Goal: Communication & Community: Answer question/provide support

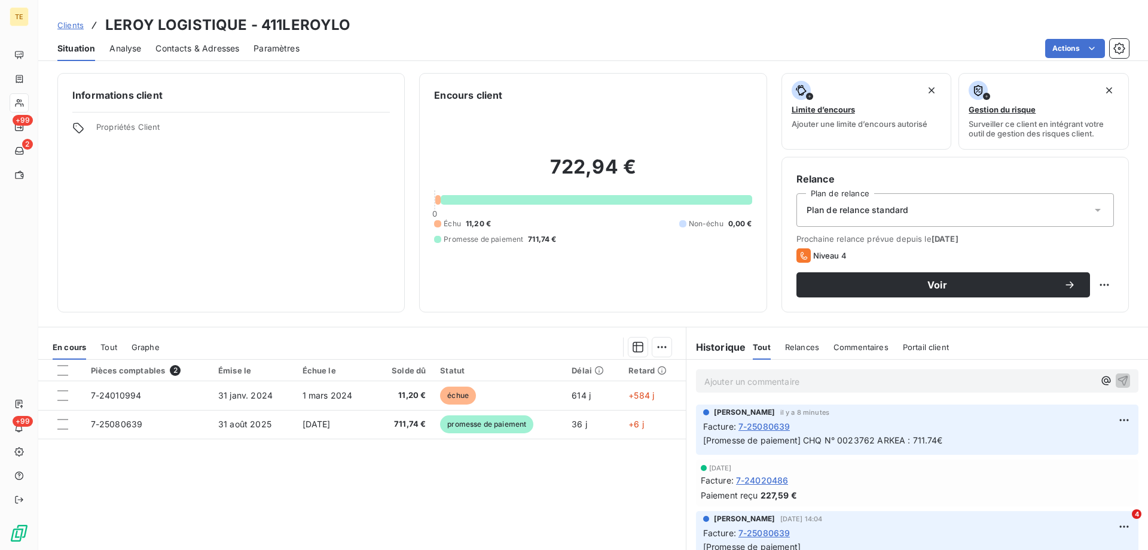
click at [254, 235] on div "Informations client Propriétés Client" at bounding box center [230, 192] width 347 height 239
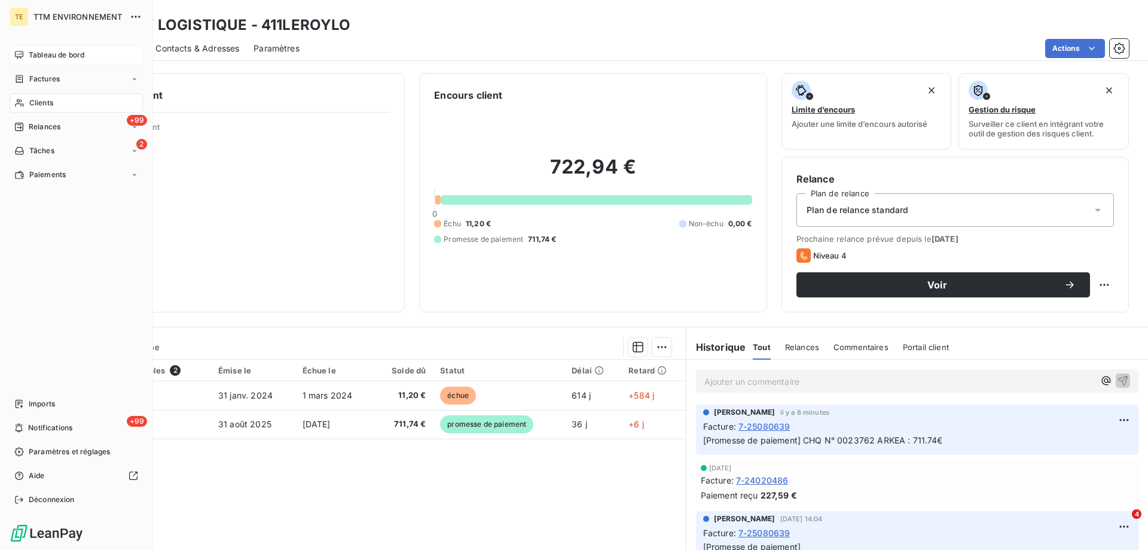
click at [47, 57] on span "Tableau de bord" at bounding box center [57, 55] width 56 height 11
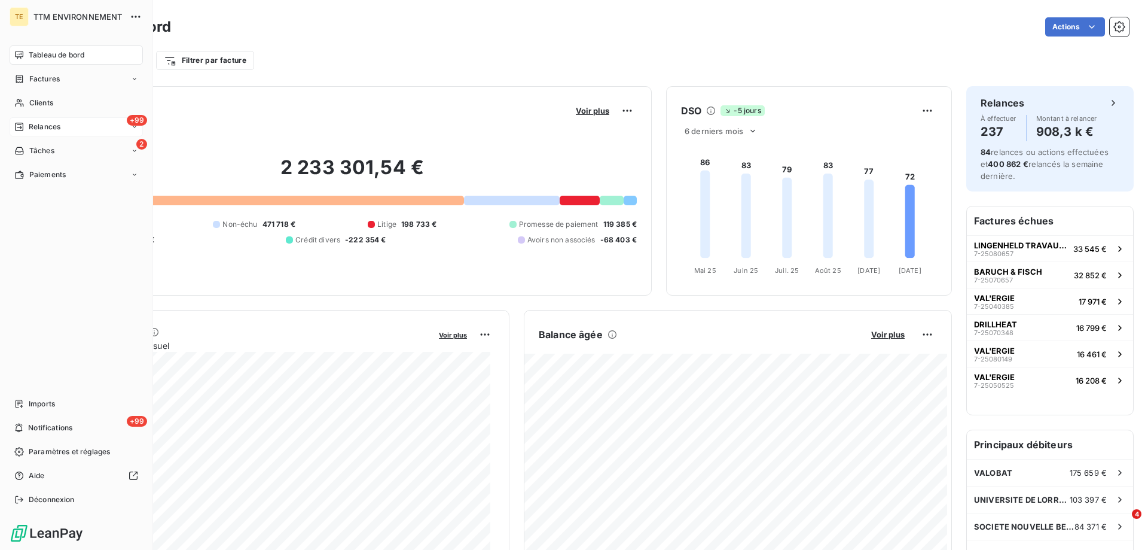
click at [49, 125] on span "Relances" at bounding box center [45, 126] width 32 height 11
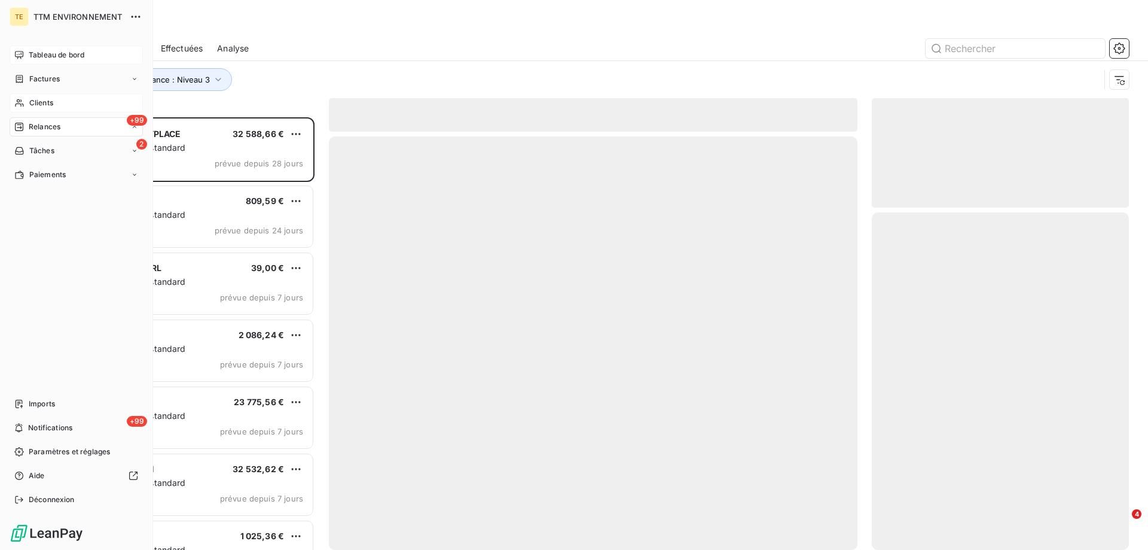
scroll to position [423, 248]
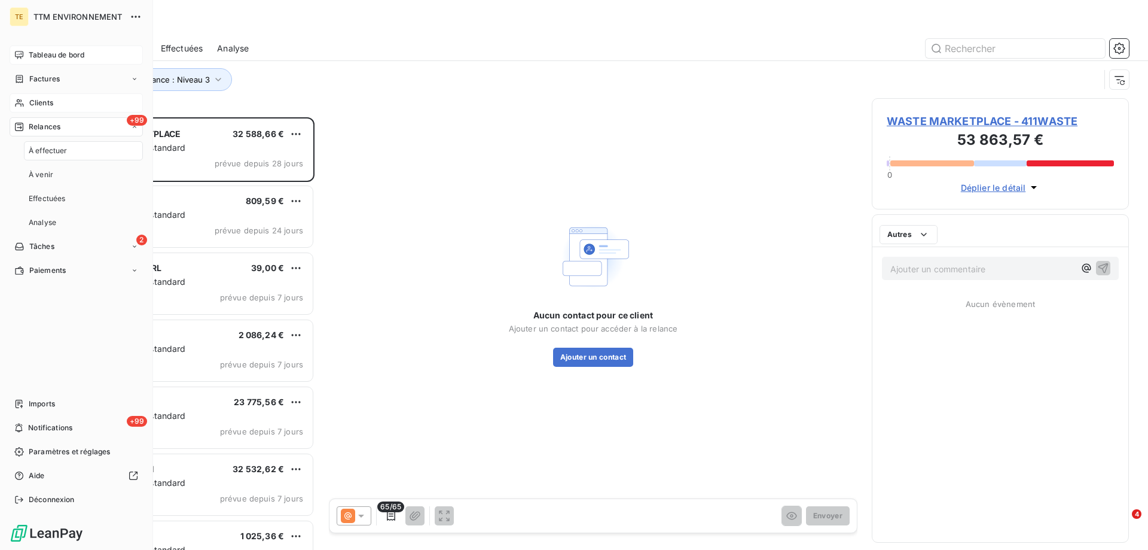
click at [47, 105] on span "Clients" at bounding box center [41, 102] width 24 height 11
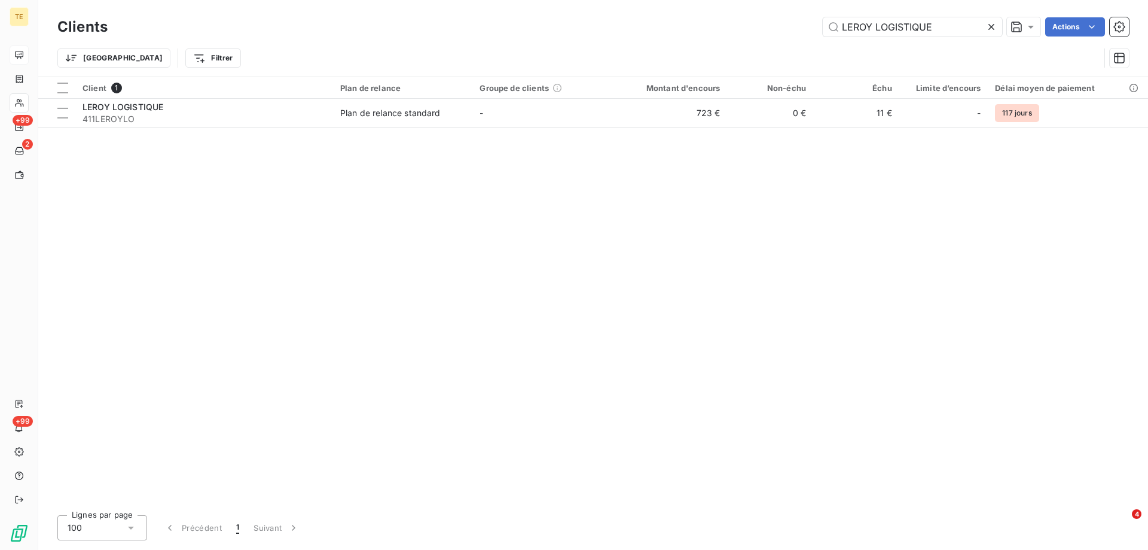
drag, startPoint x: 940, startPoint y: 23, endPoint x: 681, endPoint y: 16, distance: 259.1
click at [681, 16] on div "Clients LEROY LOGISTIQUE Actions" at bounding box center [593, 26] width 1072 height 25
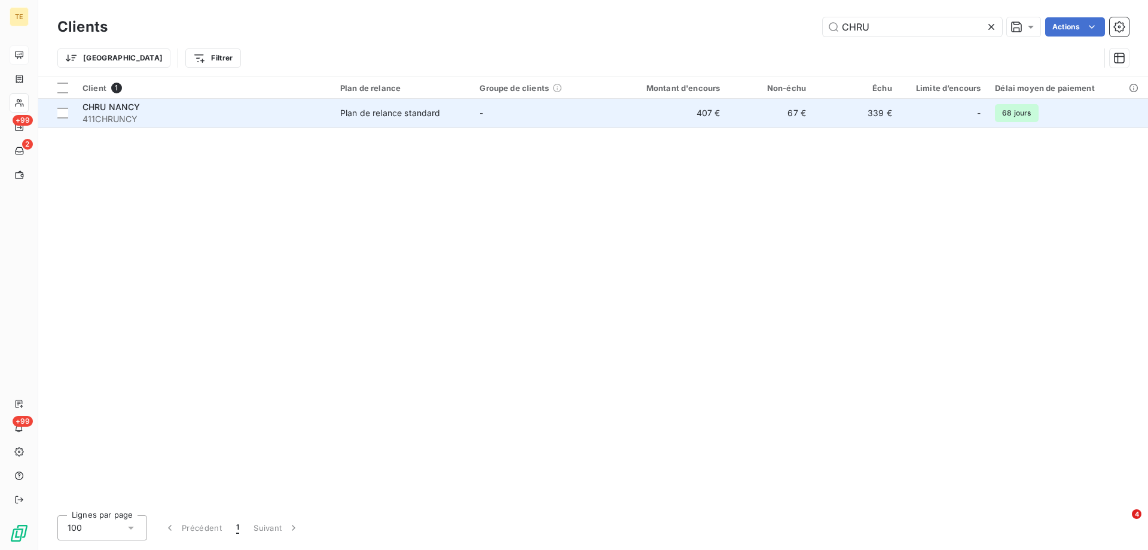
type input "CHRU"
click at [97, 120] on span "411CHRUNCY" at bounding box center [204, 119] width 243 height 12
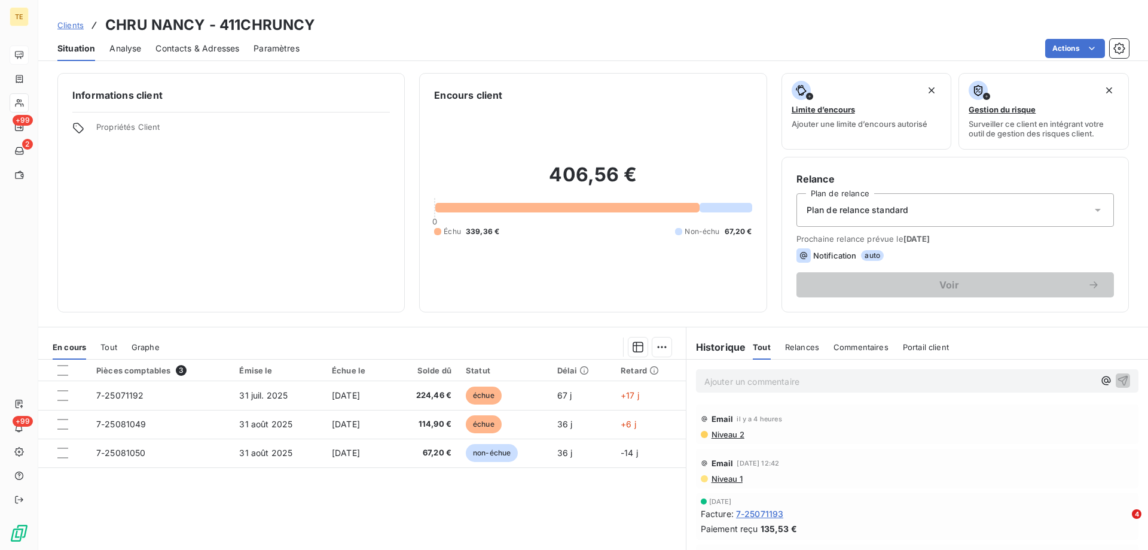
click at [751, 383] on p "Ajouter un commentaire ﻿" at bounding box center [900, 381] width 390 height 15
click at [733, 379] on p "Ajouter un commentaire ﻿" at bounding box center [900, 381] width 390 height 15
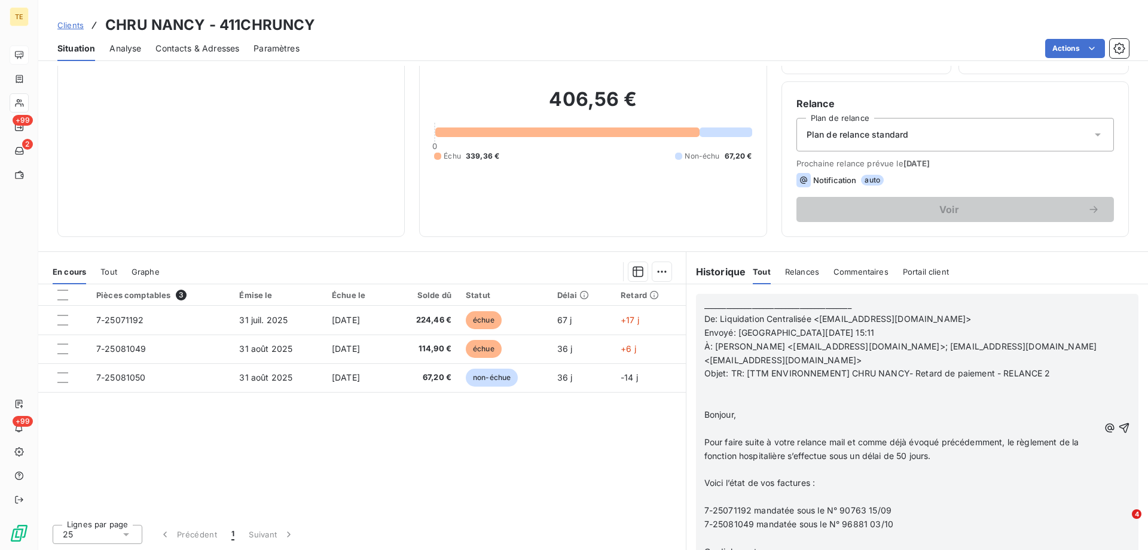
scroll to position [76, 0]
drag, startPoint x: 898, startPoint y: 507, endPoint x: 751, endPoint y: 499, distance: 146.7
click at [751, 499] on div "________________________________________ De: Liquidation Centralisée <[EMAIL_AD…" at bounding box center [902, 428] width 395 height 260
copy div "7-25071192 mandatée sous le N° 90763 15/09"
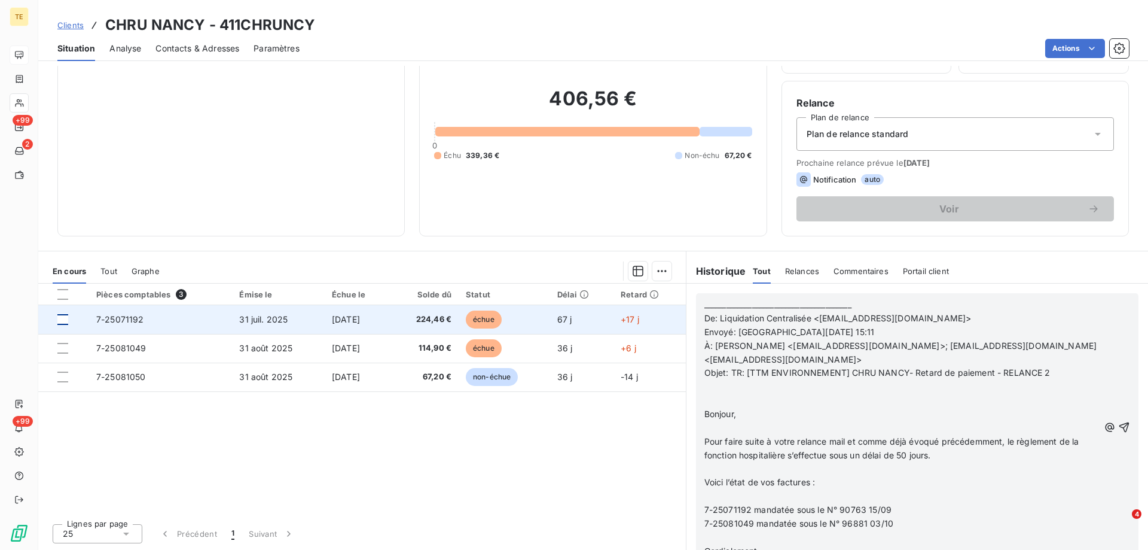
click at [65, 319] on div at bounding box center [62, 319] width 11 height 11
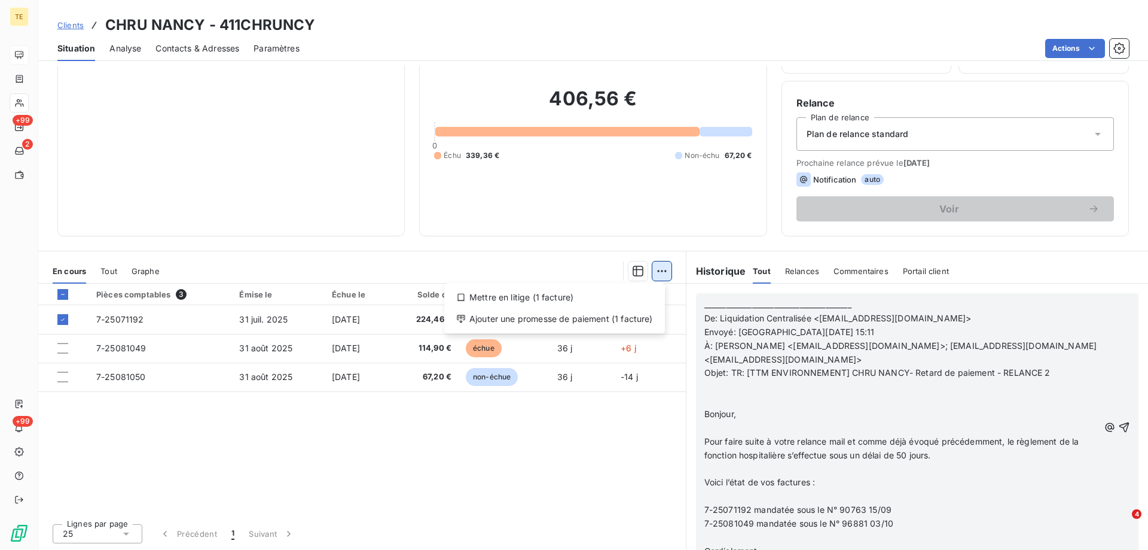
click at [660, 272] on html "TE +99 2 +99 Clients CHRU NANCY - 411CHRUNCY Situation Analyse Contacts & Adres…" at bounding box center [574, 275] width 1148 height 550
click at [615, 319] on div "Ajouter une promesse de paiement (1 facture)" at bounding box center [554, 318] width 211 height 19
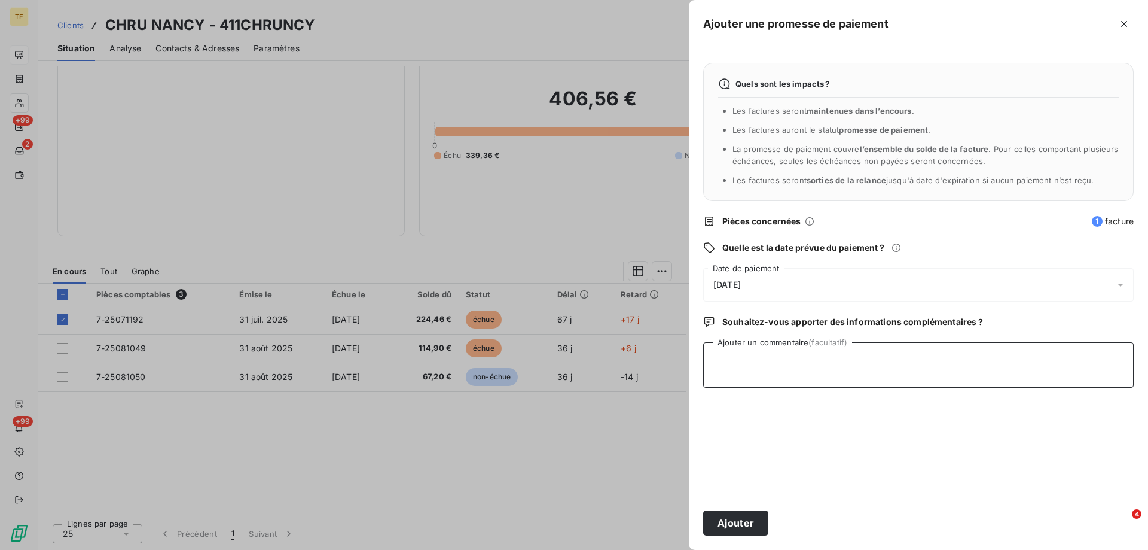
click at [751, 355] on textarea "Ajouter un commentaire (facultatif)" at bounding box center [918, 364] width 431 height 45
paste textarea "7-25071192 mandatée sous le N° 90763 15/09"
click at [719, 355] on textarea "7-25071192 mandatée sous le N° 90763 15/09" at bounding box center [918, 364] width 431 height 45
type textarea "7-25071192 mandatée sous le N° 90763 15/09"
click at [733, 517] on button "Ajouter" at bounding box center [735, 522] width 65 height 25
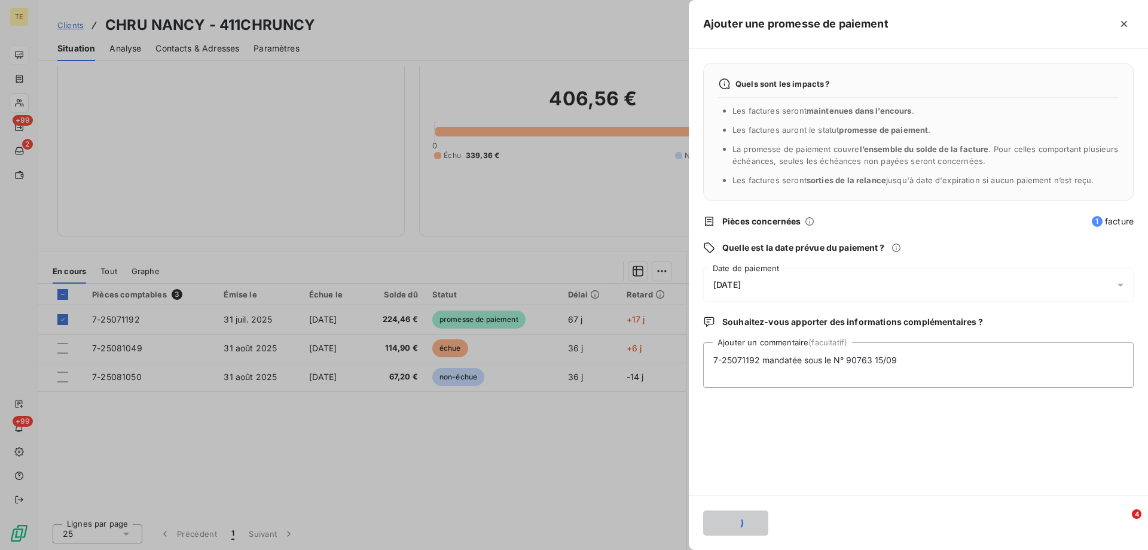
scroll to position [1132, 0]
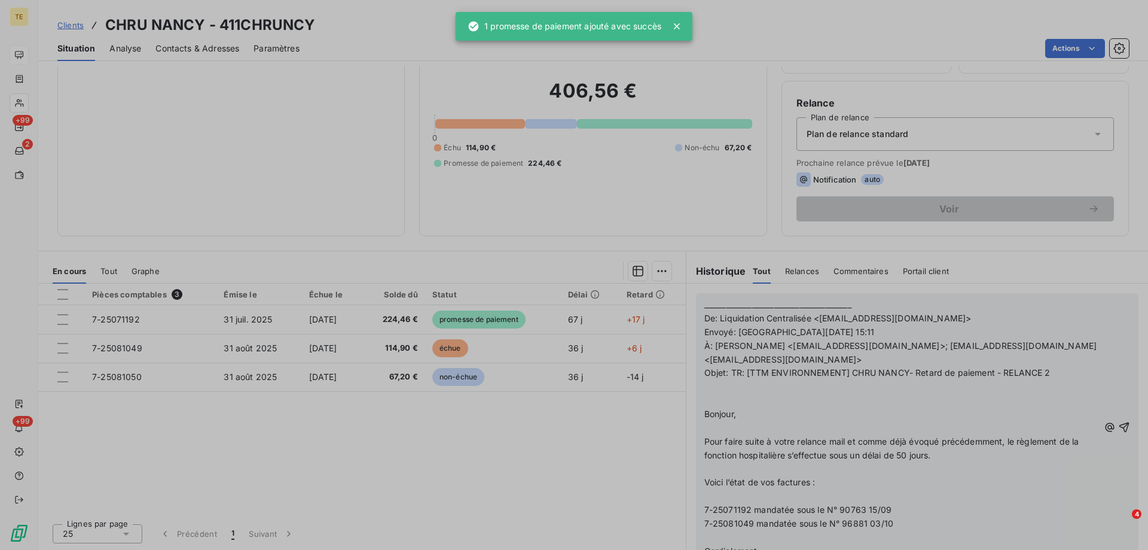
click at [62, 349] on div at bounding box center [62, 348] width 11 height 11
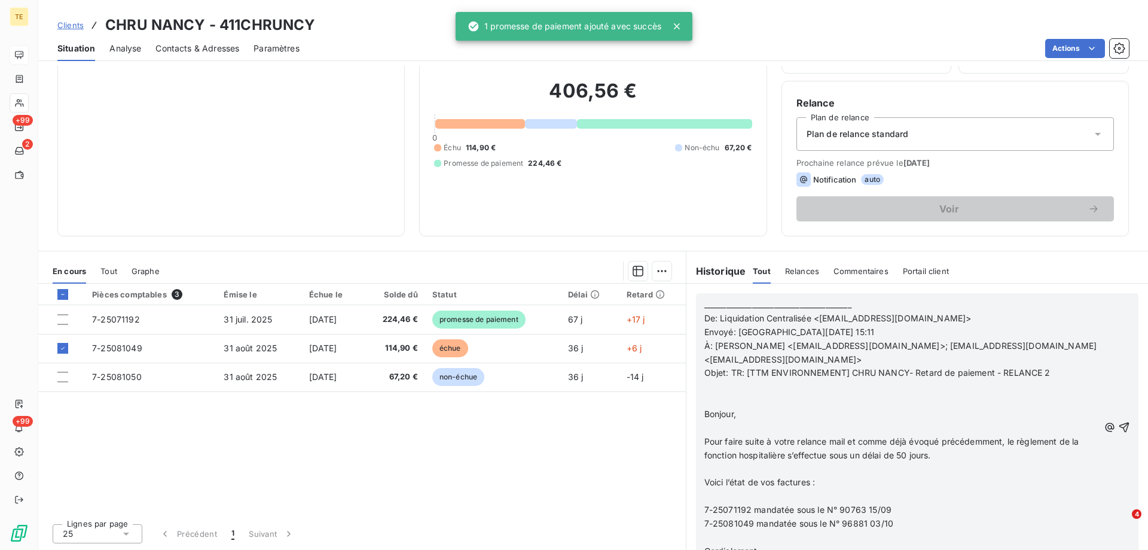
scroll to position [1192, 0]
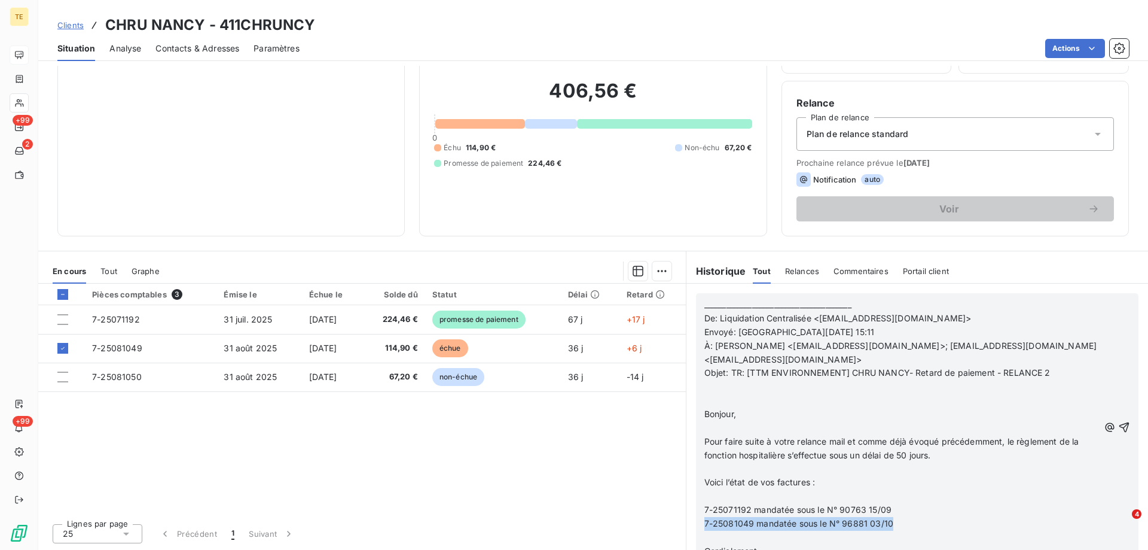
drag, startPoint x: 874, startPoint y: 525, endPoint x: 694, endPoint y: 508, distance: 180.8
click at [696, 518] on div "________________________________________ De: Liquidation Centralisée <[EMAIL_AD…" at bounding box center [917, 427] width 443 height 269
copy span "7-25081049 mandatée sous le N° 96881 03/10"
click at [654, 269] on html "TE +99 2 +99 Clients CHRU NANCY - 411CHRUNCY Situation Analyse Contacts & Adres…" at bounding box center [574, 275] width 1148 height 550
click at [611, 317] on div "Ajouter une promesse de paiement (1 facture)" at bounding box center [554, 318] width 211 height 19
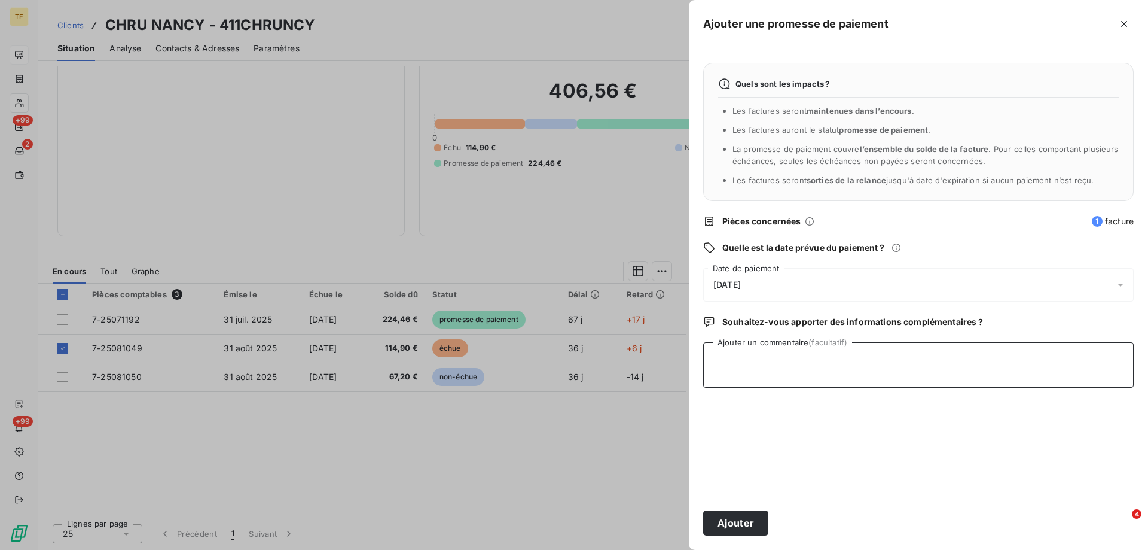
click at [724, 358] on textarea "Ajouter un commentaire (facultatif)" at bounding box center [918, 364] width 431 height 45
paste textarea "7-25081049 mandatée sous le N° 96881 03/10"
type textarea "7-25081049 mandatée sous le N° 96881 03/10"
click at [742, 525] on button "Ajouter" at bounding box center [735, 522] width 65 height 25
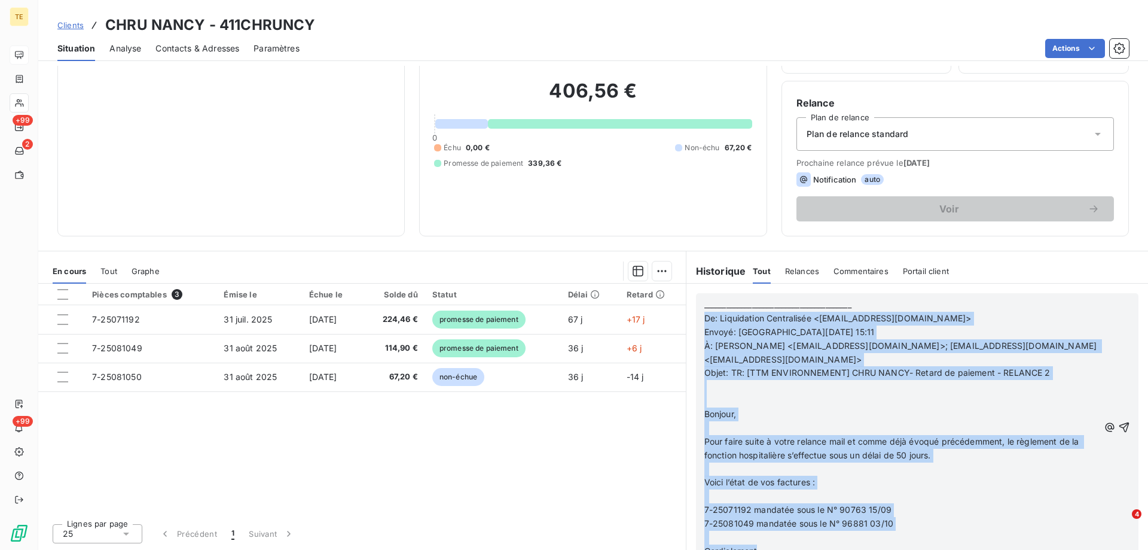
scroll to position [3264, 0]
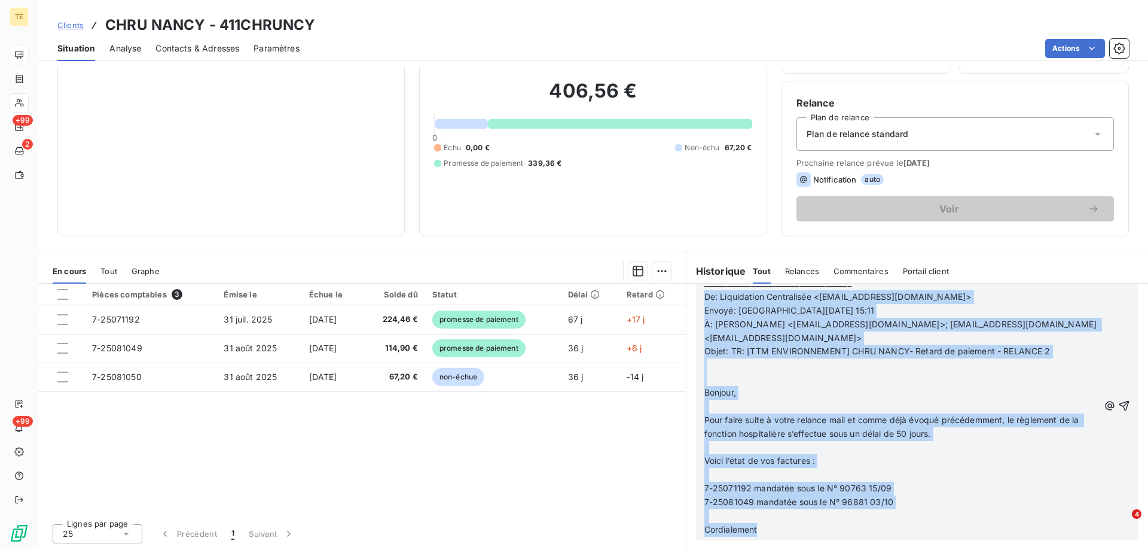
drag, startPoint x: 699, startPoint y: 319, endPoint x: 920, endPoint y: 547, distance: 318.1
click at [920, 547] on div "________________________________________ De: Liquidation Centralisée <[EMAIL_AD…" at bounding box center [918, 406] width 462 height 288
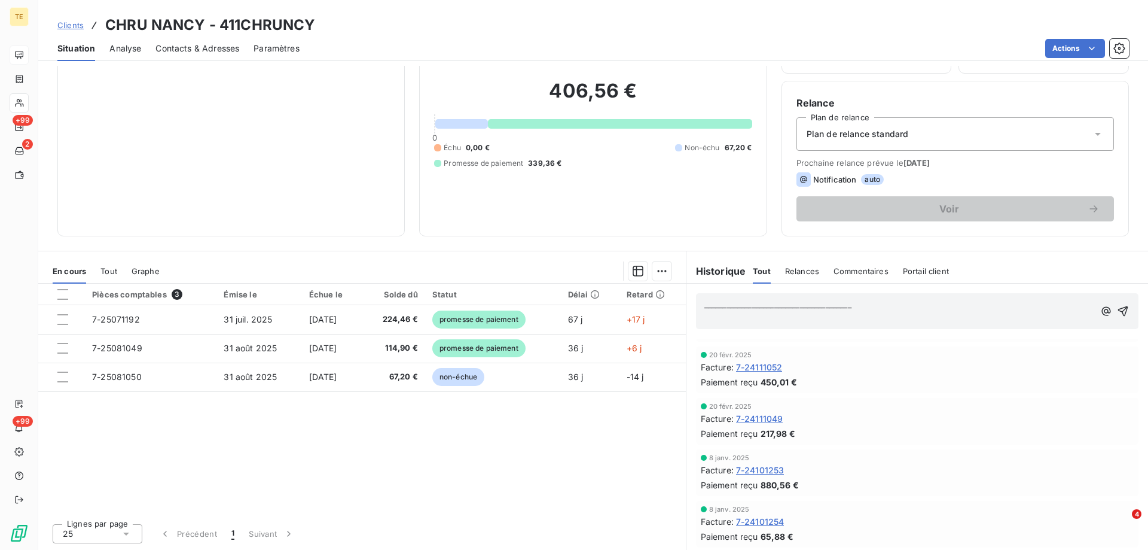
click at [717, 318] on p "﻿" at bounding box center [900, 319] width 390 height 14
click at [733, 294] on div "________________________________________ ﻿" at bounding box center [917, 311] width 443 height 36
click at [526, 443] on div "Pièces comptables 3 Émise le Échue le Solde dû Statut Délai Retard 7-25071192 […" at bounding box center [362, 399] width 648 height 230
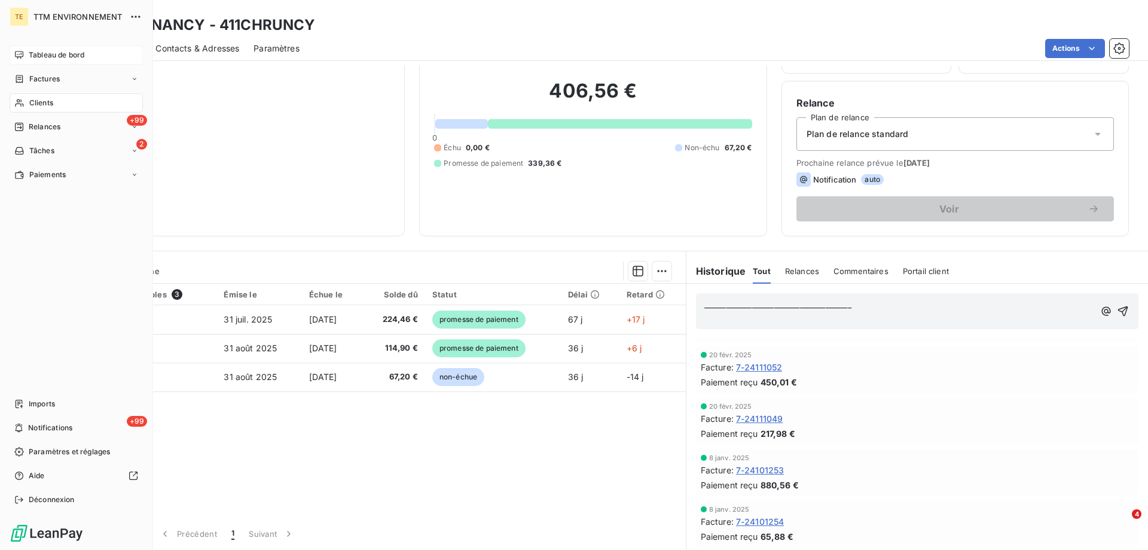
click at [40, 102] on span "Clients" at bounding box center [41, 102] width 24 height 11
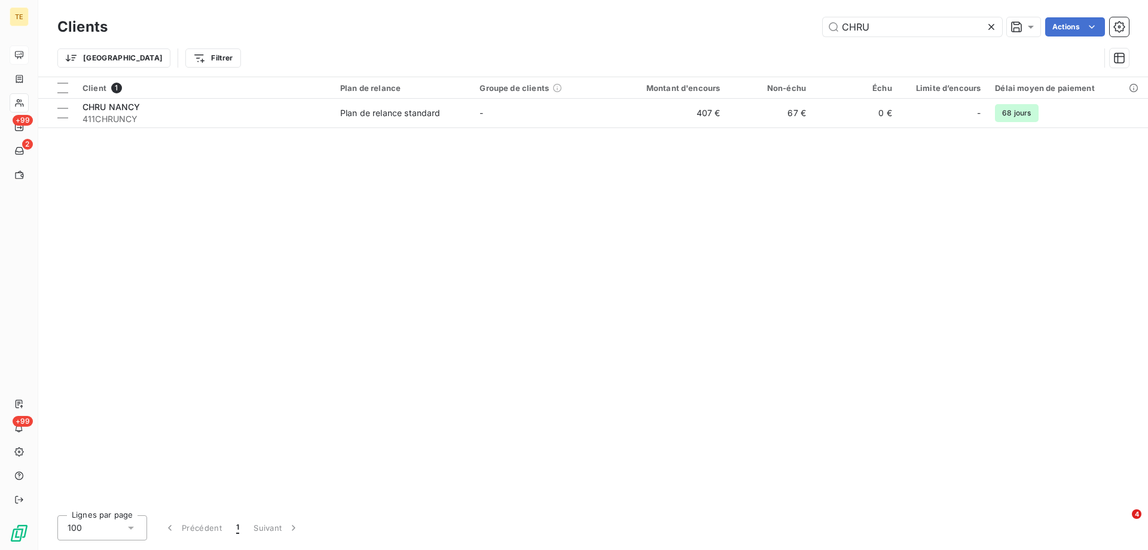
drag, startPoint x: 894, startPoint y: 27, endPoint x: 731, endPoint y: 34, distance: 163.4
click at [731, 34] on div "CHRU Actions" at bounding box center [625, 26] width 1007 height 19
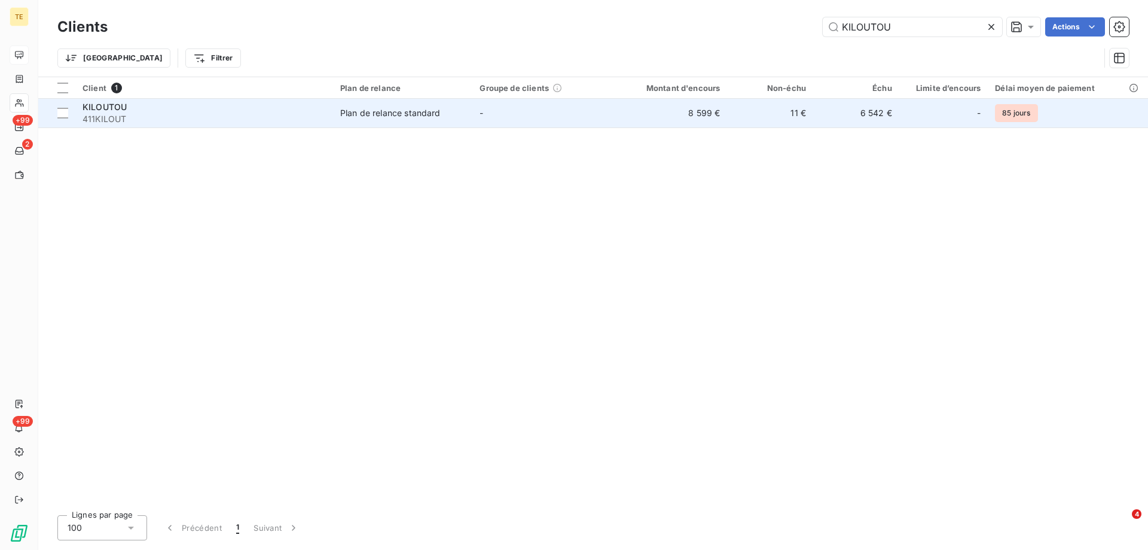
type input "KILOUTOU"
click at [111, 109] on span "KILOUTOU" at bounding box center [105, 107] width 44 height 10
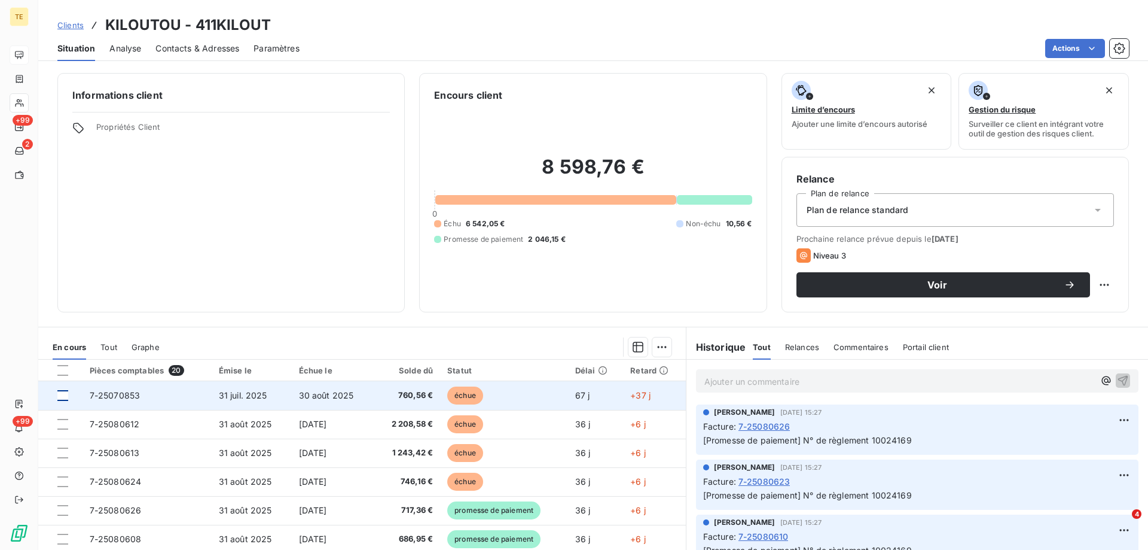
click at [66, 396] on div at bounding box center [62, 395] width 11 height 11
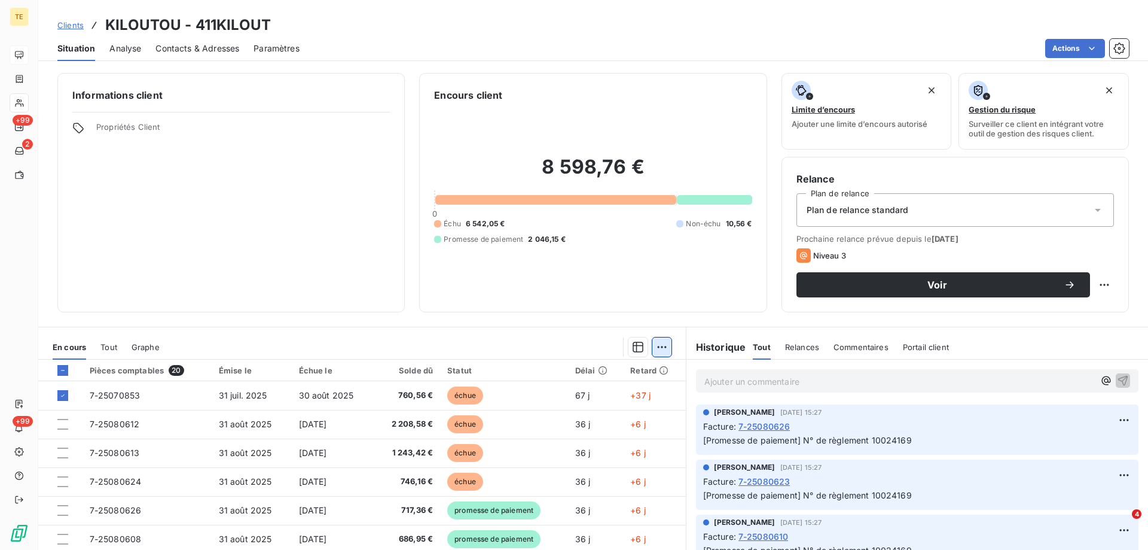
click at [655, 348] on html "TE +99 2 +99 Clients KILOUTOU - 411KILOUT Situation Analyse Contacts & Adresses…" at bounding box center [574, 275] width 1148 height 550
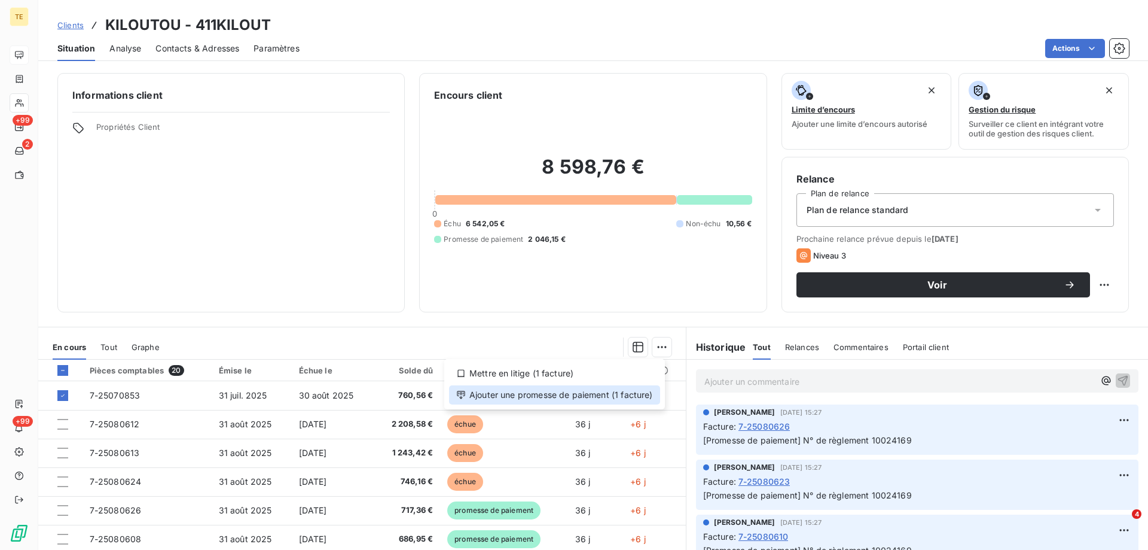
click at [573, 400] on div "Ajouter une promesse de paiement (1 facture)" at bounding box center [554, 394] width 211 height 19
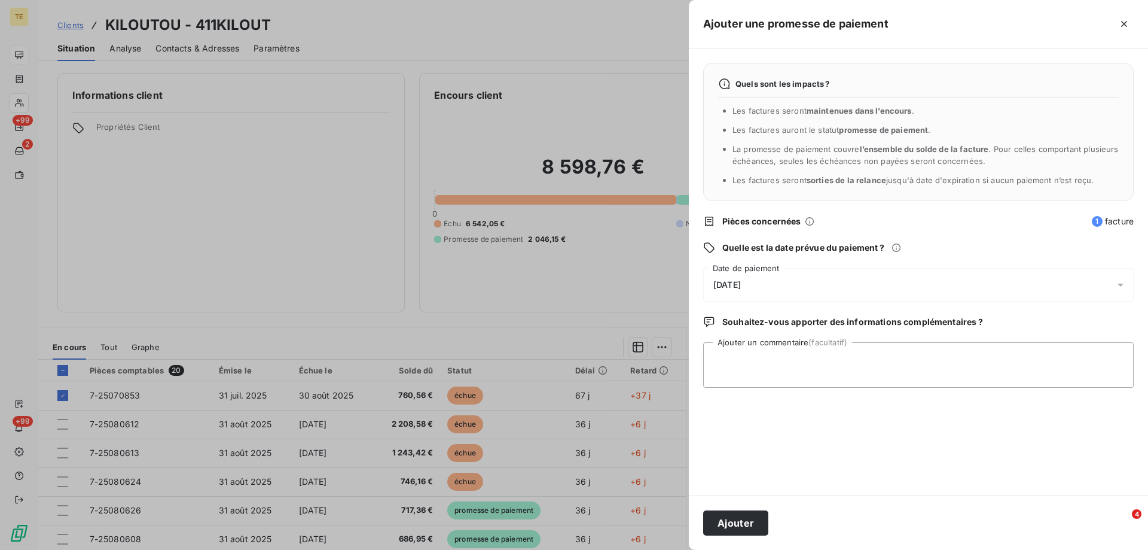
click at [750, 276] on div "[DATE]" at bounding box center [918, 284] width 431 height 33
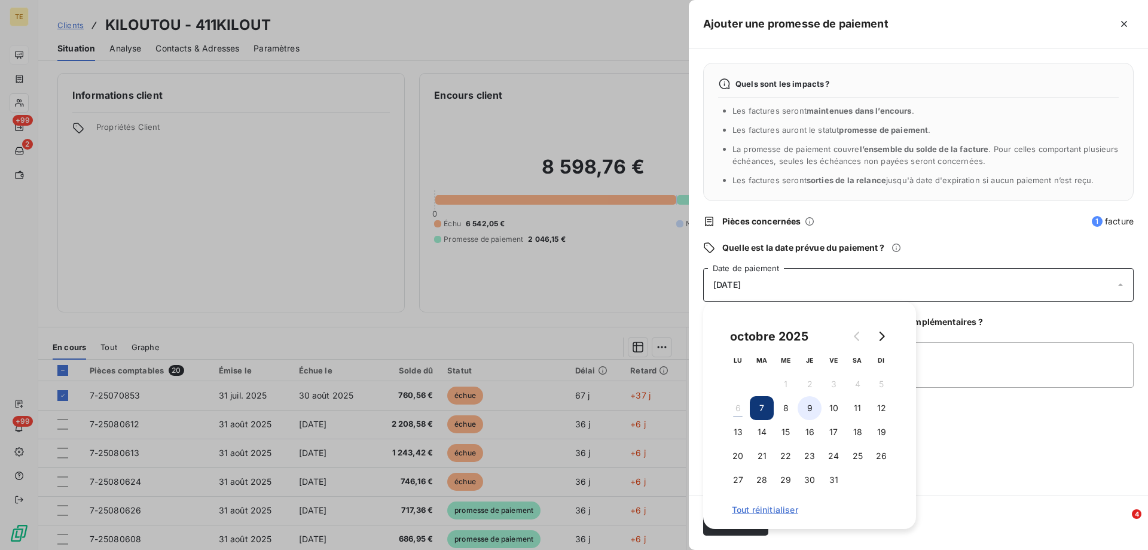
click at [813, 410] on button "9" at bounding box center [810, 408] width 24 height 24
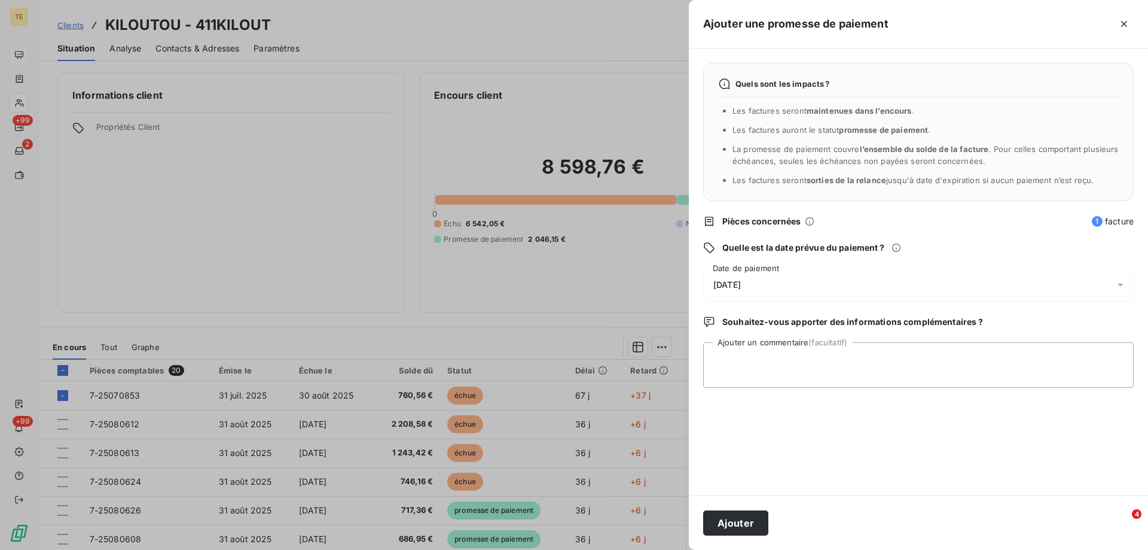
click at [953, 457] on div "Quels sont les impacts ? Les factures seront maintenues dans l’encours . Les fa…" at bounding box center [918, 271] width 459 height 447
click at [731, 351] on textarea "Ajouter un commentaire (facultatif)" at bounding box center [918, 364] width 431 height 45
type textarea "Numéro de règlement : 40019325"
click at [730, 521] on button "Ajouter" at bounding box center [735, 522] width 65 height 25
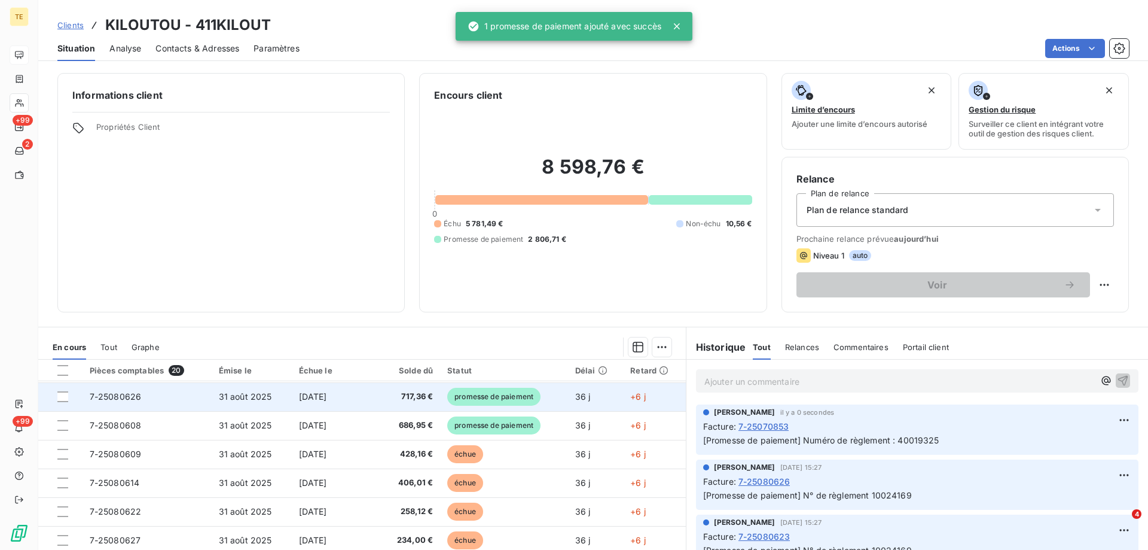
scroll to position [120, 0]
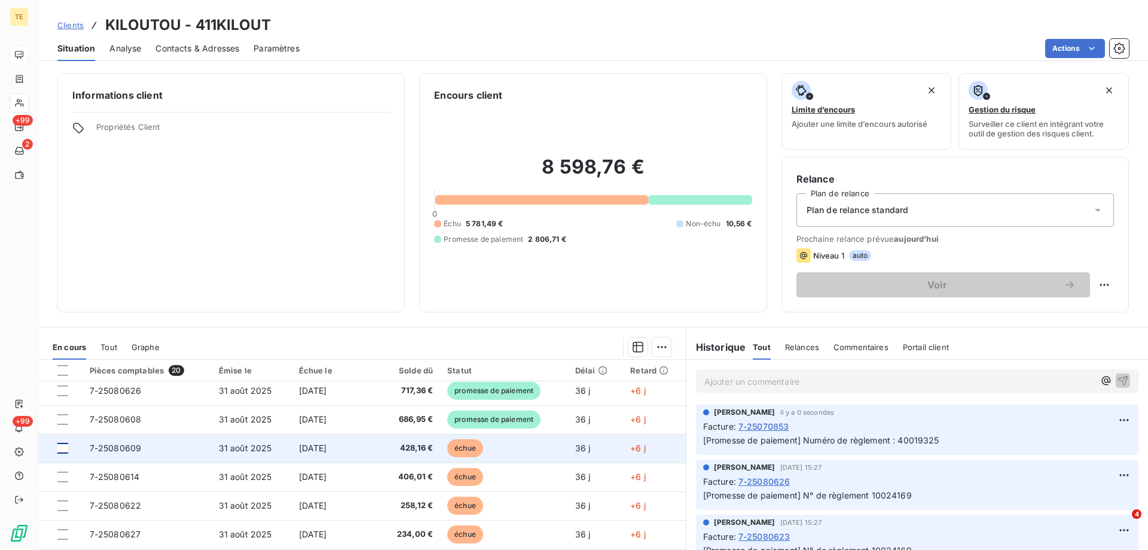
click at [65, 450] on div at bounding box center [62, 448] width 11 height 11
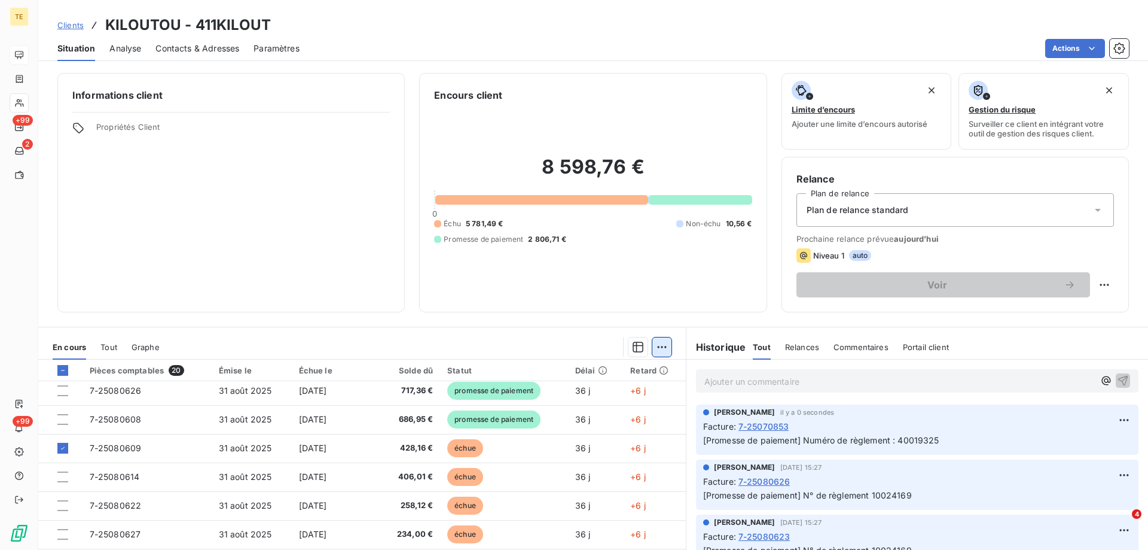
click at [659, 346] on html "TE +99 2 +99 Clients KILOUTOU - 411KILOUT Situation Analyse Contacts & Adresses…" at bounding box center [574, 275] width 1148 height 550
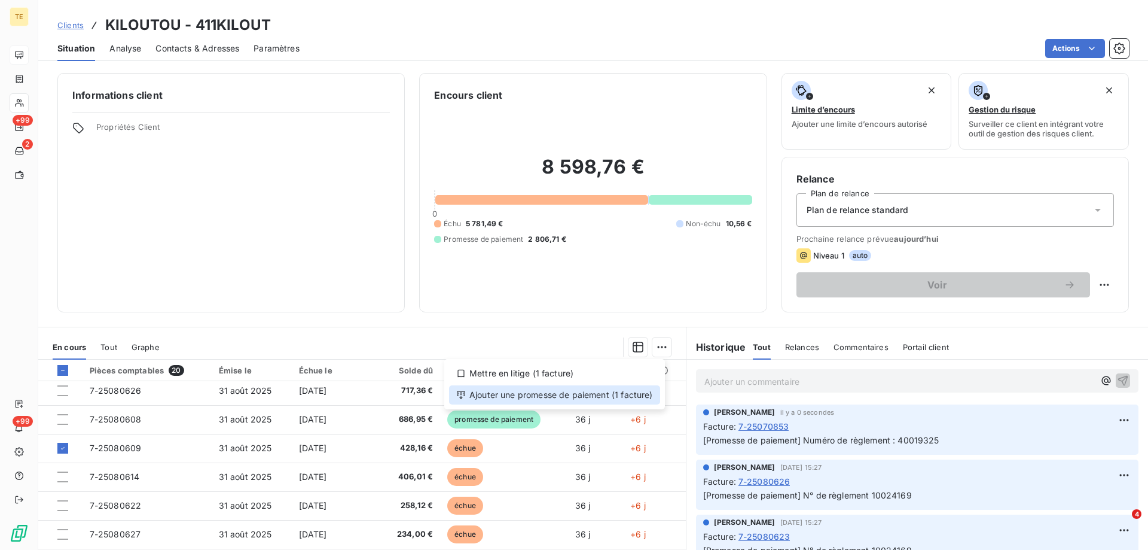
click at [573, 395] on div "Ajouter une promesse de paiement (1 facture)" at bounding box center [554, 394] width 211 height 19
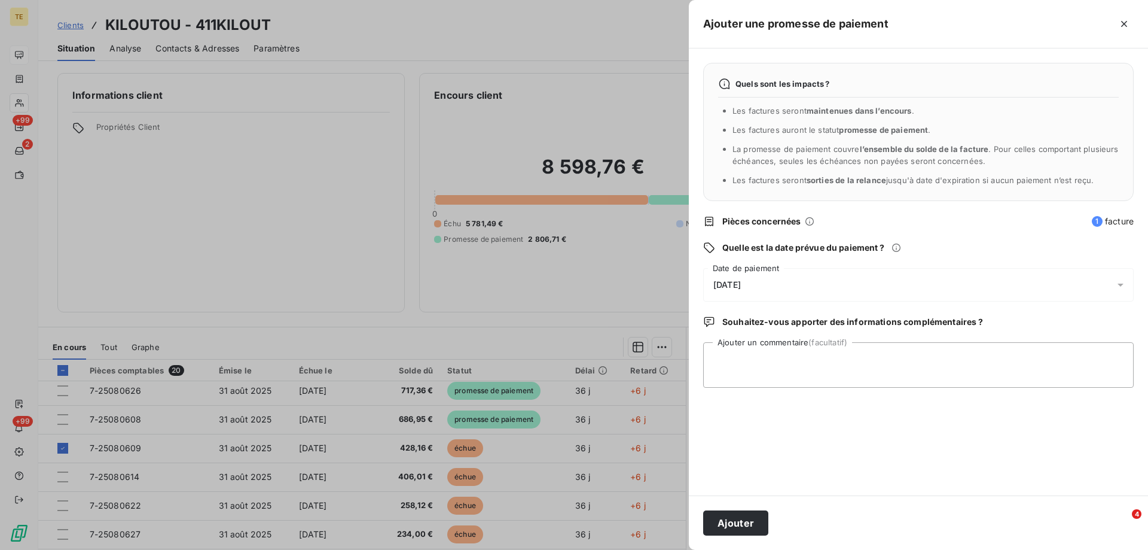
click at [739, 287] on span "[DATE]" at bounding box center [728, 285] width 28 height 10
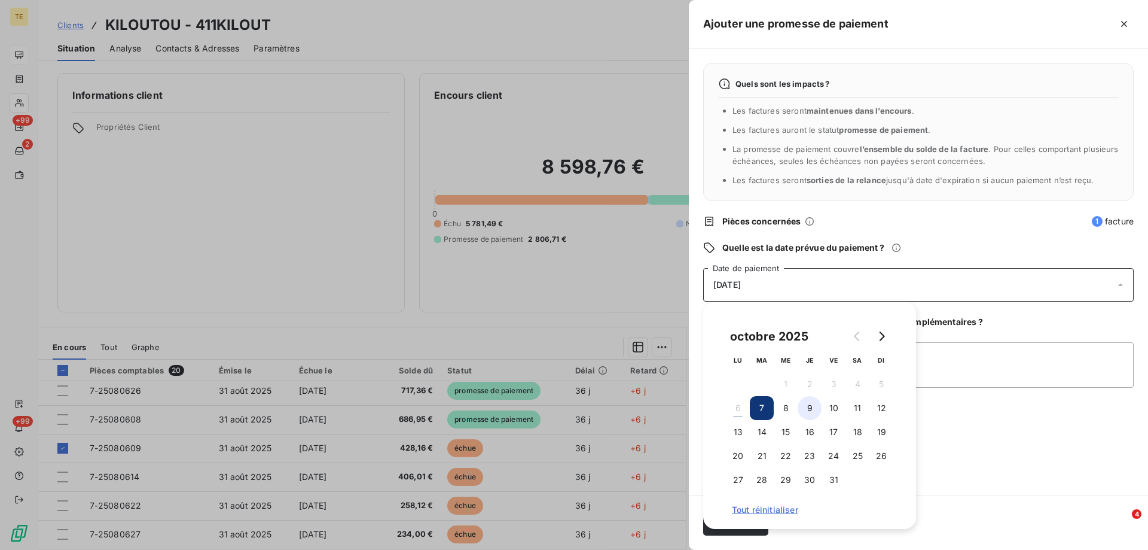
click at [809, 407] on button "9" at bounding box center [810, 408] width 24 height 24
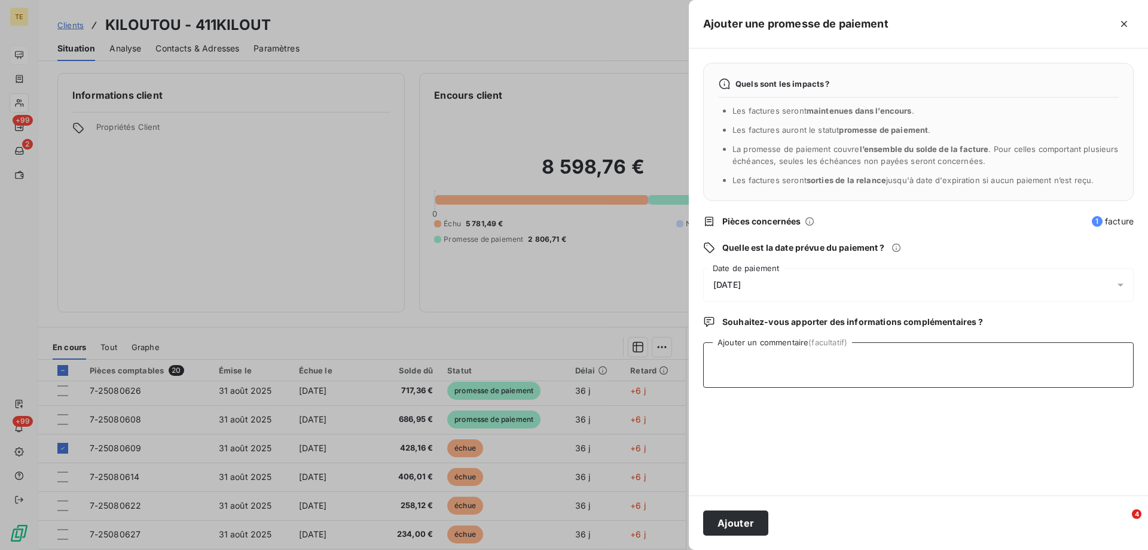
click at [950, 368] on textarea "Ajouter un commentaire (facultatif)" at bounding box center [918, 364] width 431 height 45
paste textarea "7-25081049 mandatée sous le N° 96881 03/10"
type textarea "7-25081049 mandatée sous le N° 96881 03/10"
click at [727, 519] on button "Ajouter" at bounding box center [735, 522] width 65 height 25
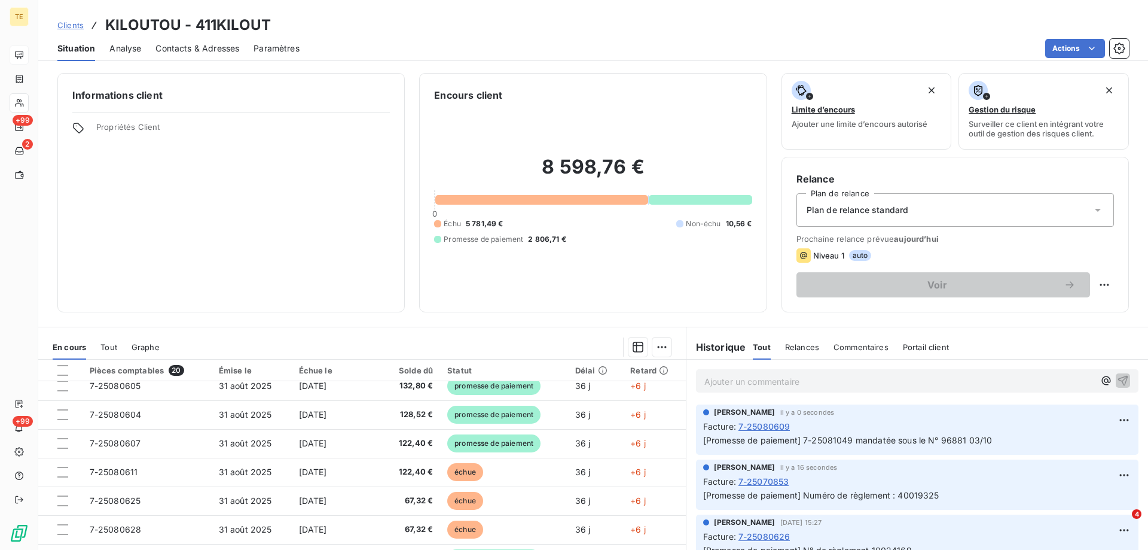
scroll to position [359, 0]
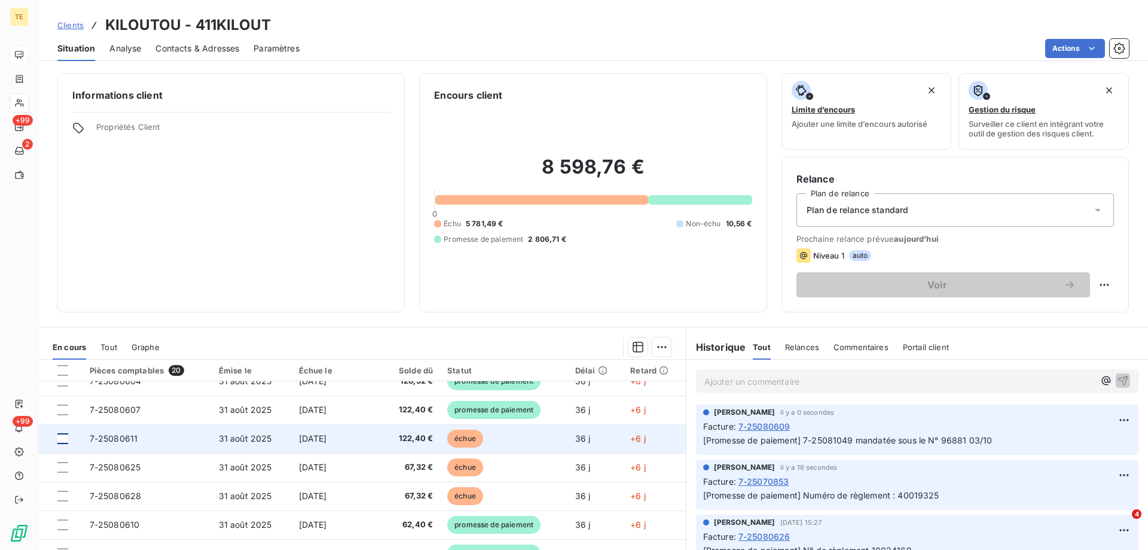
click at [63, 438] on div at bounding box center [62, 438] width 11 height 11
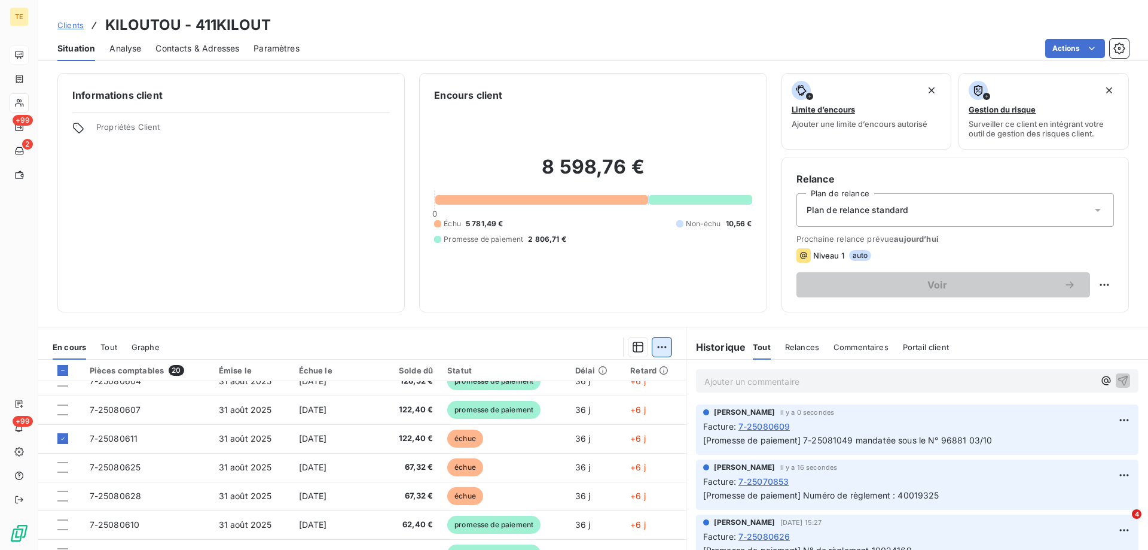
click at [656, 347] on html "TE +99 2 +99 Clients KILOUTOU - 411KILOUT Situation Analyse Contacts & Adresses…" at bounding box center [574, 275] width 1148 height 550
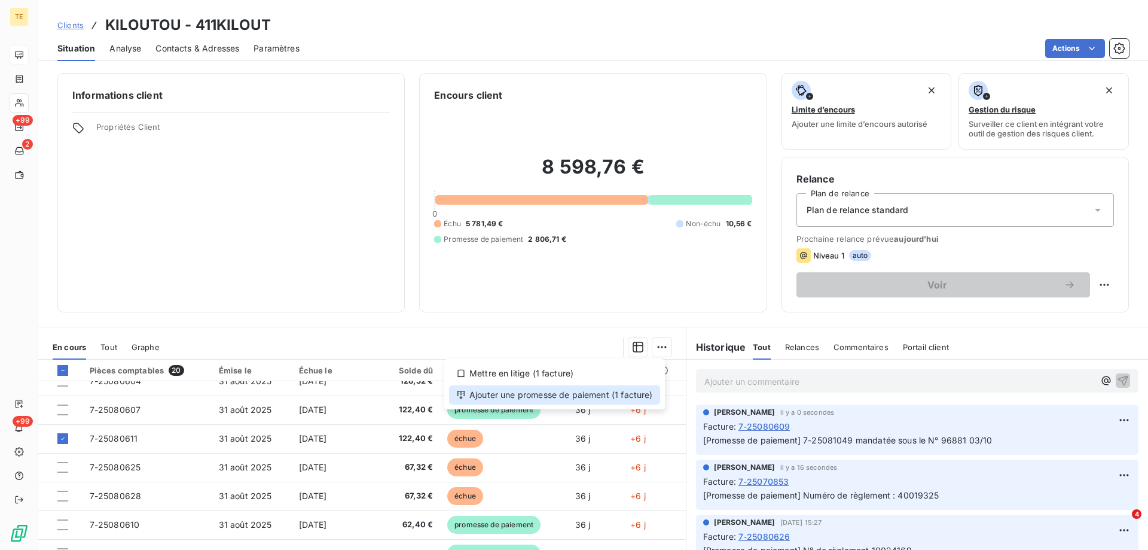
click at [601, 396] on div "Ajouter une promesse de paiement (1 facture)" at bounding box center [554, 394] width 211 height 19
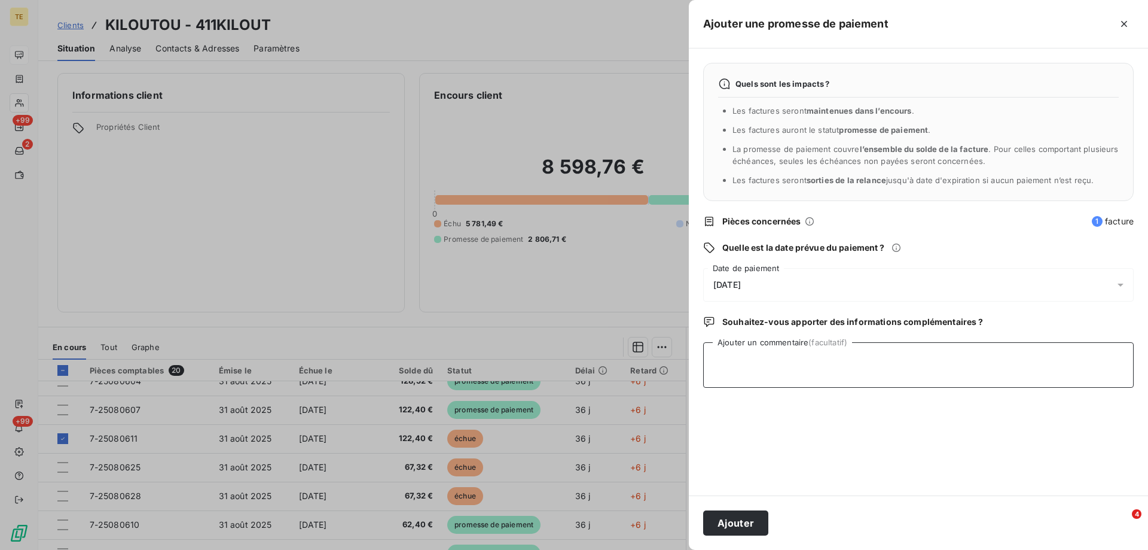
click at [709, 356] on textarea "Ajouter un commentaire (facultatif)" at bounding box center [918, 364] width 431 height 45
paste textarea "7-25081049 mandatée sous le N° 96881 03/10"
type textarea "7-25081049 mandatée sous le N° 96881 03/10"
click at [756, 520] on button "Ajouter" at bounding box center [735, 522] width 65 height 25
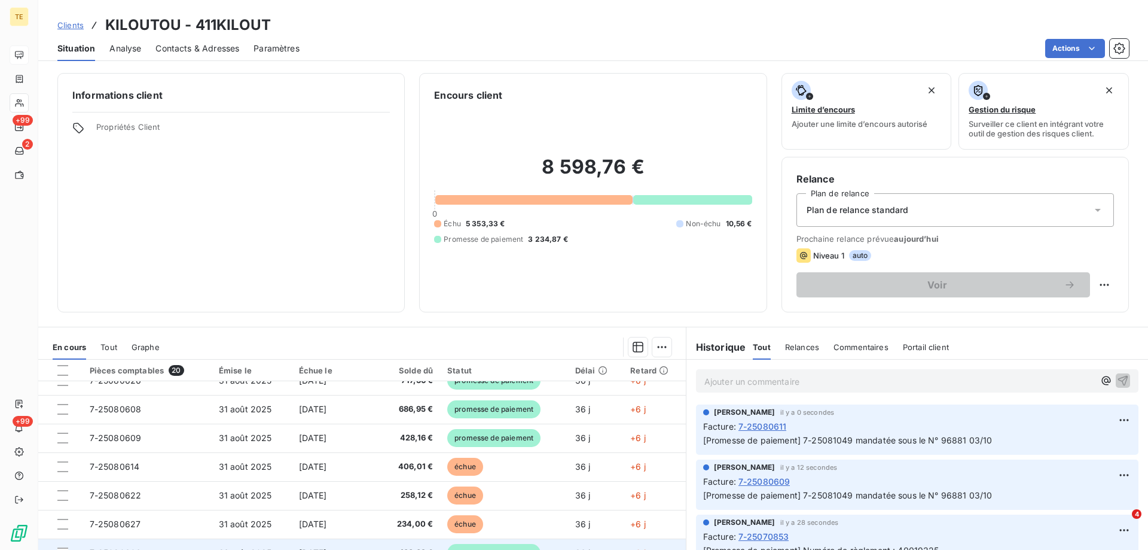
scroll to position [120, 0]
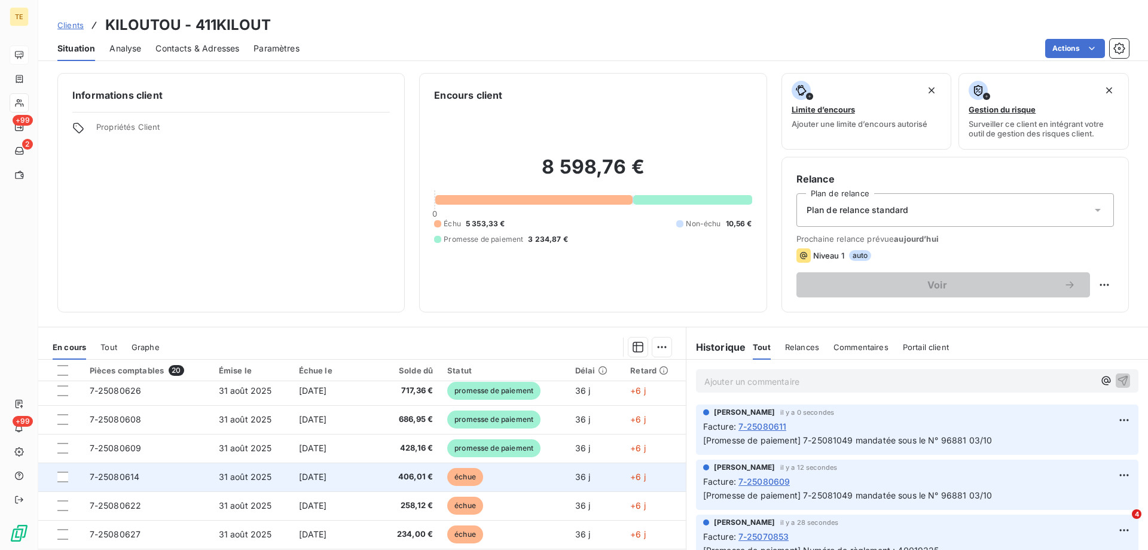
click at [57, 476] on td at bounding box center [60, 476] width 44 height 29
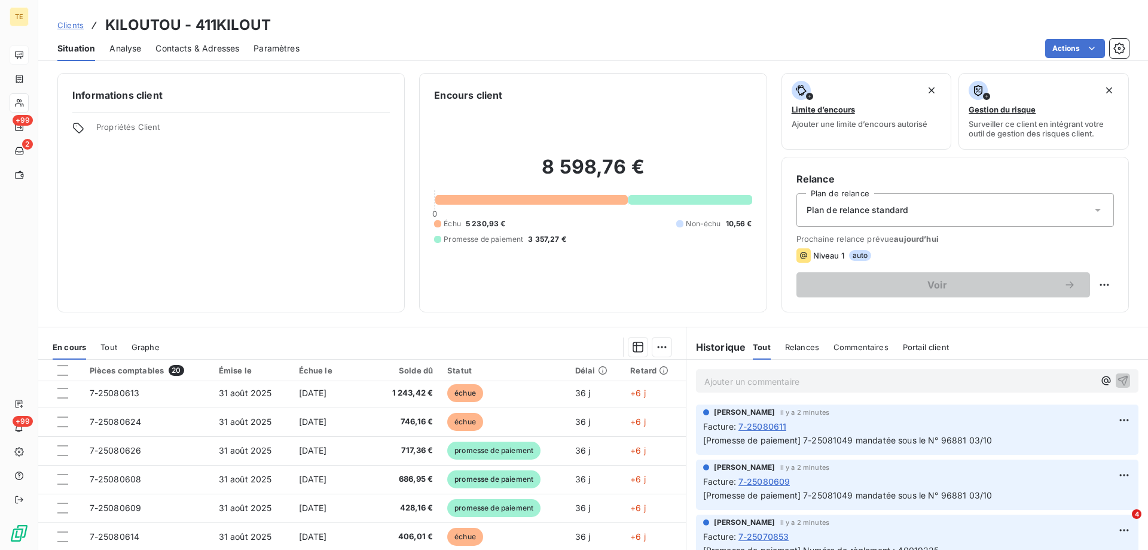
scroll to position [120, 0]
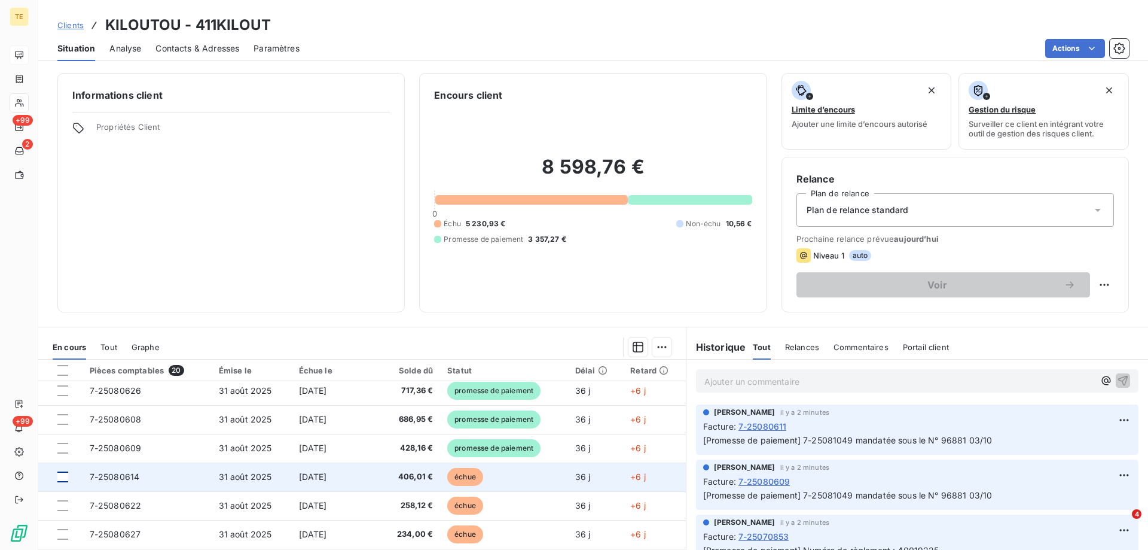
click at [63, 475] on div at bounding box center [62, 476] width 11 height 11
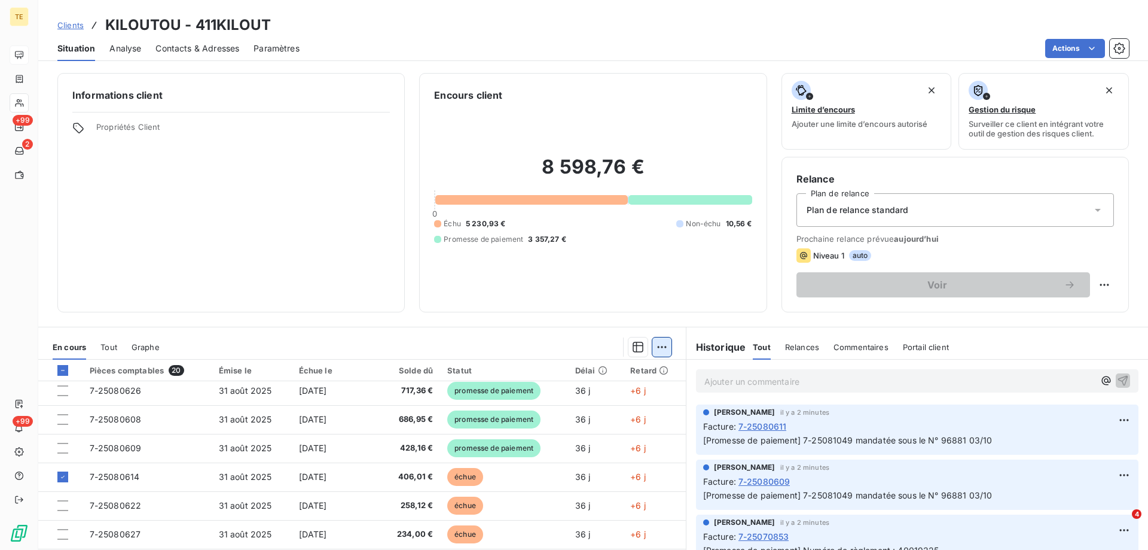
click at [664, 344] on html "TE +99 2 +99 Clients KILOUTOU - 411KILOUT Situation Analyse Contacts & Adresses…" at bounding box center [574, 275] width 1148 height 550
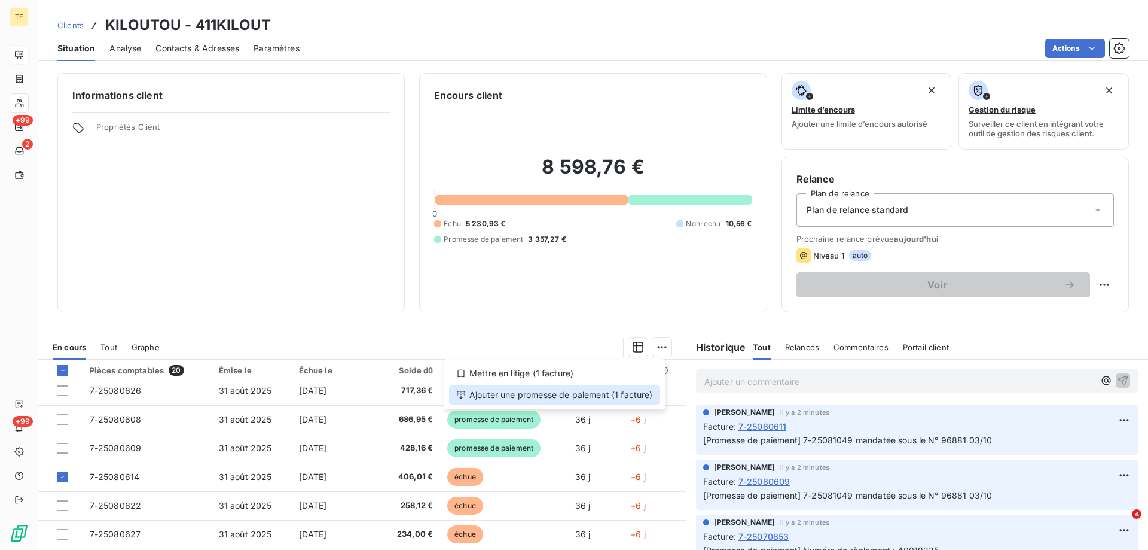
click at [571, 395] on div "Ajouter une promesse de paiement (1 facture)" at bounding box center [554, 394] width 211 height 19
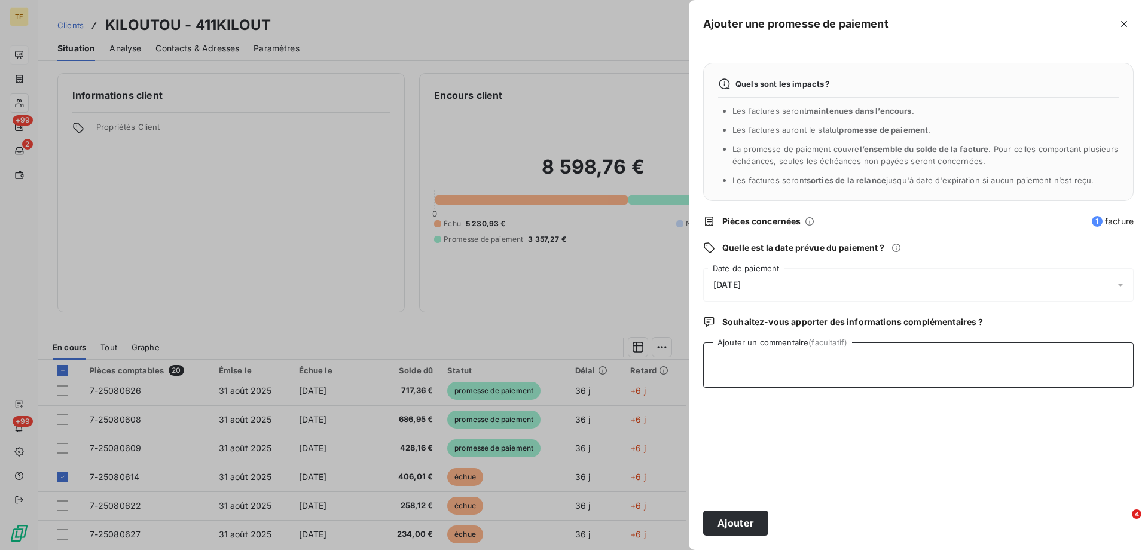
click at [720, 354] on textarea "Ajouter un commentaire (facultatif)" at bounding box center [918, 364] width 431 height 45
paste textarea "7-25081049 mandatée sous le N° 96881 03/10"
type textarea "7-25081049 mandatée sous le N° 96881 03/10"
click at [735, 524] on button "Ajouter" at bounding box center [735, 522] width 65 height 25
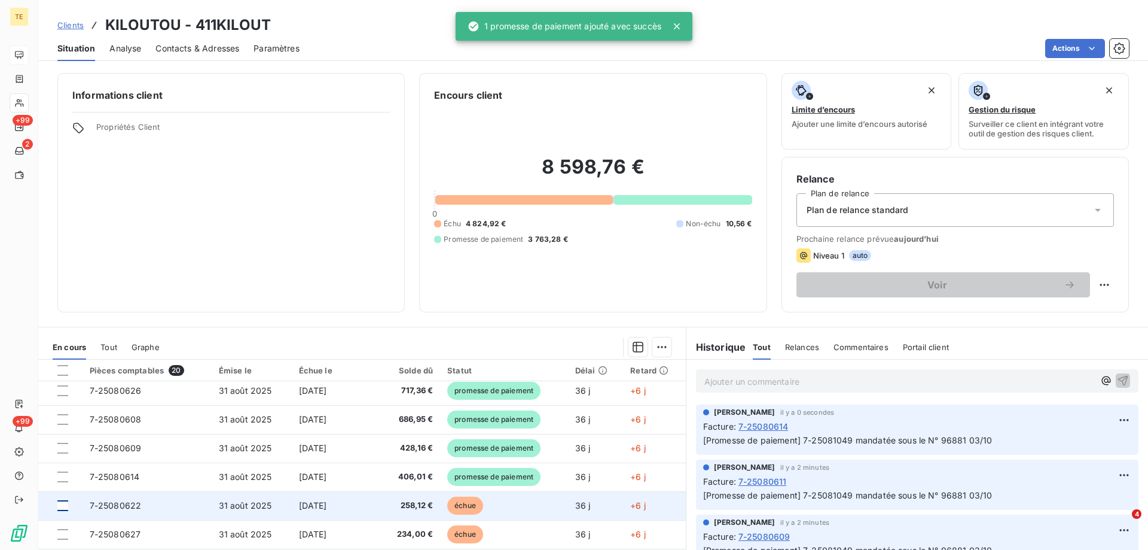
click at [65, 506] on div at bounding box center [62, 505] width 11 height 11
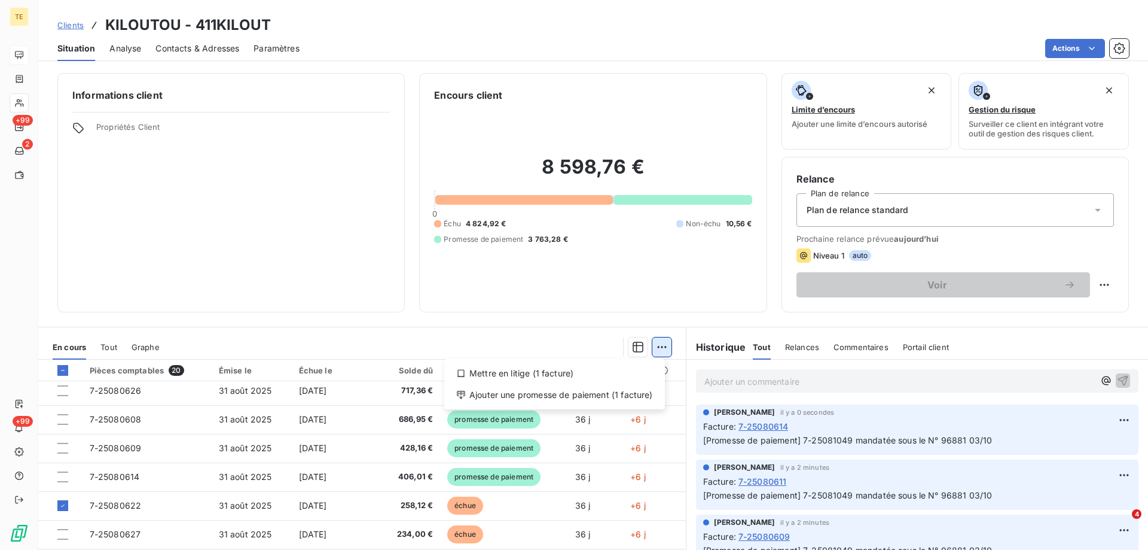
click at [658, 349] on html "TE +99 2 +99 Clients KILOUTOU - 411KILOUT Situation Analyse Contacts & Adresses…" at bounding box center [574, 275] width 1148 height 550
click at [633, 392] on div "Ajouter une promesse de paiement (1 facture)" at bounding box center [554, 394] width 211 height 19
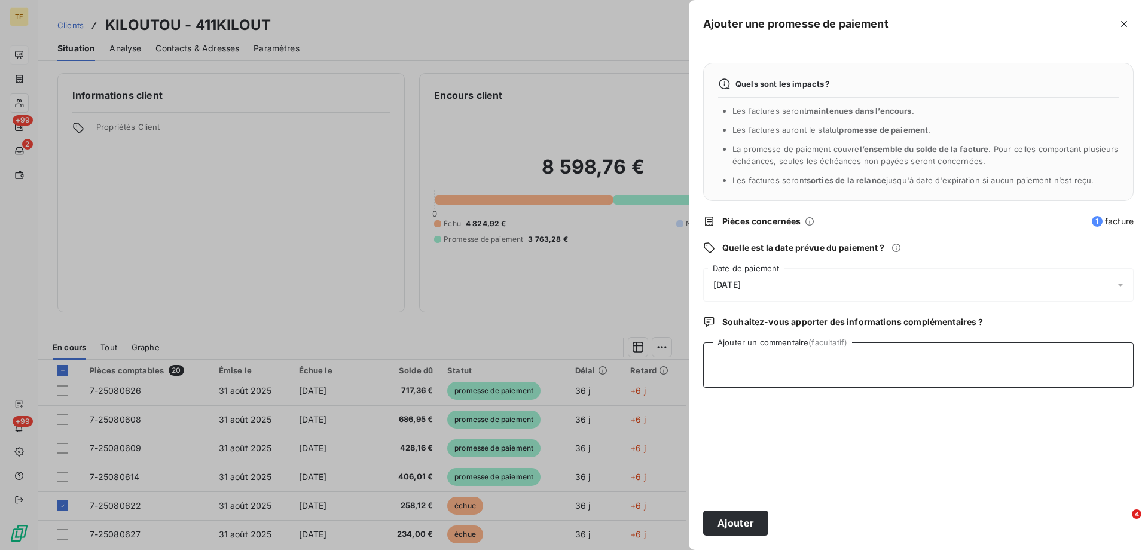
click at [717, 355] on textarea "Ajouter un commentaire (facultatif)" at bounding box center [918, 364] width 431 height 45
paste textarea "7-25081049 mandatée sous le N° 96881 03/10"
type textarea "7-25081049 mandatée sous le N° 96881 03/10"
click at [732, 522] on button "Ajouter" at bounding box center [735, 522] width 65 height 25
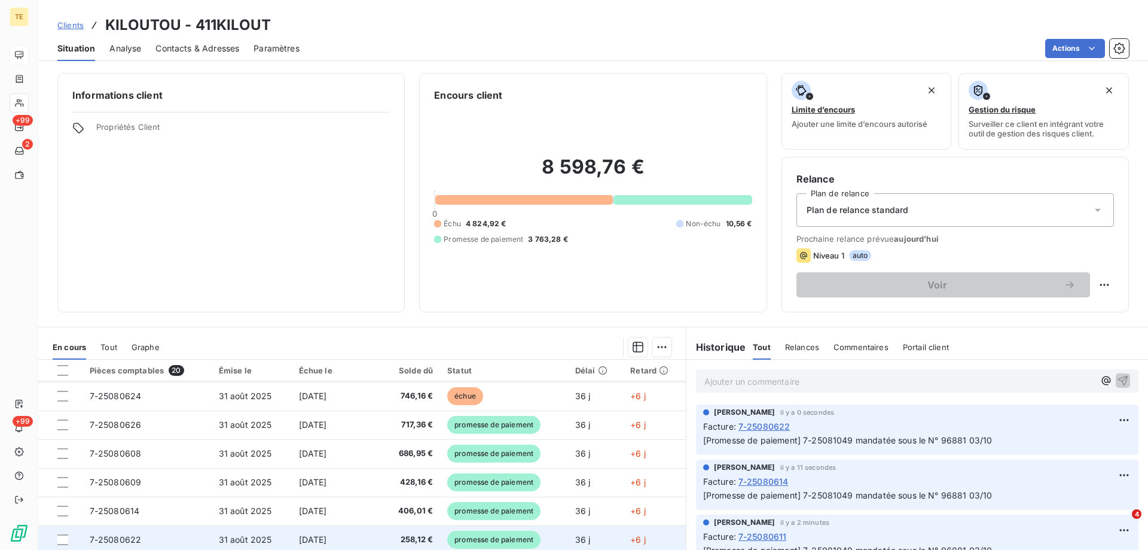
scroll to position [60, 0]
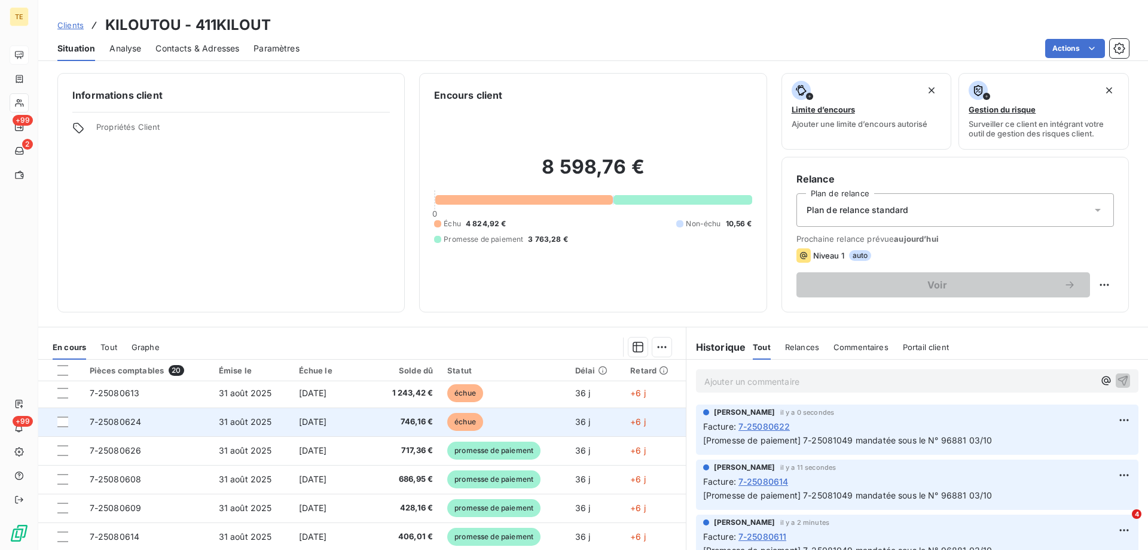
click at [57, 423] on td at bounding box center [60, 421] width 44 height 29
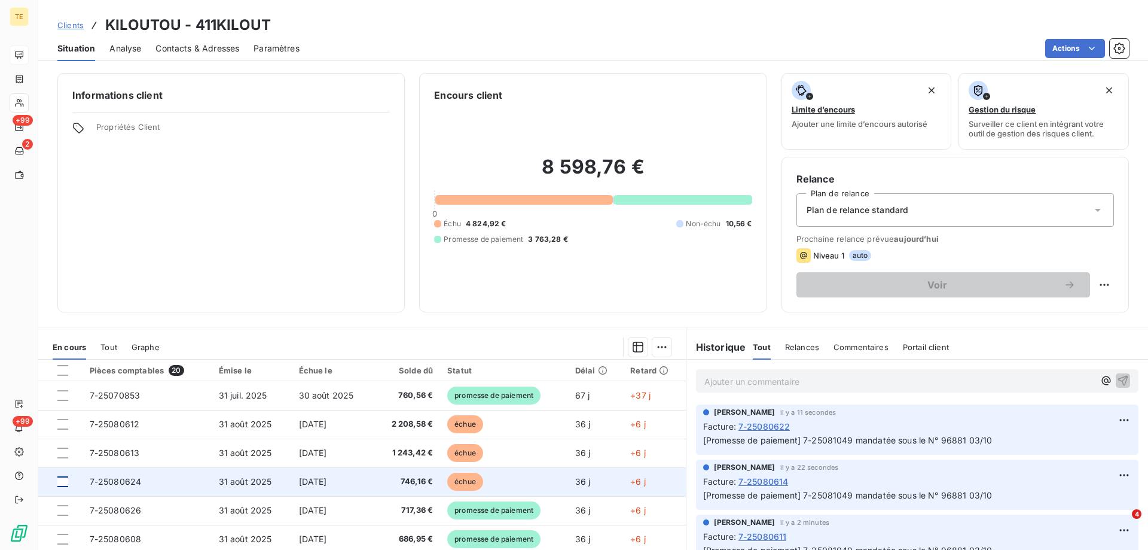
click at [66, 483] on div at bounding box center [62, 481] width 11 height 11
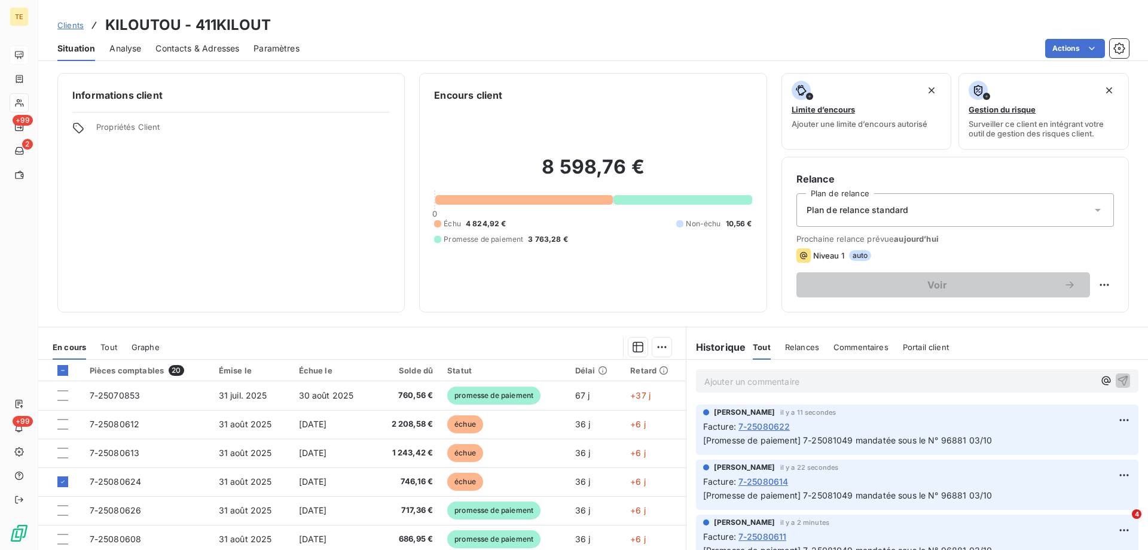
drag, startPoint x: 728, startPoint y: 390, endPoint x: 684, endPoint y: 365, distance: 51.4
click at [687, 365] on div "Ajouter un commentaire ﻿" at bounding box center [918, 380] width 462 height 42
click at [659, 344] on html "TE +99 2 +99 Clients KILOUTOU - 411KILOUT Situation Analyse Contacts & Adresses…" at bounding box center [574, 275] width 1148 height 550
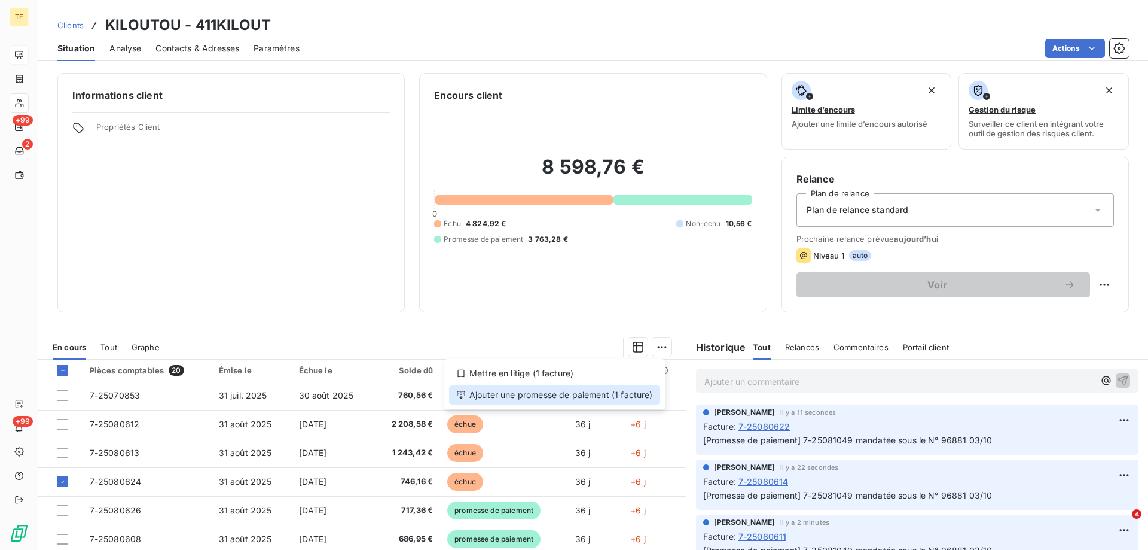
click at [624, 395] on div "Ajouter une promesse de paiement (1 facture)" at bounding box center [554, 394] width 211 height 19
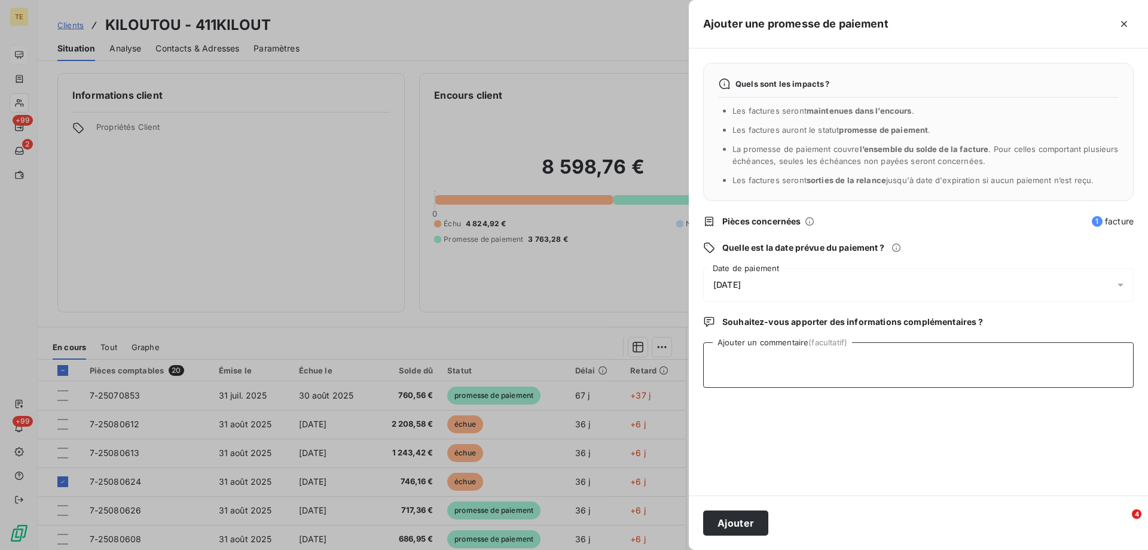
click at [709, 355] on textarea "Ajouter un commentaire (facultatif)" at bounding box center [918, 364] width 431 height 45
paste textarea "7-25081049 mandatée sous le N° 96881 03/10"
type textarea "7-25081049 mandatée sous le N° 96881 03/10"
click at [728, 526] on button "Ajouter" at bounding box center [735, 522] width 65 height 25
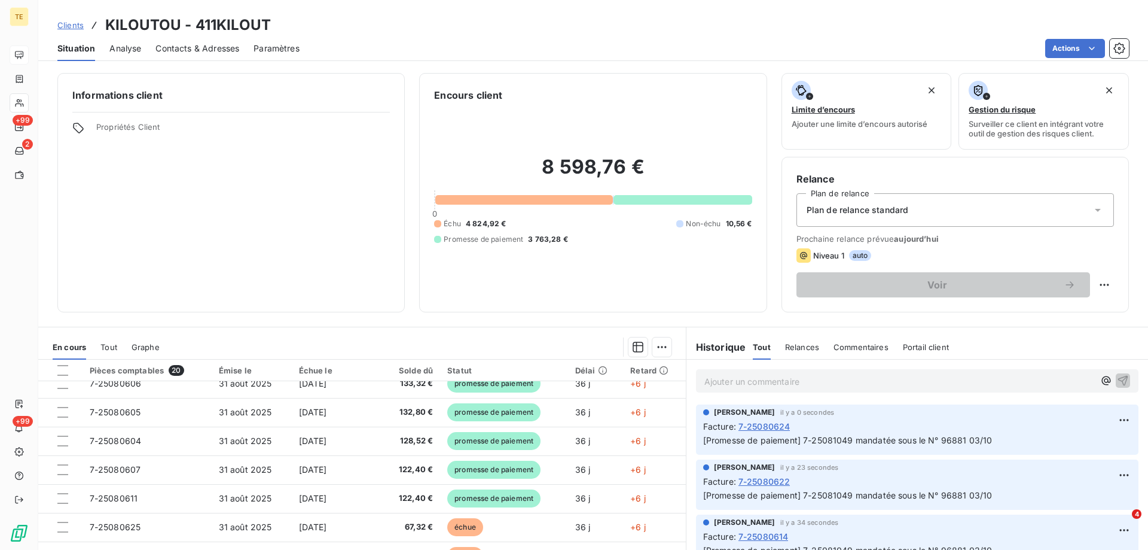
scroll to position [359, 0]
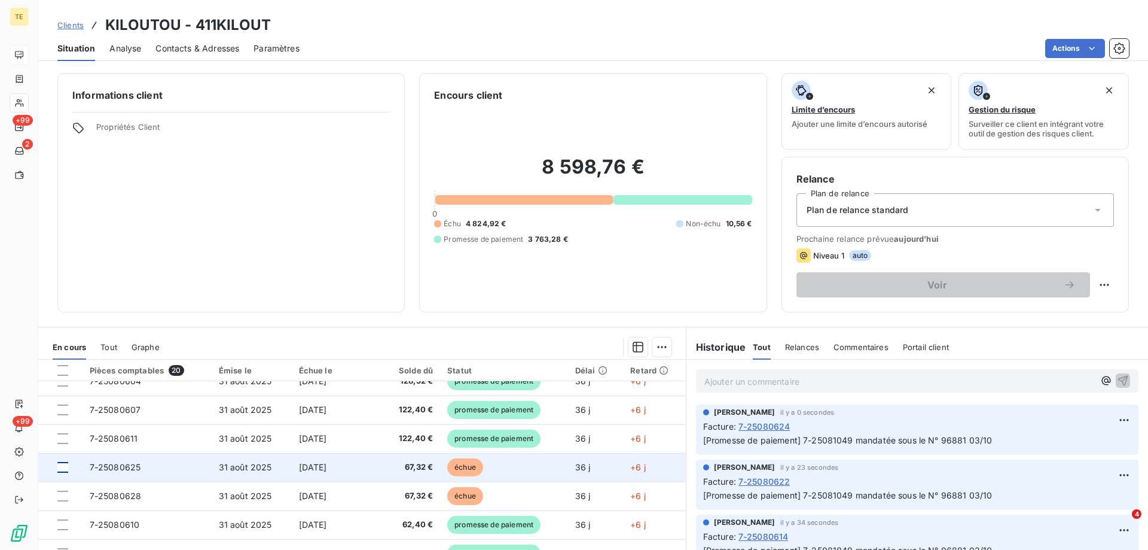
click at [61, 465] on div at bounding box center [62, 467] width 11 height 11
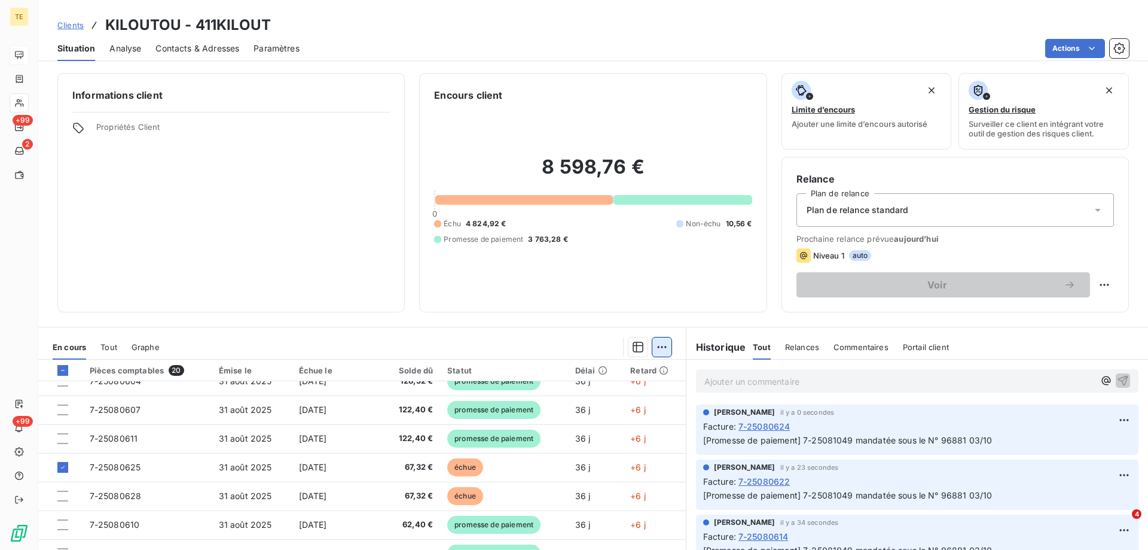
click at [658, 342] on html "TE +99 2 +99 Clients KILOUTOU - 411KILOUT Situation Analyse Contacts & Adresses…" at bounding box center [574, 275] width 1148 height 550
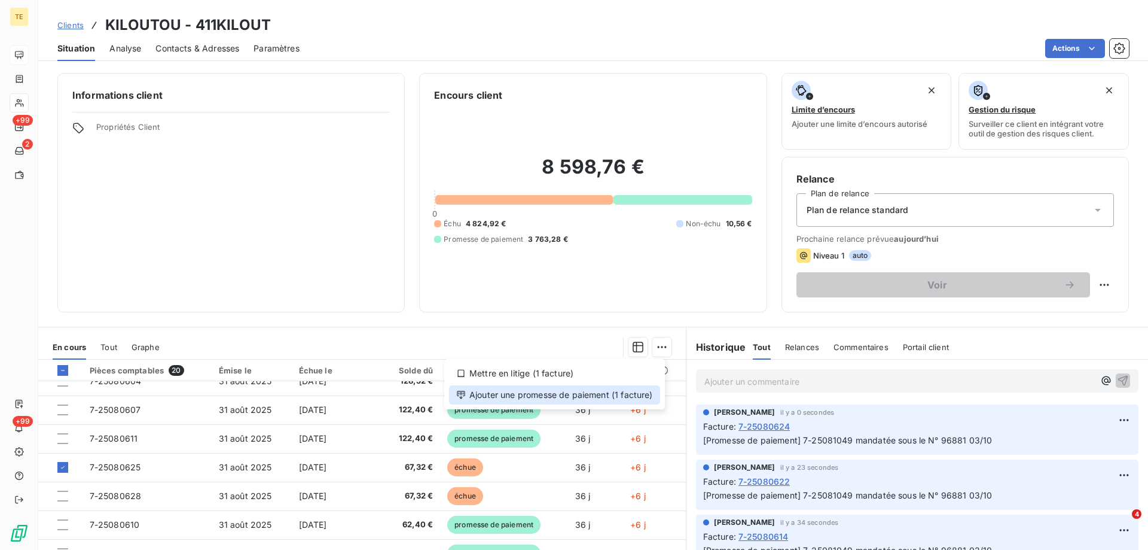
click at [624, 392] on div "Ajouter une promesse de paiement (1 facture)" at bounding box center [554, 394] width 211 height 19
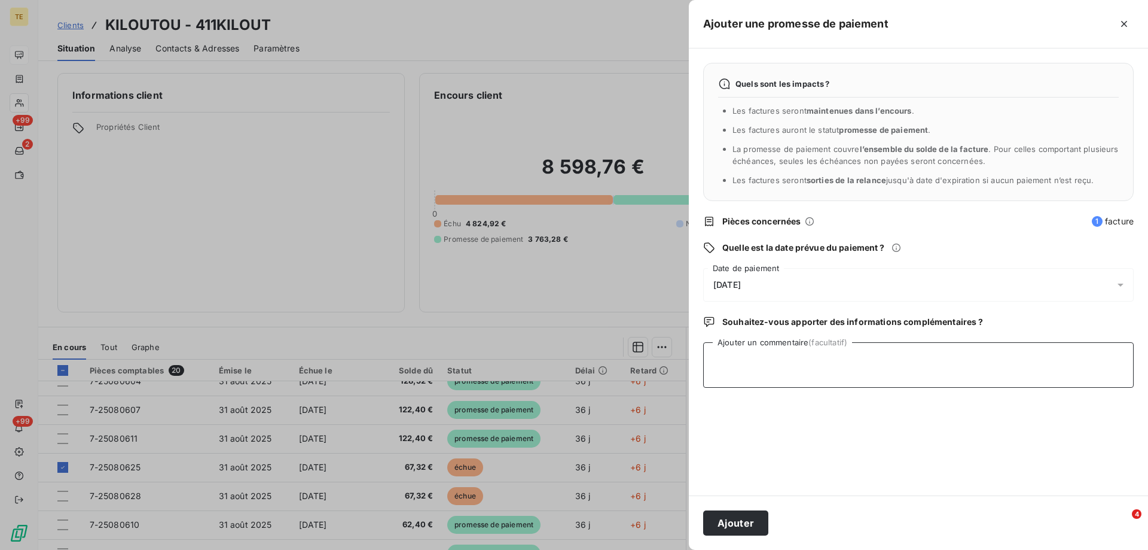
click at [720, 353] on textarea "Ajouter un commentaire (facultatif)" at bounding box center [918, 364] width 431 height 45
paste textarea "7-25081049 mandatée sous le N° 96881 03/10"
type textarea "7-25081049 mandatée sous le N° 96881 03/10"
click at [726, 521] on button "Ajouter" at bounding box center [735, 522] width 65 height 25
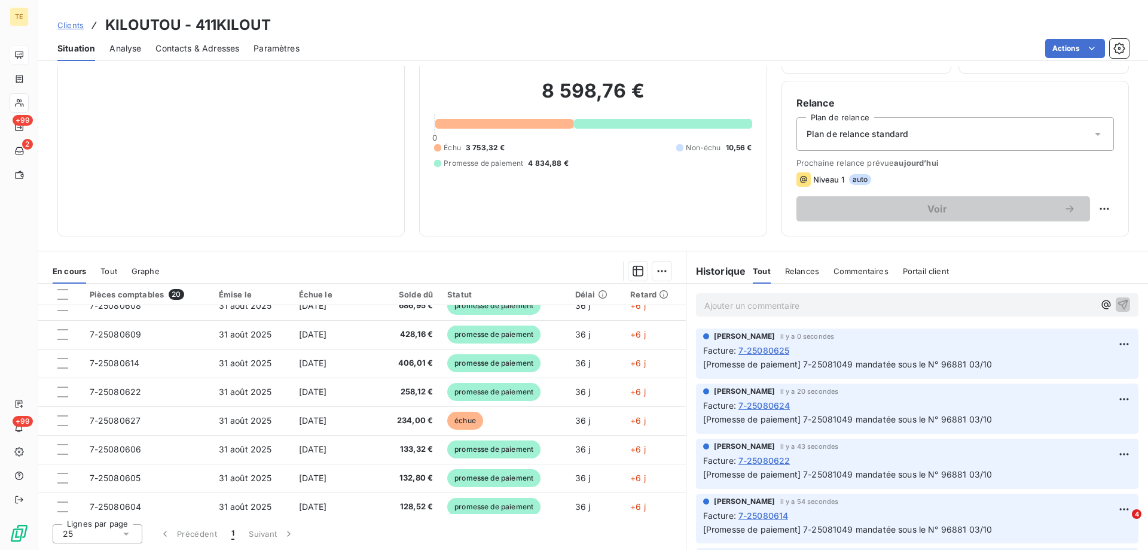
scroll to position [127, 0]
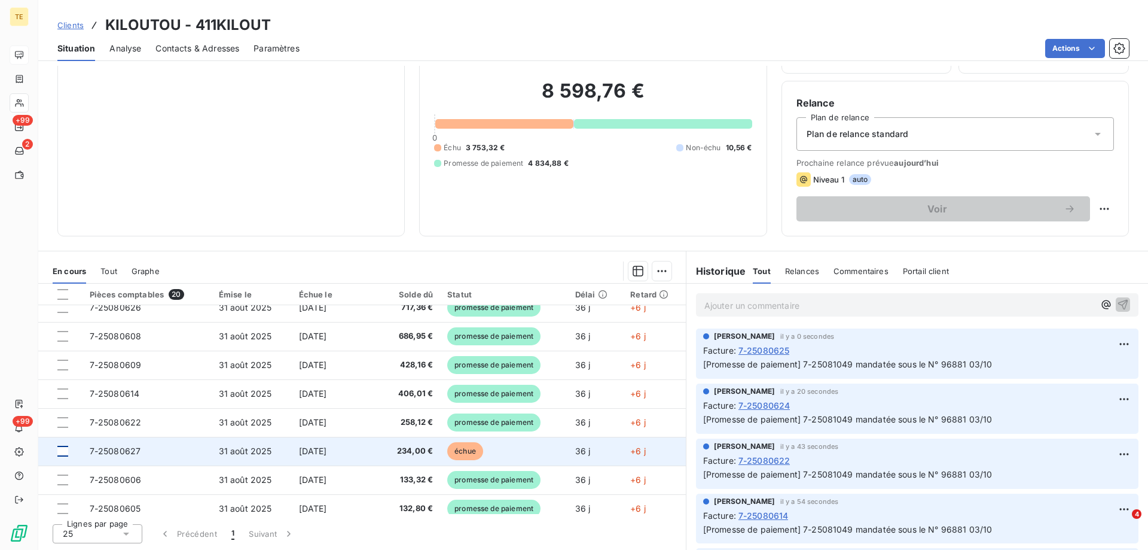
click at [66, 453] on div at bounding box center [62, 451] width 11 height 11
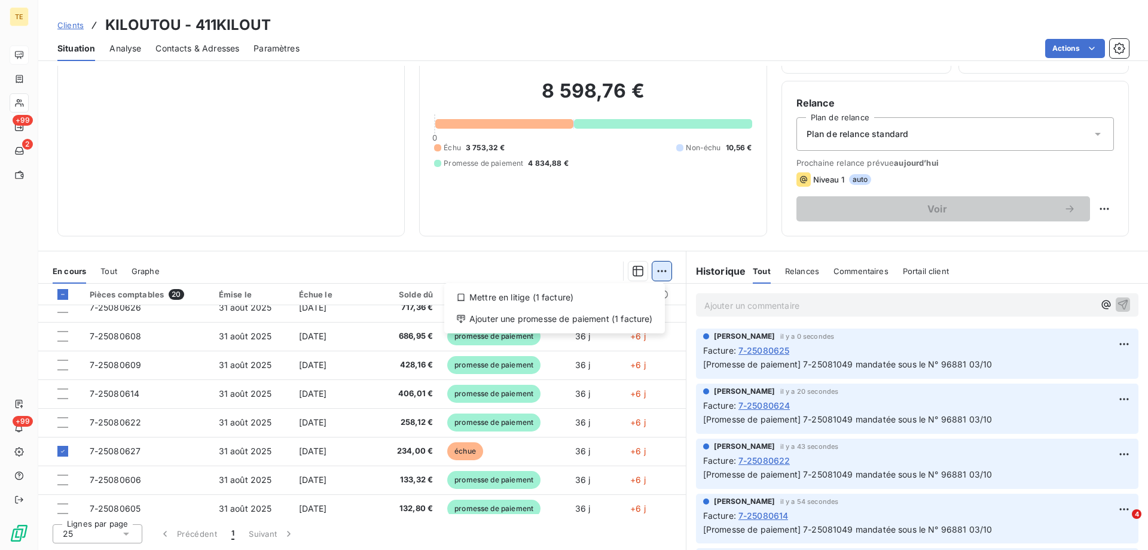
click at [659, 271] on html "TE +99 2 +99 Clients KILOUTOU - 411KILOUT Situation Analyse Contacts & Adresses…" at bounding box center [574, 275] width 1148 height 550
click at [630, 315] on div "Ajouter une promesse de paiement (1 facture)" at bounding box center [554, 318] width 211 height 19
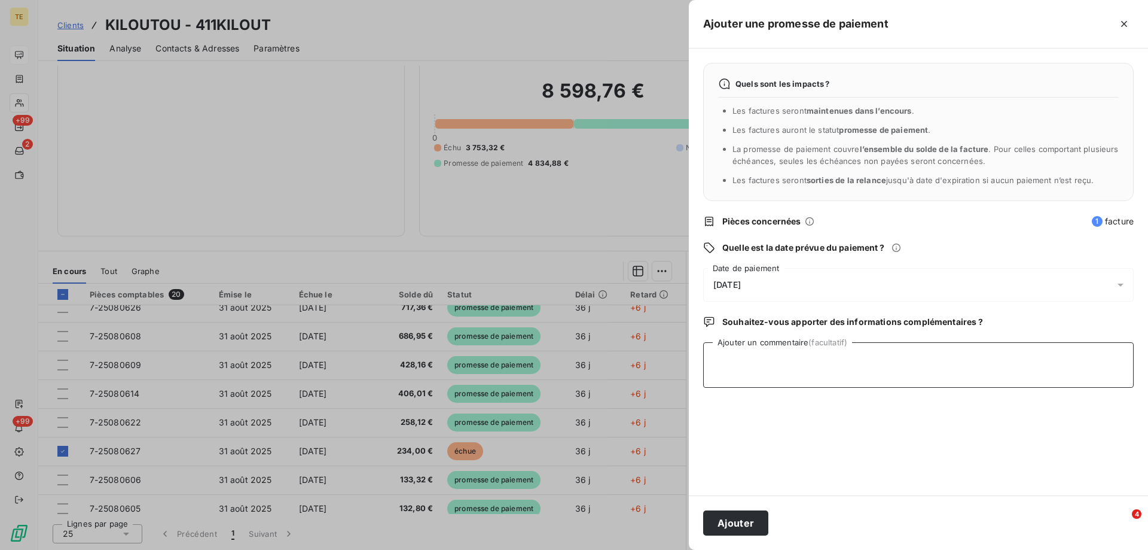
click at [720, 351] on textarea "Ajouter un commentaire (facultatif)" at bounding box center [918, 364] width 431 height 45
paste textarea "7-25081049 mandatée sous le N° 96881 03/10"
type textarea "7-25081049 mandatée sous le N° 96881 03/10"
click at [740, 521] on button "Ajouter" at bounding box center [735, 522] width 65 height 25
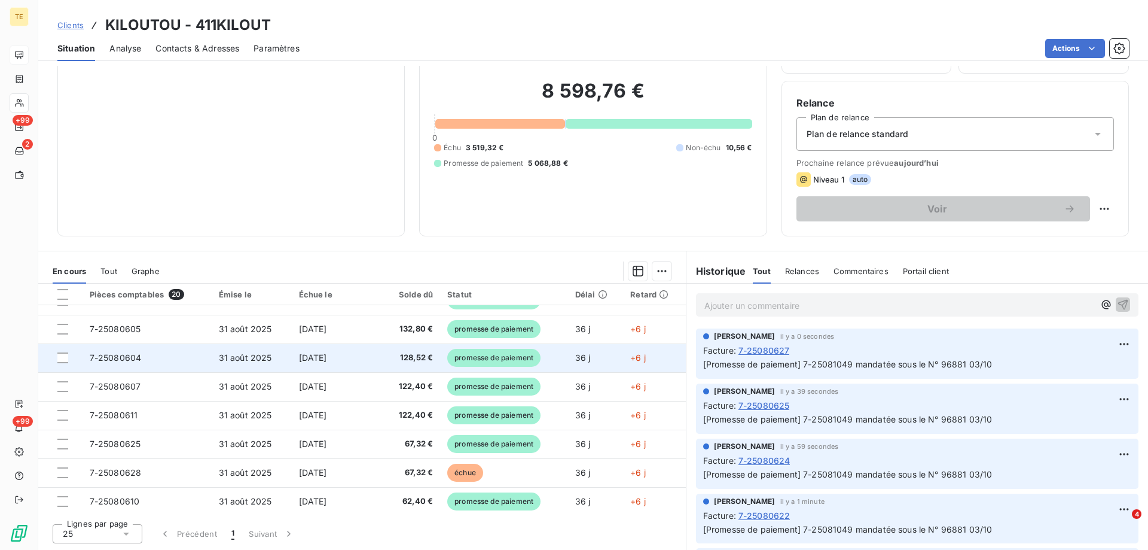
scroll to position [366, 0]
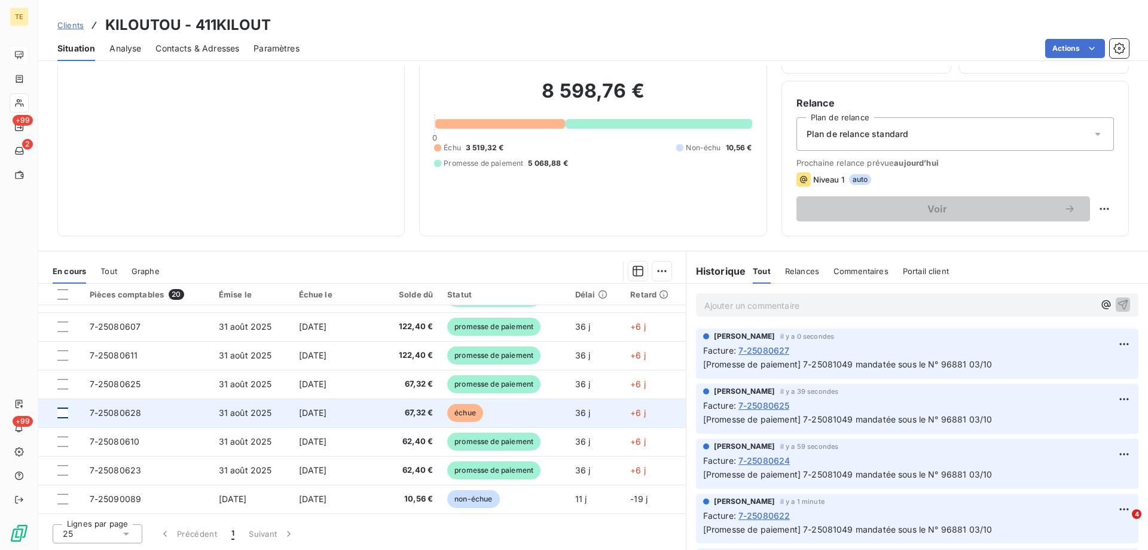
click at [59, 410] on div at bounding box center [62, 412] width 11 height 11
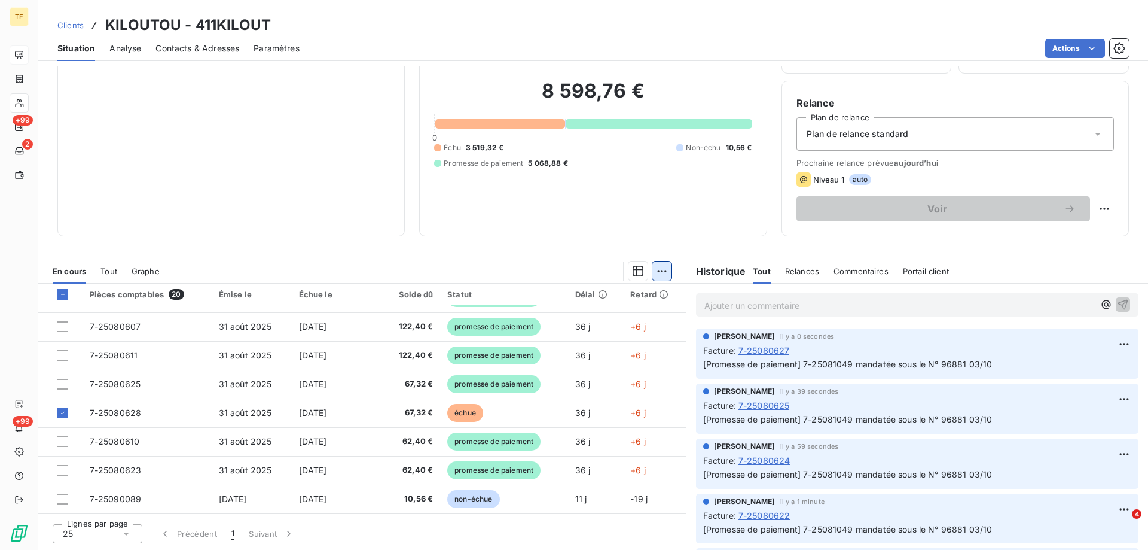
click at [657, 269] on html "TE +99 2 +99 Clients KILOUTOU - 411KILOUT Situation Analyse Contacts & Adresses…" at bounding box center [574, 275] width 1148 height 550
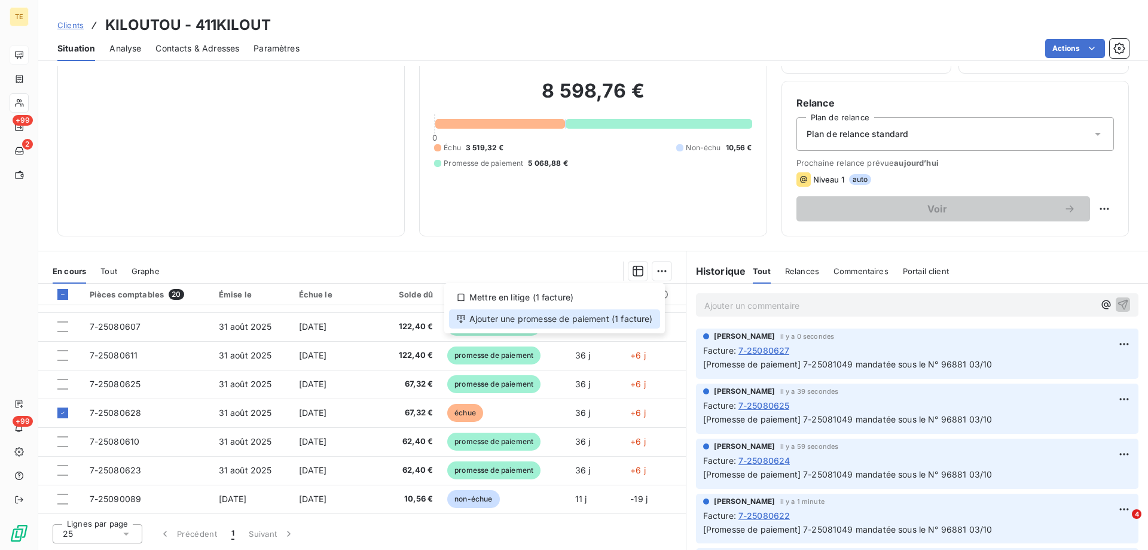
click at [636, 322] on div "Ajouter une promesse de paiement (1 facture)" at bounding box center [554, 318] width 211 height 19
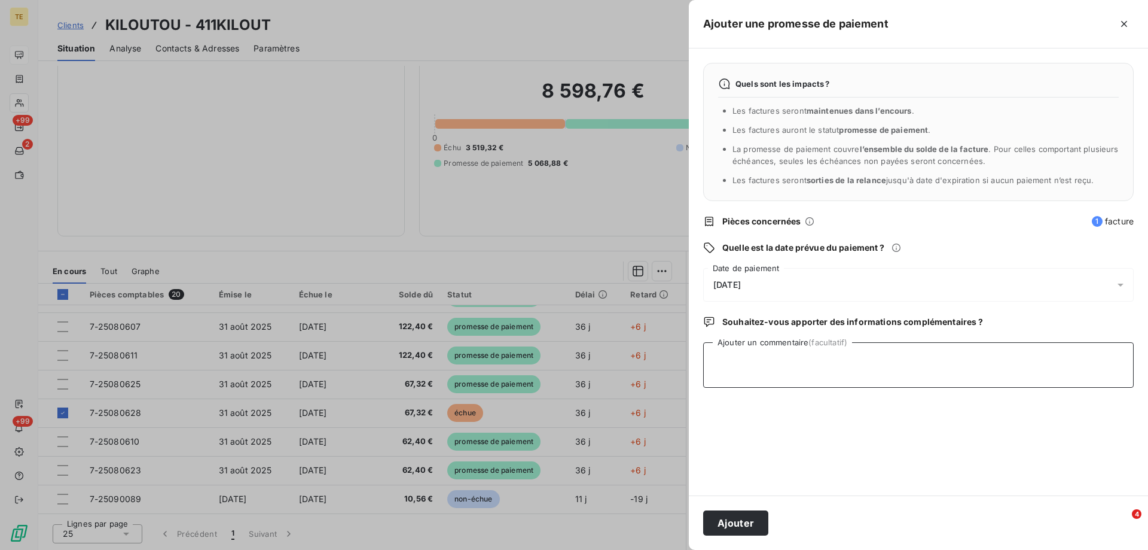
click at [744, 351] on textarea "Ajouter un commentaire (facultatif)" at bounding box center [918, 364] width 431 height 45
paste textarea "7-25081049 mandatée sous le N° 96881 03/10"
type textarea "7-25081049 mandatée sous le N° 96881 03/10"
click at [728, 516] on button "Ajouter" at bounding box center [735, 522] width 65 height 25
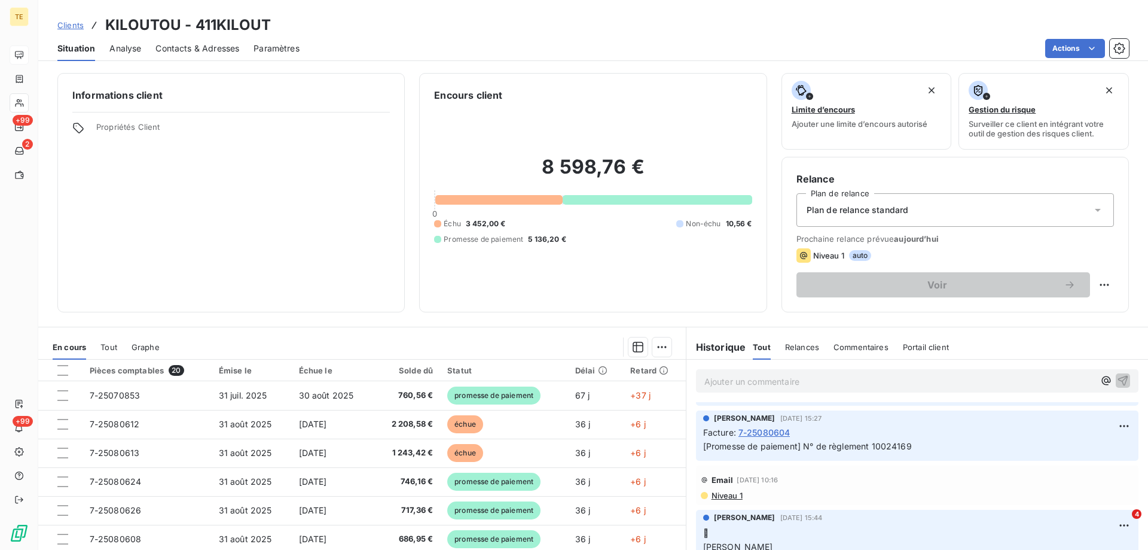
scroll to position [837, 0]
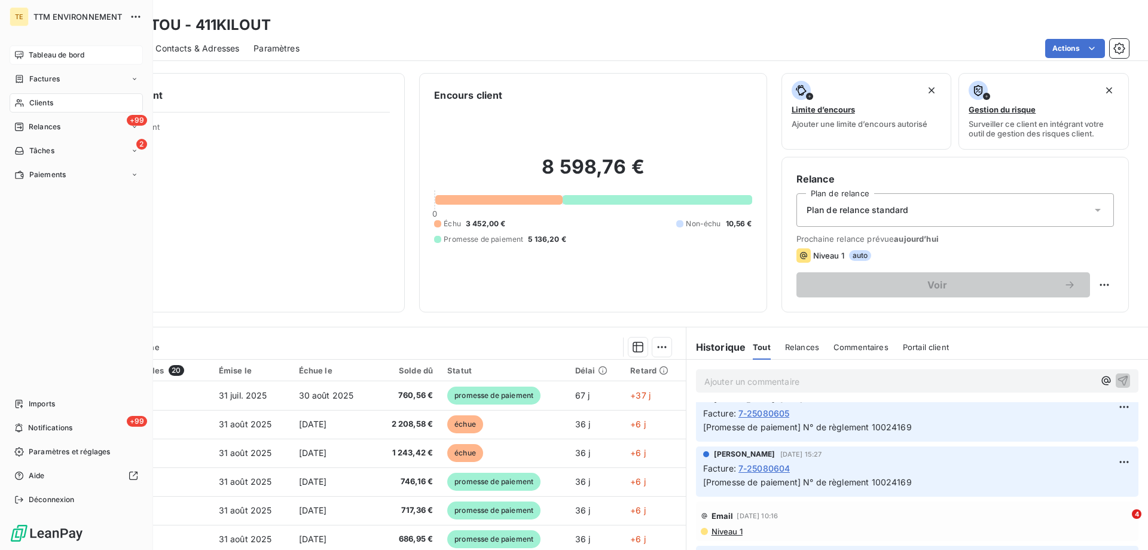
click at [45, 97] on div "Clients" at bounding box center [76, 102] width 133 height 19
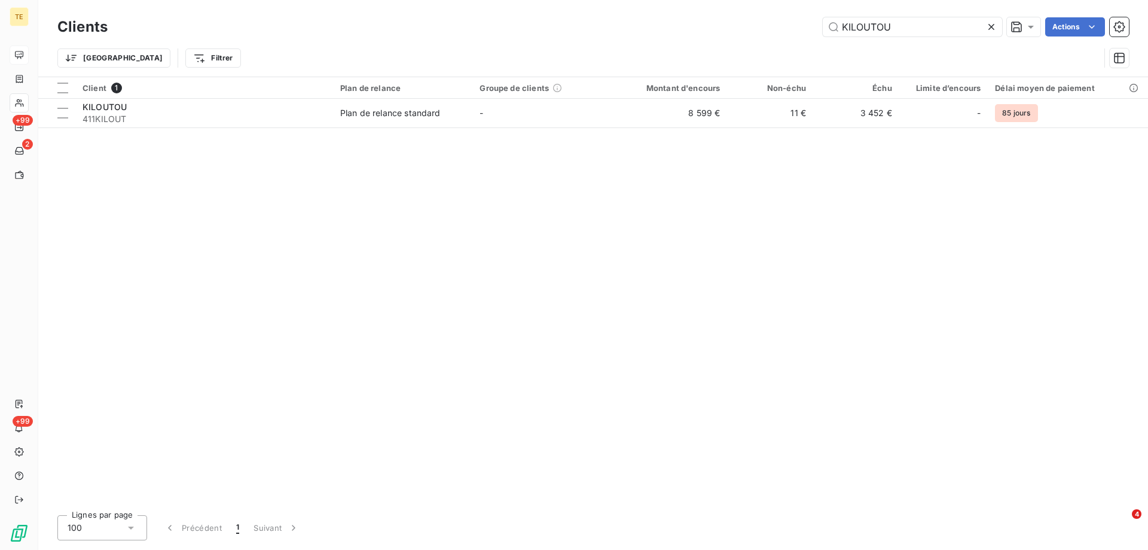
drag, startPoint x: 799, startPoint y: 27, endPoint x: 784, endPoint y: 28, distance: 15.0
click at [784, 28] on div "KILOUTOU Actions" at bounding box center [625, 26] width 1007 height 19
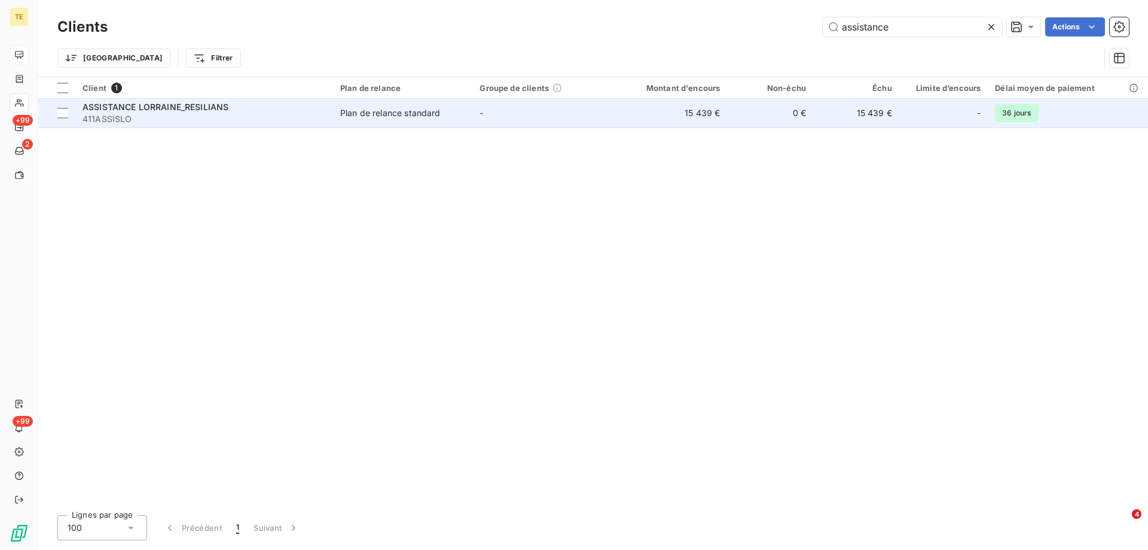
type input "assistance"
click at [154, 111] on span "ASSISTANCE LORRAINE_RESILIANS" at bounding box center [156, 107] width 146 height 10
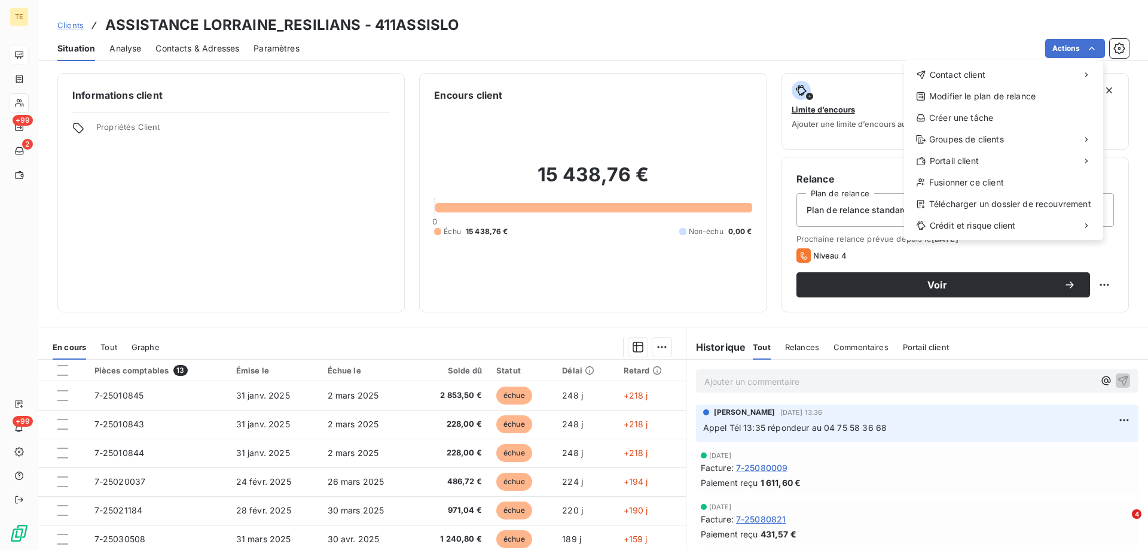
click at [861, 385] on html "TE +99 2 +99 Clients ASSISTANCE LORRAINE_RESILIANS - 411ASSISLO Situation Analy…" at bounding box center [574, 275] width 1148 height 550
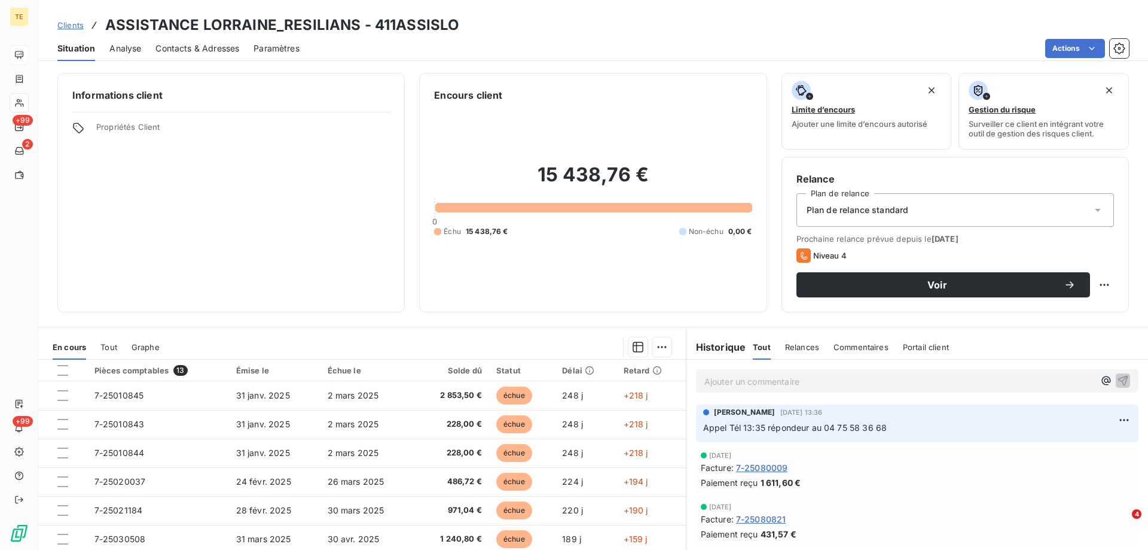
click at [764, 383] on p "Ajouter un commentaire ﻿" at bounding box center [900, 381] width 390 height 15
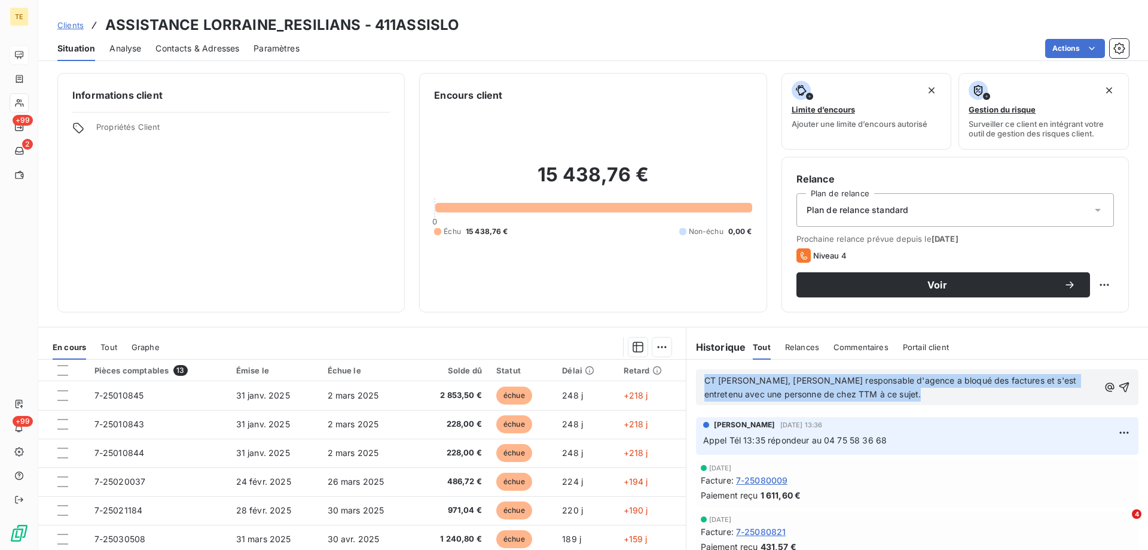
drag, startPoint x: 924, startPoint y: 392, endPoint x: 691, endPoint y: 380, distance: 233.6
click at [696, 380] on div "CT [PERSON_NAME], [PERSON_NAME] responsable d'agence a bloqué des factures et s…" at bounding box center [917, 387] width 443 height 36
copy span "CT [PERSON_NAME], [PERSON_NAME] responsable d'agence a bloqué des factures et s…"
click at [830, 394] on span "CT [PERSON_NAME], [PERSON_NAME] responsable d'agence a bloqué des factures et s…" at bounding box center [892, 387] width 375 height 24
drag, startPoint x: 855, startPoint y: 381, endPoint x: 935, endPoint y: 396, distance: 81.5
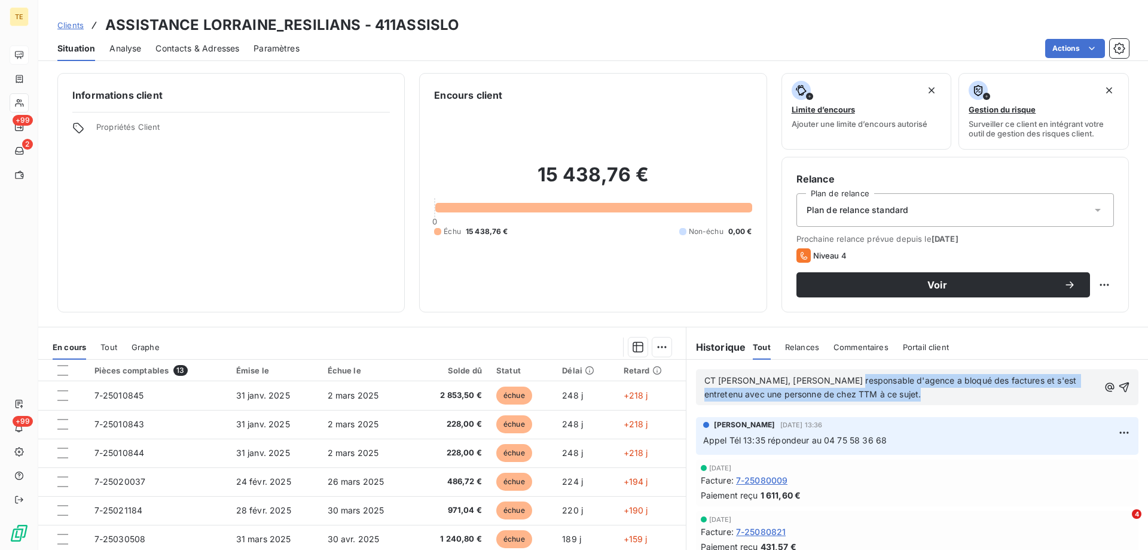
click at [935, 396] on p "CT [PERSON_NAME], [PERSON_NAME] responsable d'agence a bloqué des factures et s…" at bounding box center [902, 388] width 395 height 28
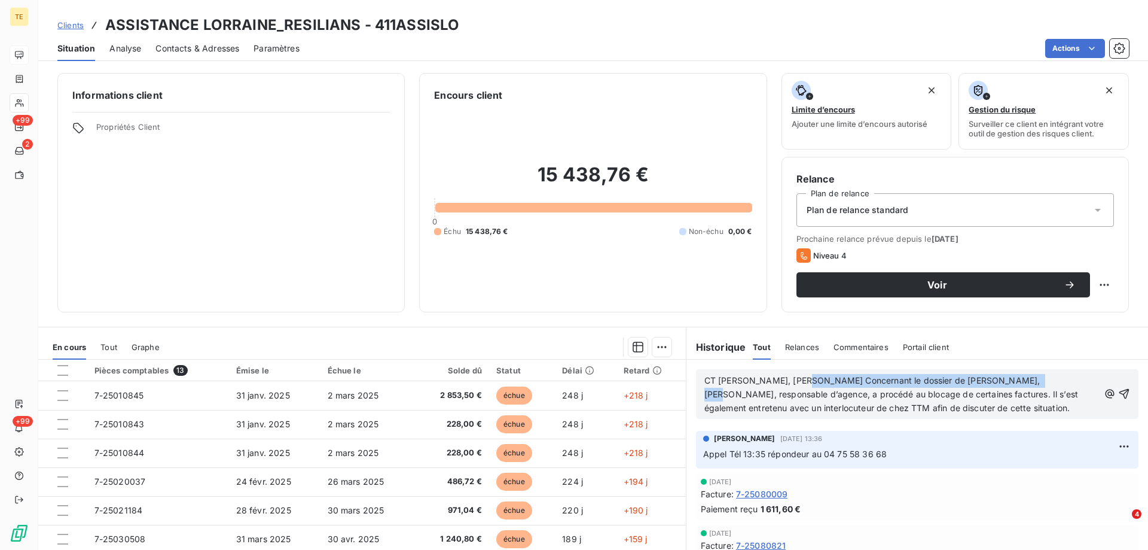
drag, startPoint x: 1034, startPoint y: 380, endPoint x: 805, endPoint y: 376, distance: 229.1
click at [804, 377] on span "CT [PERSON_NAME], [PERSON_NAME] Concernant le dossier de [PERSON_NAME], [PERSON…" at bounding box center [893, 394] width 377 height 38
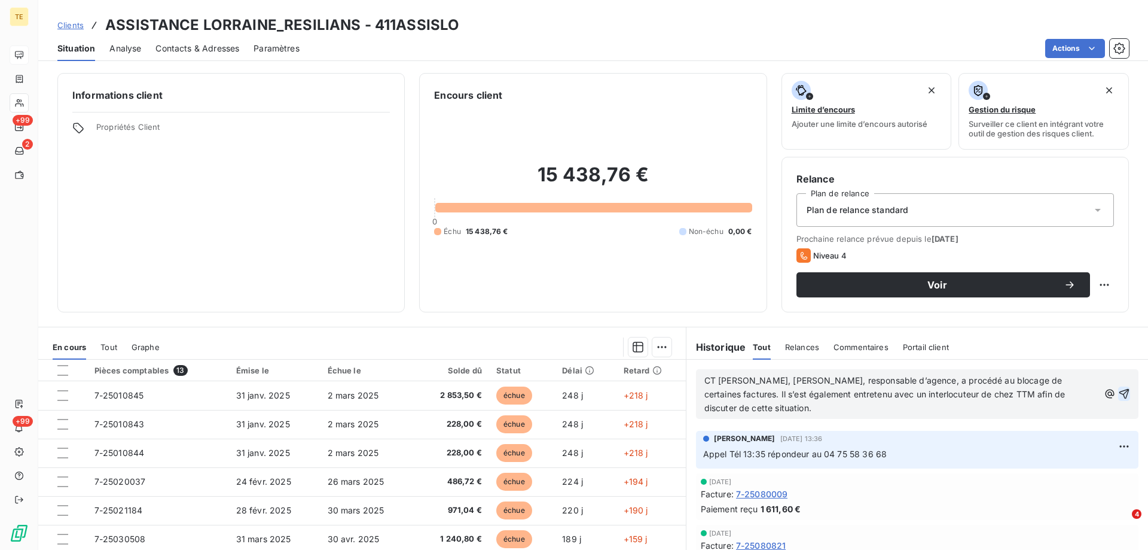
click at [1120, 392] on icon "button" at bounding box center [1125, 394] width 10 height 10
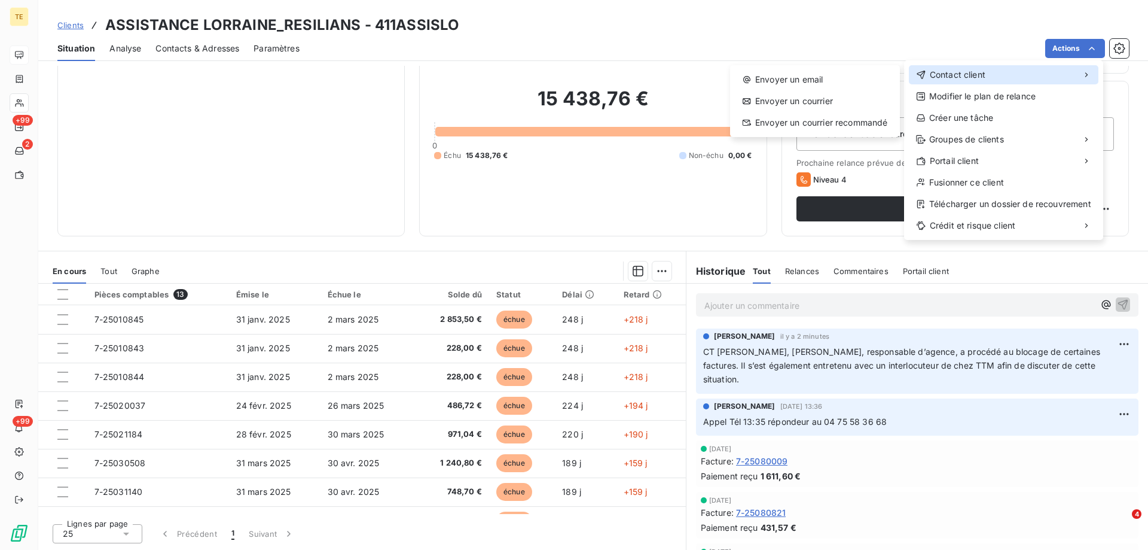
click at [951, 68] on div "Contact client" at bounding box center [1004, 74] width 190 height 19
click at [948, 72] on span "Contact client" at bounding box center [958, 75] width 56 height 12
click at [761, 86] on div "Envoyer un email" at bounding box center [815, 79] width 160 height 19
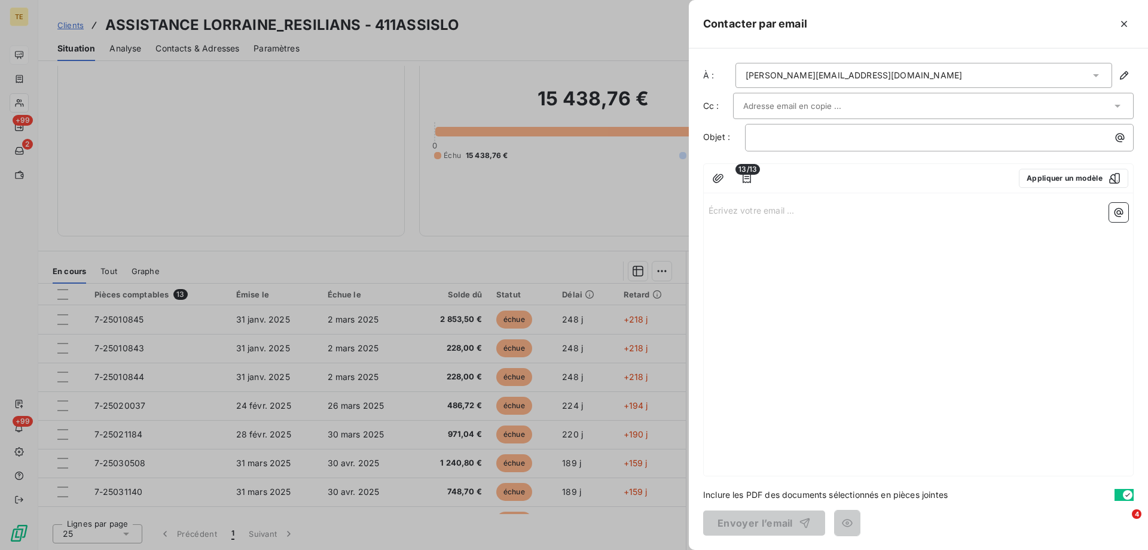
click at [724, 215] on p "Écrivez votre email ... ﻿" at bounding box center [919, 210] width 420 height 14
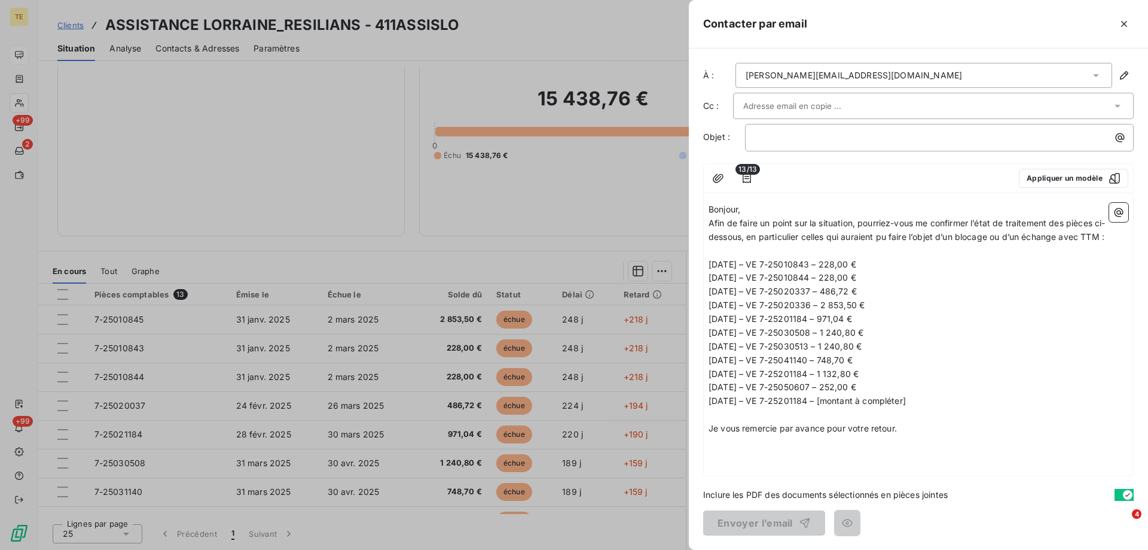
click at [749, 211] on p "Bonjour," at bounding box center [919, 210] width 420 height 14
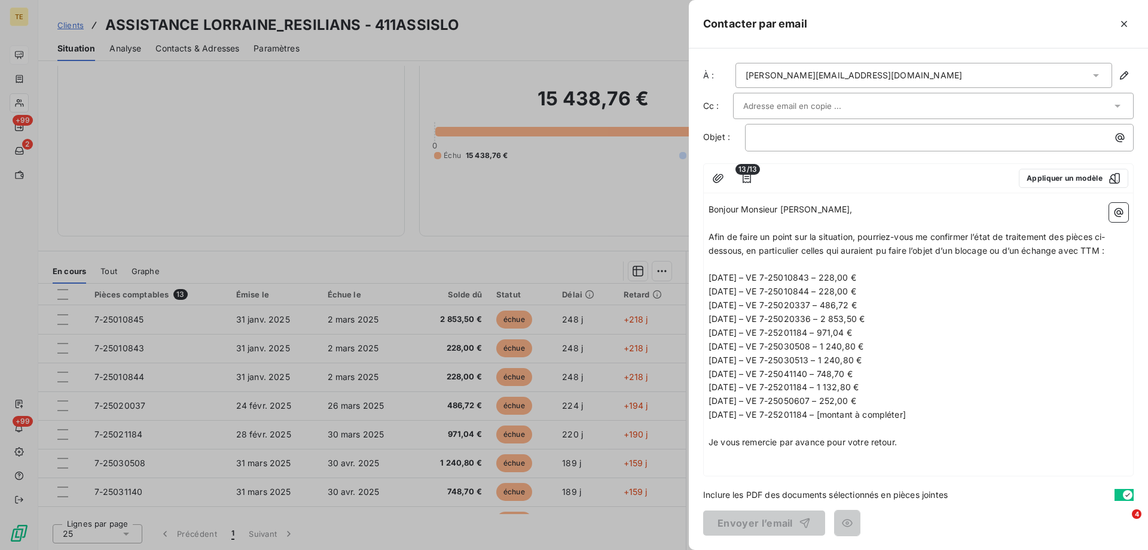
click at [727, 455] on div "Bonjour Monsieur [PERSON_NAME], ﻿ Afin de faire un point sur la situation, pour…" at bounding box center [918, 337] width 429 height 278
click at [757, 129] on div "﻿" at bounding box center [939, 136] width 380 height 16
click at [768, 144] on p "﻿" at bounding box center [942, 137] width 374 height 14
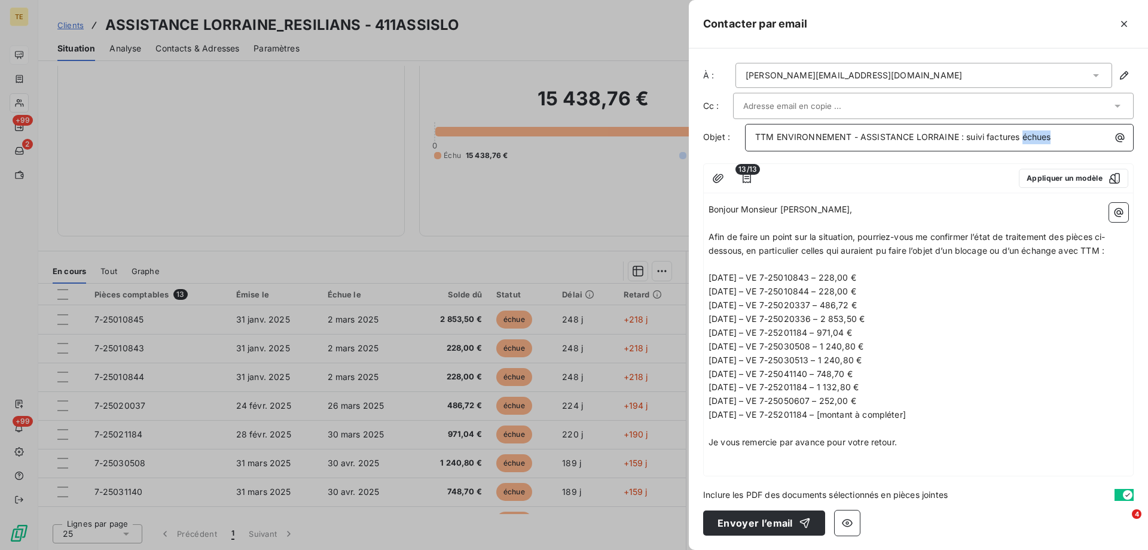
drag, startPoint x: 1059, startPoint y: 135, endPoint x: 1022, endPoint y: 138, distance: 37.9
click at [1022, 138] on p "TTM ENVIRONNEMENT - ASSISTANCE LORRAINE : suivi factures échues" at bounding box center [942, 137] width 374 height 14
click at [1062, 137] on p "TTM ENVIRONNEMENT - ASSISTANCE LORRAINE : suivi factures échues" at bounding box center [942, 137] width 374 height 14
click at [711, 237] on span "Afin de faire un point sur la situation, pourriez-vous me confirmer l’état de t…" at bounding box center [907, 243] width 397 height 24
drag, startPoint x: 856, startPoint y: 237, endPoint x: 709, endPoint y: 231, distance: 146.7
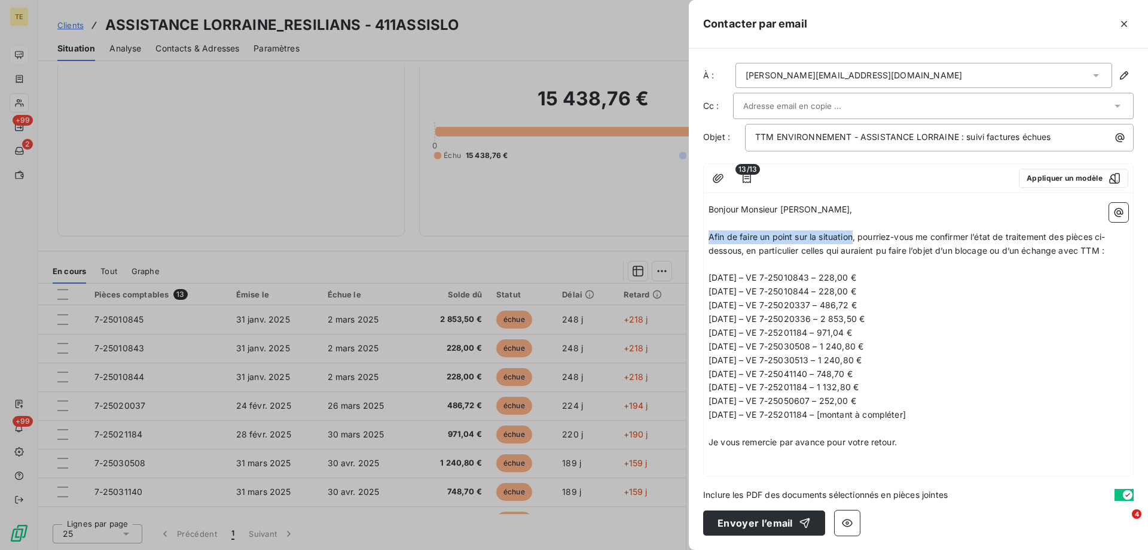
click at [709, 231] on span "Afin de faire un point sur la situation, pourriez-vous me confirmer l’état de t…" at bounding box center [907, 243] width 397 height 24
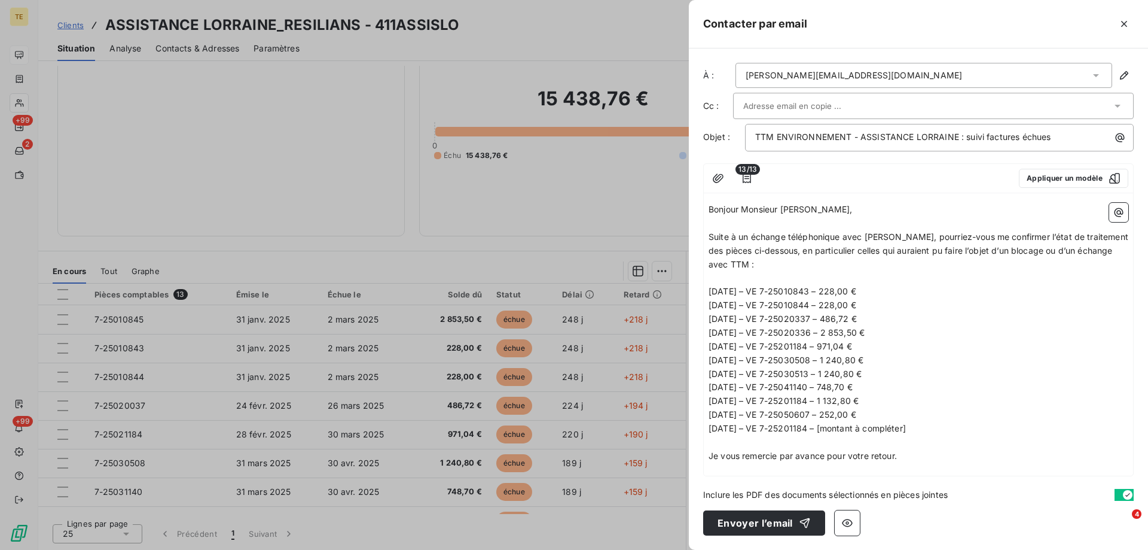
click at [801, 267] on p "Suite à un échange téléphonique avec [PERSON_NAME], pourriez-vous me confirmer …" at bounding box center [919, 250] width 420 height 41
drag, startPoint x: 711, startPoint y: 288, endPoint x: 965, endPoint y: 434, distance: 293.6
click at [965, 434] on div "Bonjour Monsieur [PERSON_NAME], ﻿ Suite à un échange téléphonique avec [PERSON_…" at bounding box center [919, 333] width 420 height 260
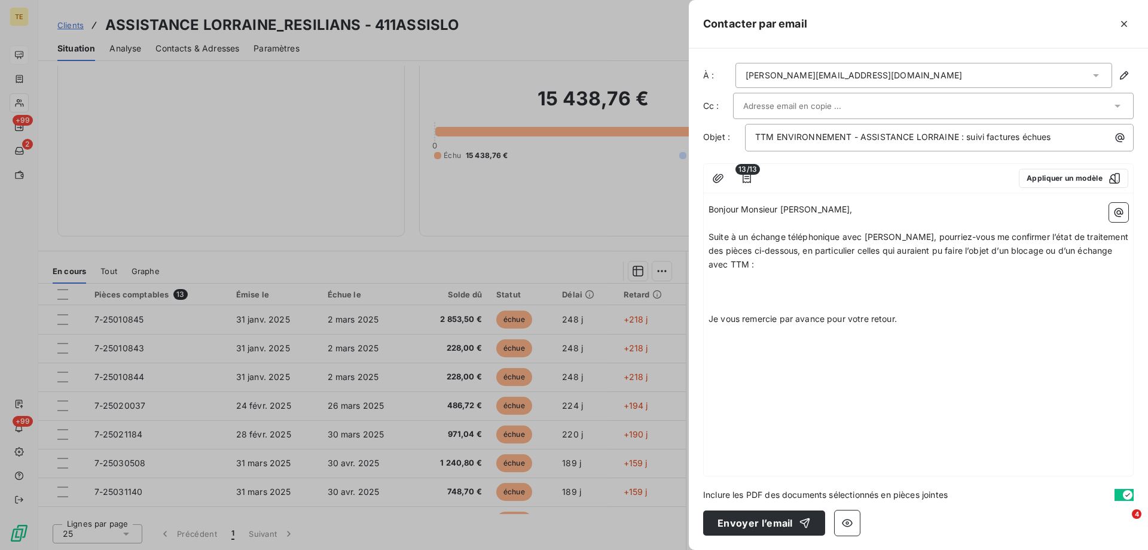
click at [718, 282] on p "﻿" at bounding box center [919, 278] width 420 height 14
click at [714, 293] on span "µEn pièces jointes les factures" at bounding box center [769, 291] width 121 height 10
click at [870, 290] on p "En pièces jointes les factures" at bounding box center [919, 292] width 420 height 14
click at [764, 314] on p "﻿" at bounding box center [919, 319] width 420 height 14
click at [920, 318] on p "Je vous remercie par avance pour votre retour." at bounding box center [919, 319] width 420 height 14
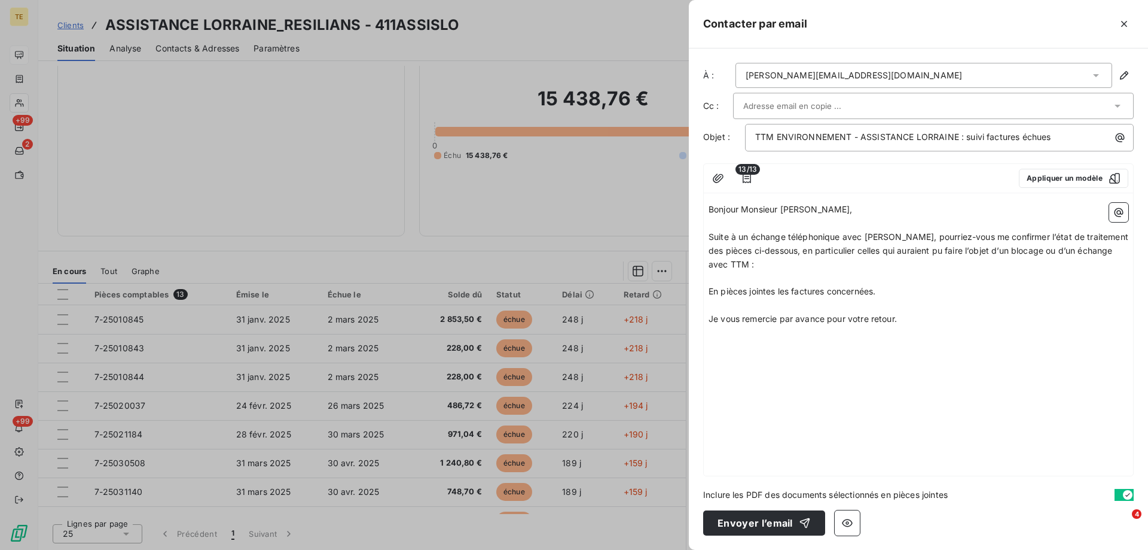
click at [730, 343] on div "Bonjour Monsieur [PERSON_NAME], ﻿ Suite à un échange téléphonique avec [PERSON_…" at bounding box center [918, 337] width 429 height 278
click at [724, 346] on div "Bonjour Monsieur [PERSON_NAME], ﻿ Suite à un échange téléphonique avec [PERSON_…" at bounding box center [918, 337] width 429 height 278
click at [917, 323] on p "Je vous remercie par avance pour votre retour." at bounding box center [919, 319] width 420 height 14
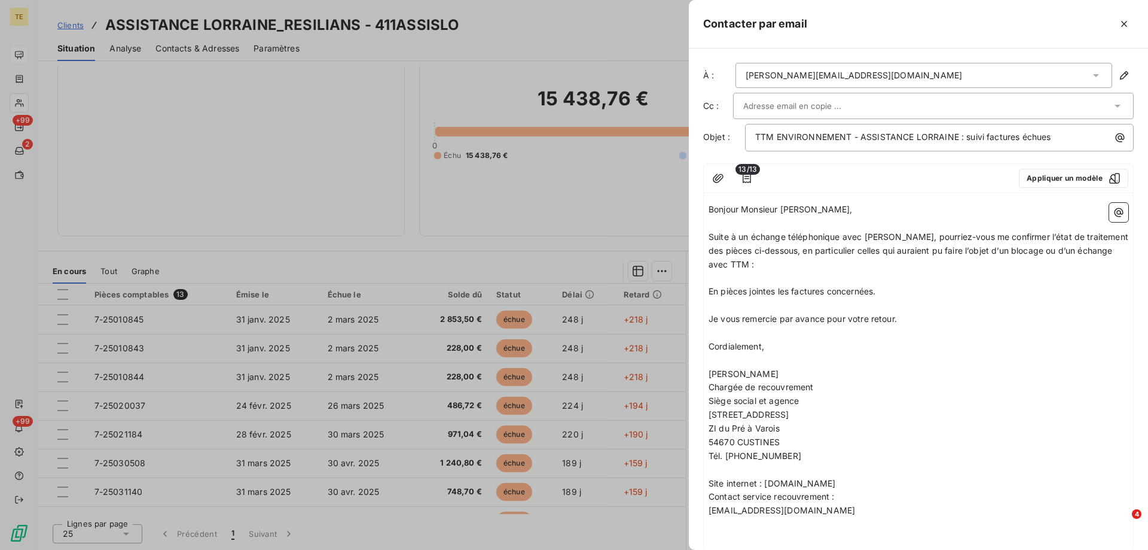
click at [824, 348] on p "Cordialement," at bounding box center [919, 347] width 420 height 14
drag, startPoint x: 710, startPoint y: 209, endPoint x: 839, endPoint y: 239, distance: 132.2
click at [761, 225] on div "Bonjour Monsieur [PERSON_NAME], ﻿ Suite à un échange téléphonique avec [PERSON_…" at bounding box center [919, 374] width 420 height 342
click at [965, 274] on p "﻿" at bounding box center [919, 278] width 420 height 14
click at [949, 237] on span "Suite à un échange téléphonique avec [PERSON_NAME], pourriez-vous me confirmer …" at bounding box center [920, 250] width 422 height 38
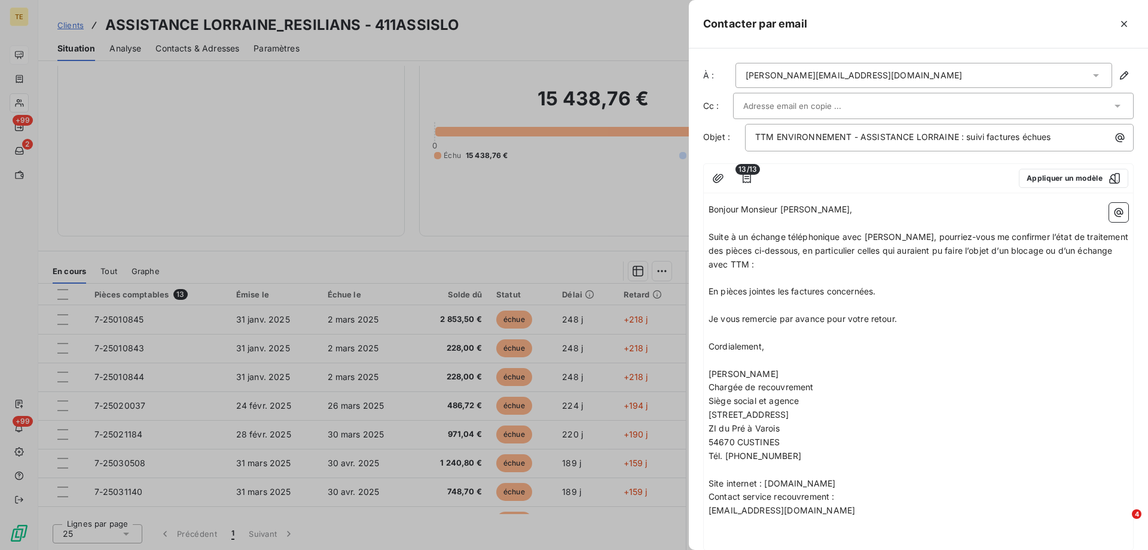
click at [947, 233] on span "Suite à un échange téléphonique avec [PERSON_NAME], pourriez-vous me confirmer …" at bounding box center [920, 250] width 422 height 38
drag, startPoint x: 984, startPoint y: 239, endPoint x: 952, endPoint y: 237, distance: 31.8
click at [952, 237] on span "Suite à un échange téléphonique avec [PERSON_NAME], iml aété convenu de m'adres…" at bounding box center [916, 250] width 415 height 38
click at [1112, 237] on p "Suite à un échange téléphonique avec [PERSON_NAME], il a été convenu de m'adres…" at bounding box center [919, 250] width 420 height 41
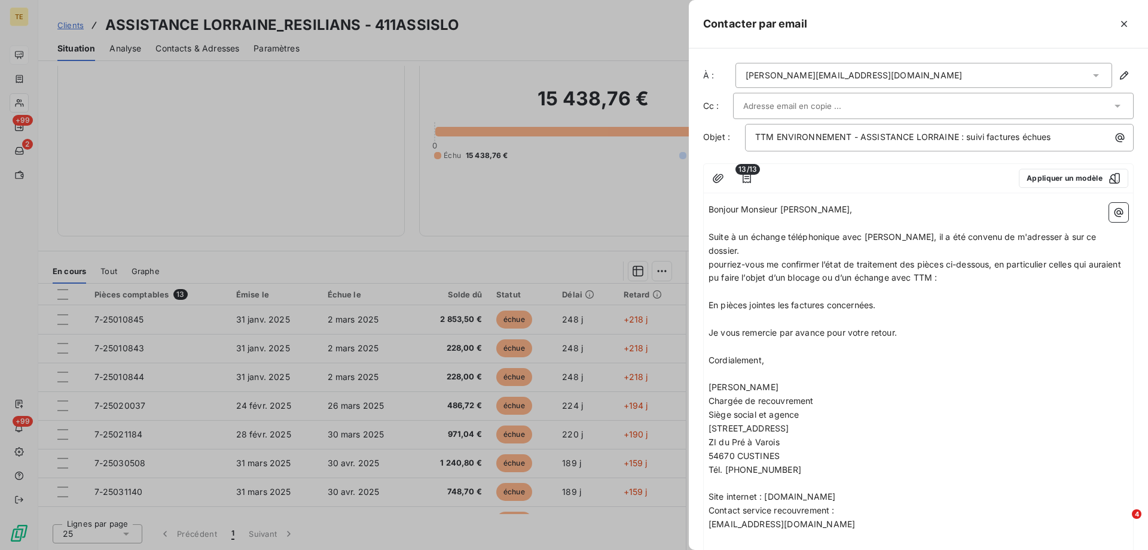
click at [714, 260] on span "pourriez-vous me confirmer l’état de traitement des pièces ci-dessous, en parti…" at bounding box center [916, 271] width 415 height 24
click at [747, 181] on icon "button" at bounding box center [747, 178] width 12 height 12
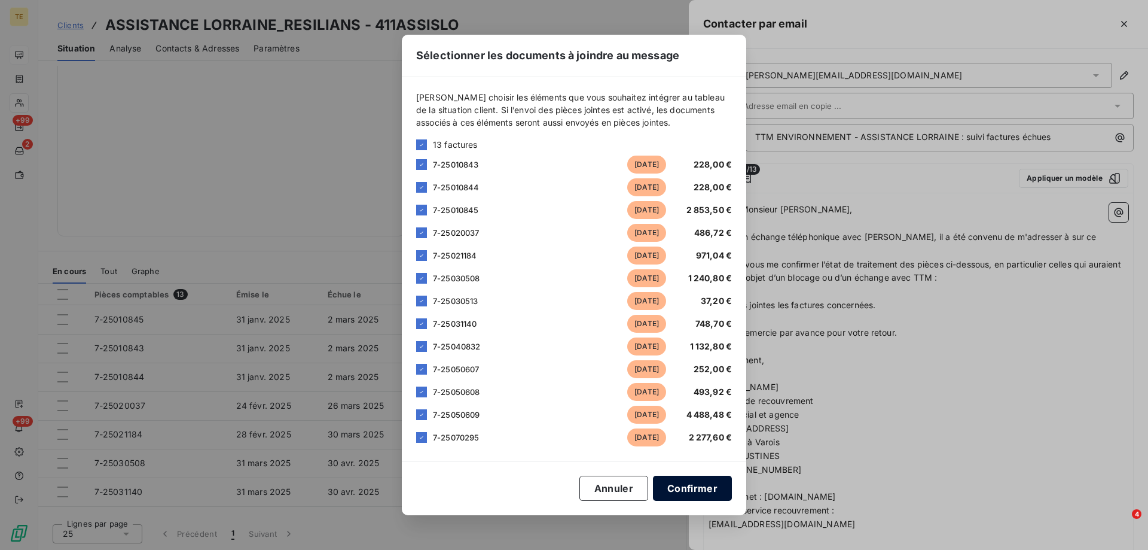
click at [687, 486] on button "Confirmer" at bounding box center [692, 487] width 79 height 25
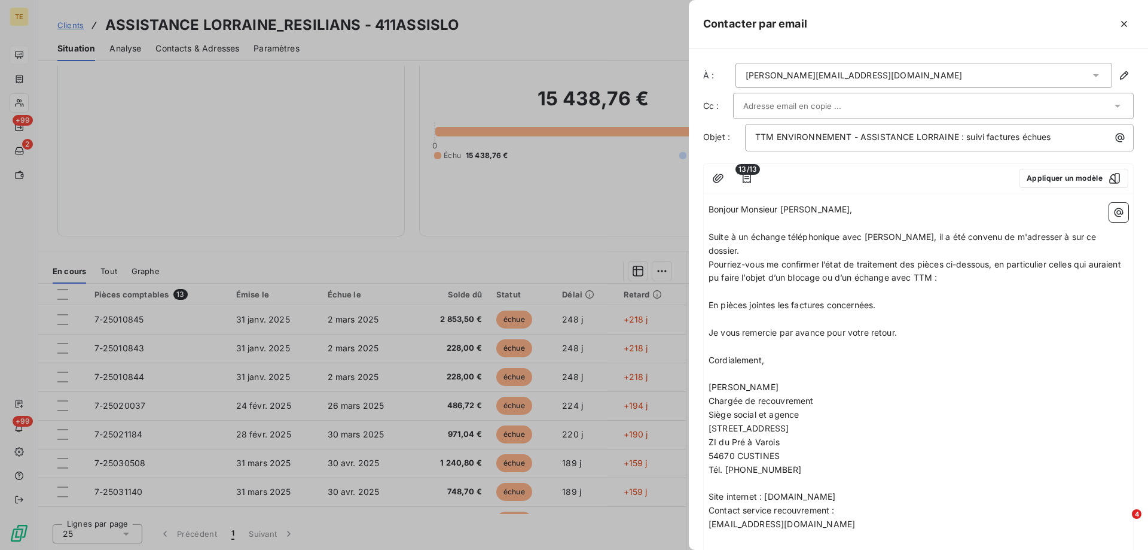
drag, startPoint x: 708, startPoint y: 209, endPoint x: 809, endPoint y: 316, distance: 148.1
click at [809, 316] on div "Bonjour Monsieur [PERSON_NAME], ﻿ Suite à un échange téléphonique avec [PERSON_…" at bounding box center [918, 380] width 429 height 365
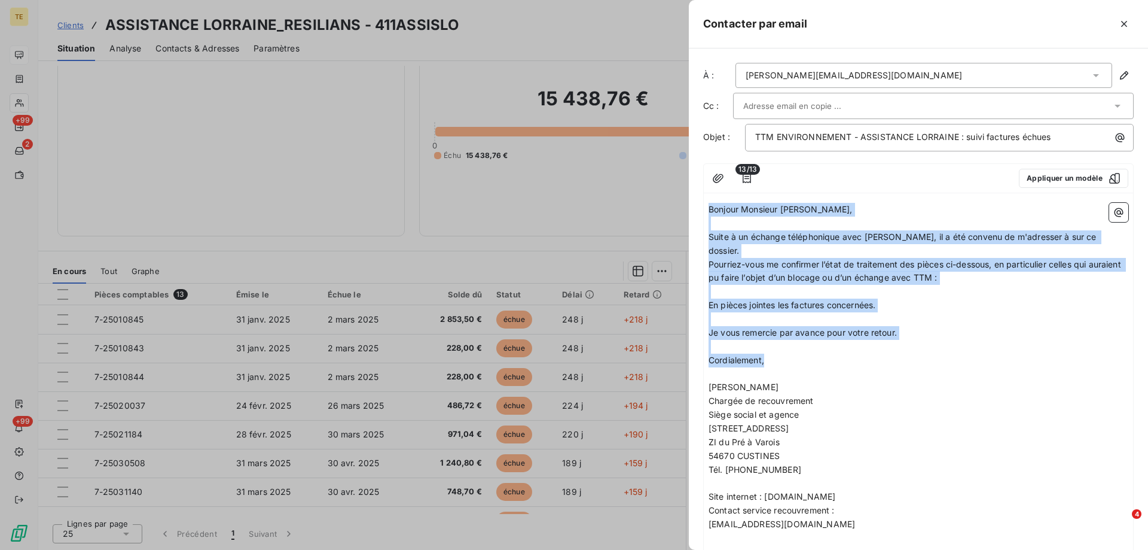
drag, startPoint x: 734, startPoint y: 350, endPoint x: 690, endPoint y: 199, distance: 157.7
click at [690, 199] on div "À : [PERSON_NAME][EMAIL_ADDRESS][DOMAIN_NAME] [PERSON_NAME] : Objet : TTM ENVIR…" at bounding box center [918, 298] width 459 height 501
copy div "Bonjour Monsieur [PERSON_NAME], ﻿ Suite à un échange téléphonique avec [PERSON_…"
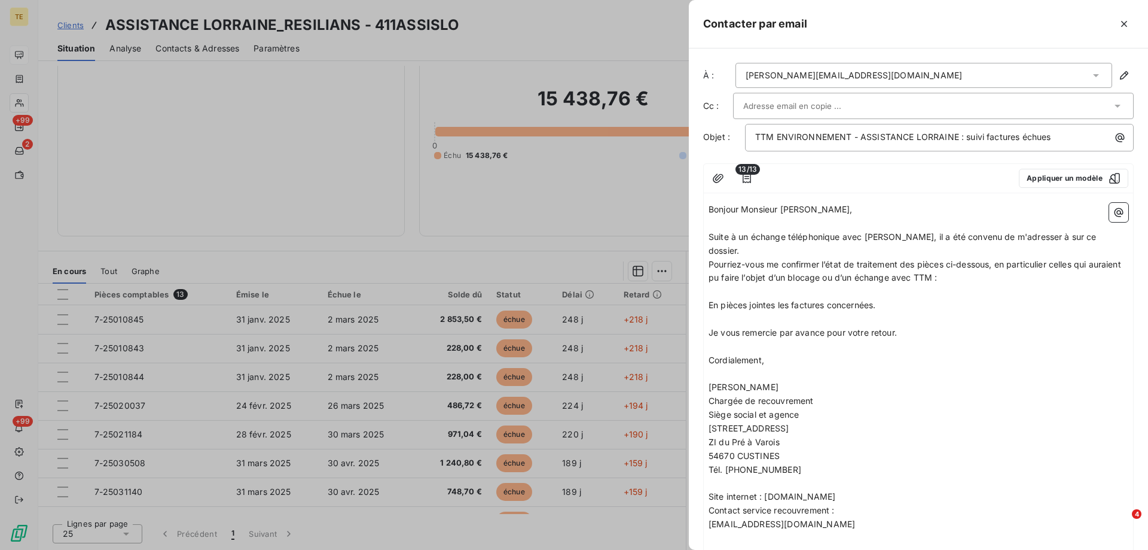
click at [855, 117] on div at bounding box center [933, 106] width 401 height 26
click at [914, 133] on li "[PERSON_NAME][EMAIL_ADDRESS][DOMAIN_NAME]" at bounding box center [933, 131] width 401 height 21
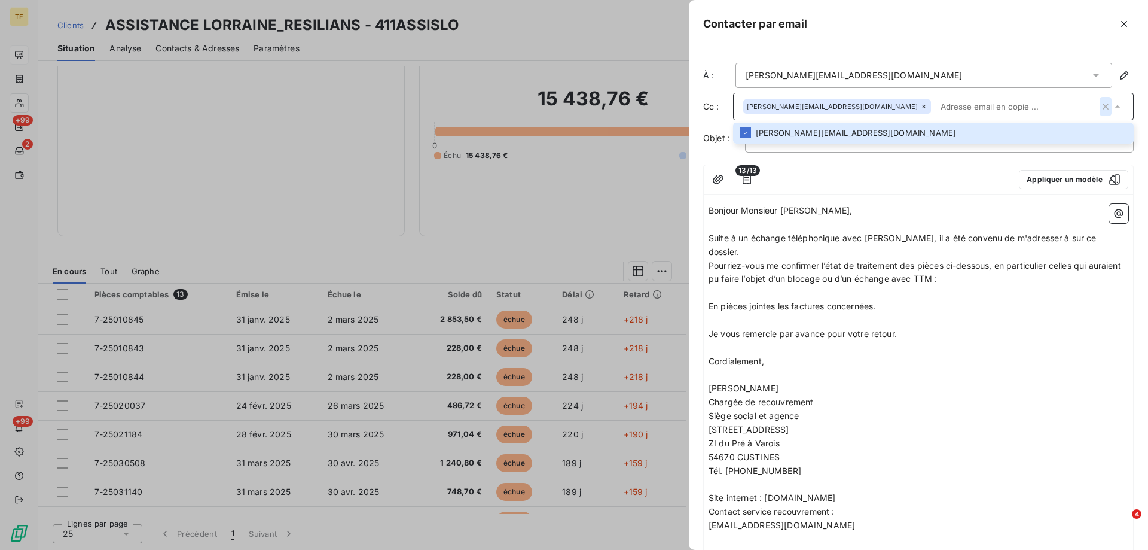
click at [1100, 110] on icon "button" at bounding box center [1106, 106] width 12 height 12
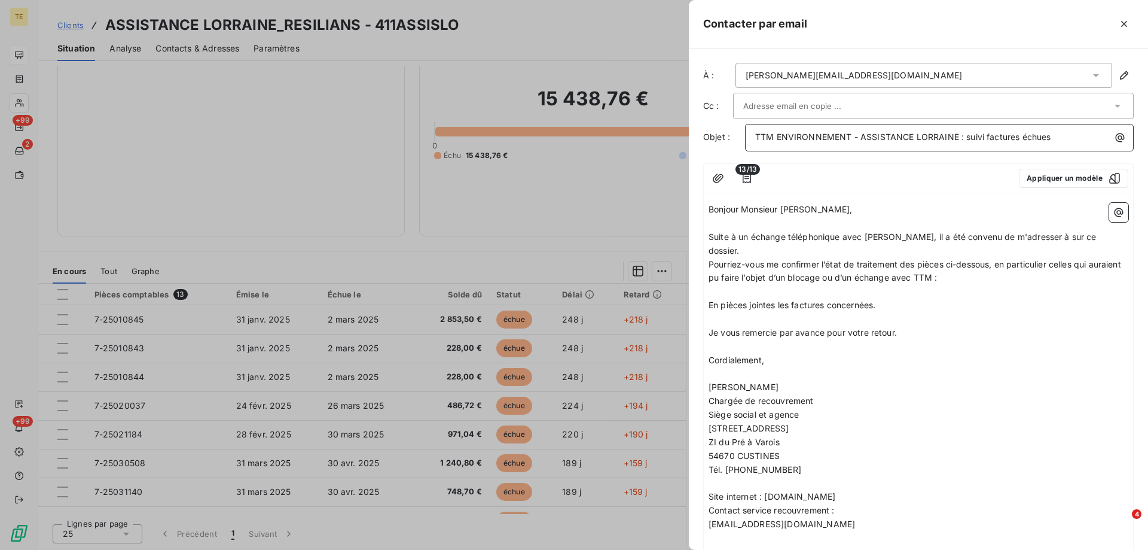
click at [1058, 133] on p "TTM ENVIRONNEMENT - ASSISTANCE LORRAINE : suivi factures échues" at bounding box center [942, 137] width 374 height 14
drag, startPoint x: 1058, startPoint y: 136, endPoint x: 964, endPoint y: 139, distance: 94.5
click at [964, 139] on p "TTM ENVIRONNEMENT - ASSISTANCE LORRAINE : suivi factures échues" at bounding box center [942, 137] width 374 height 14
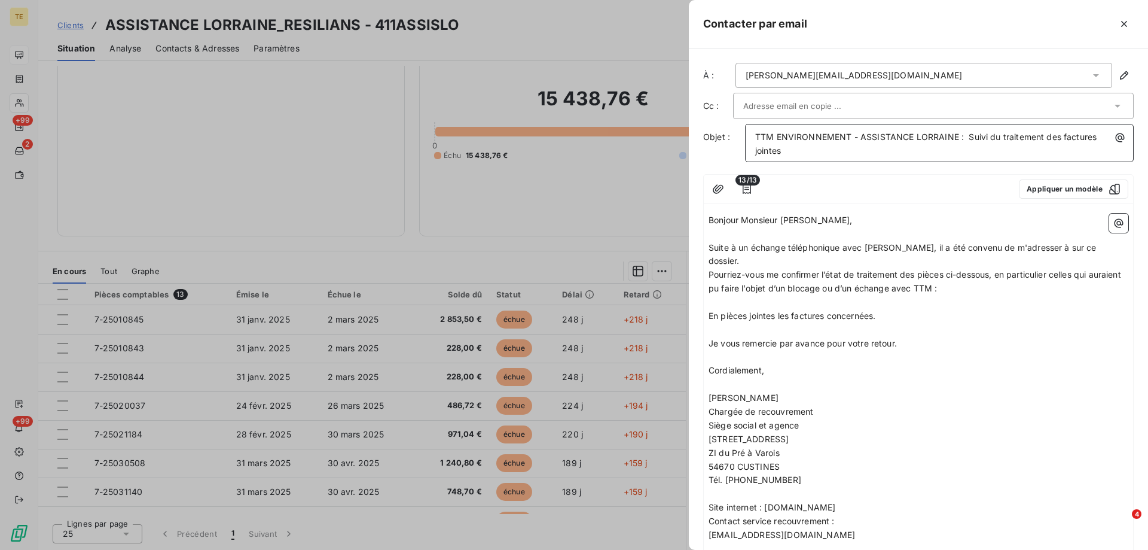
click at [970, 136] on span "TTM ENVIRONNEMENT - ASSISTANCE LORRAINE : Suivi du traitement des factures join…" at bounding box center [927, 144] width 344 height 24
click at [1094, 136] on span "TTM ENVIRONNEMENT - ASSISTANCE LORRAINE : suivi du traitement des factures join…" at bounding box center [926, 144] width 343 height 24
drag, startPoint x: 823, startPoint y: 147, endPoint x: 731, endPoint y: 151, distance: 92.2
click at [731, 151] on div "Objet : TTM ENVIRONNEMENT - ASSISTANCE LORRAINE : suivi du traitement des factu…" at bounding box center [918, 143] width 431 height 38
click at [708, 217] on div "Bonjour Monsieur [PERSON_NAME], ﻿ Suite à un échange téléphonique avec [PERSON_…" at bounding box center [918, 391] width 429 height 365
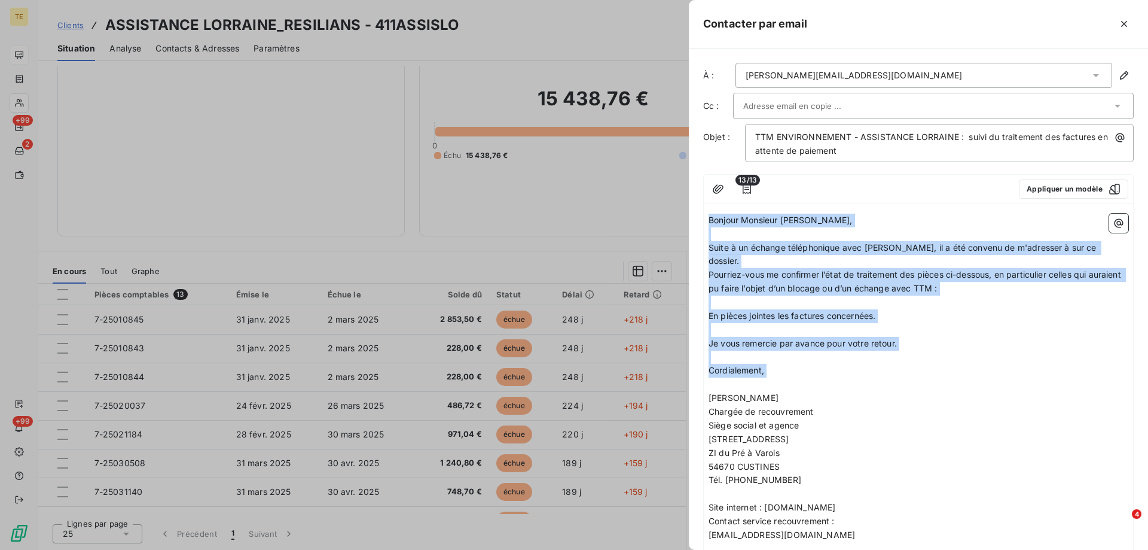
drag, startPoint x: 709, startPoint y: 217, endPoint x: 913, endPoint y: 383, distance: 262.7
click at [913, 383] on div "Bonjour Monsieur [PERSON_NAME], ﻿ Suite à un échange téléphonique avec [PERSON_…" at bounding box center [919, 392] width 420 height 356
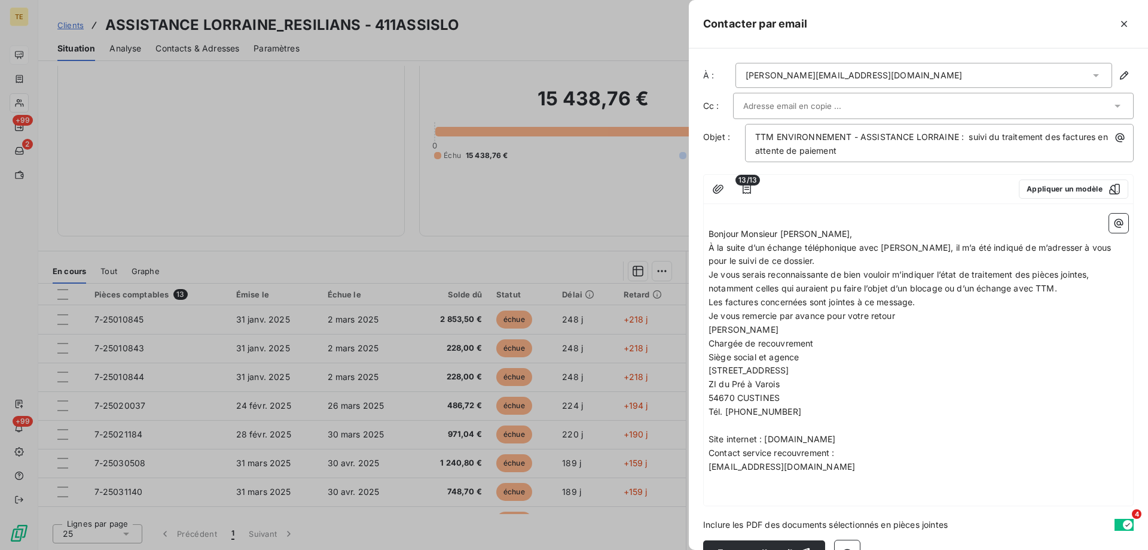
click at [836, 242] on p "À la suite d’un échange téléphonique avec [PERSON_NAME], il m’a été indiqué de …" at bounding box center [919, 255] width 420 height 28
click at [836, 234] on p "Bonjour Monsieur [PERSON_NAME]," at bounding box center [919, 234] width 420 height 14
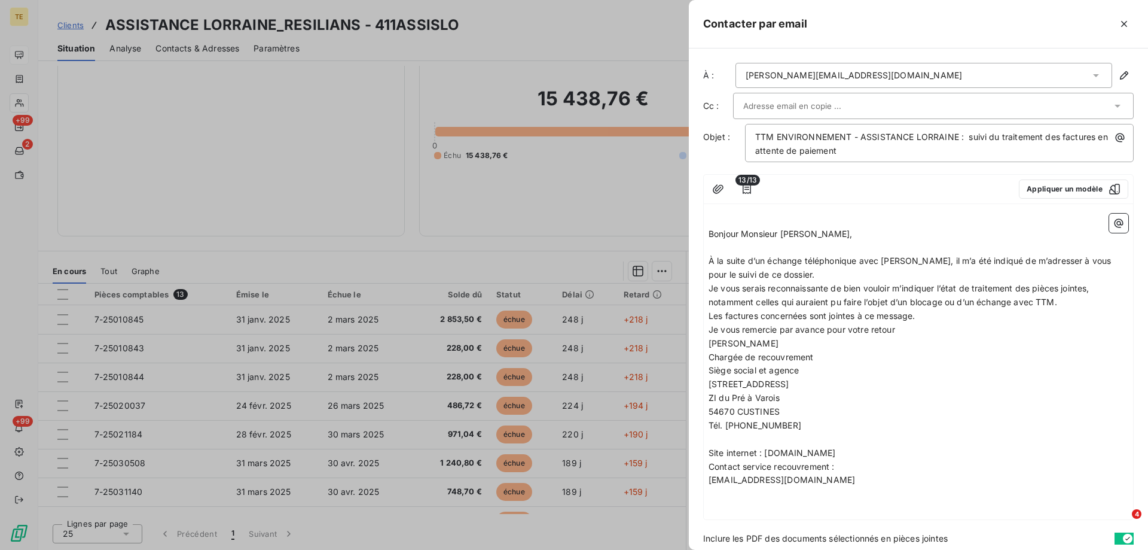
click at [853, 273] on p "À la suite d’un échange téléphonique avec [PERSON_NAME], il m’a été indiqué de …" at bounding box center [919, 268] width 420 height 28
click at [1071, 302] on p "Je vous serais reconnaissante de bien vouloir m’indiquer l’état de traitement d…" at bounding box center [919, 296] width 420 height 28
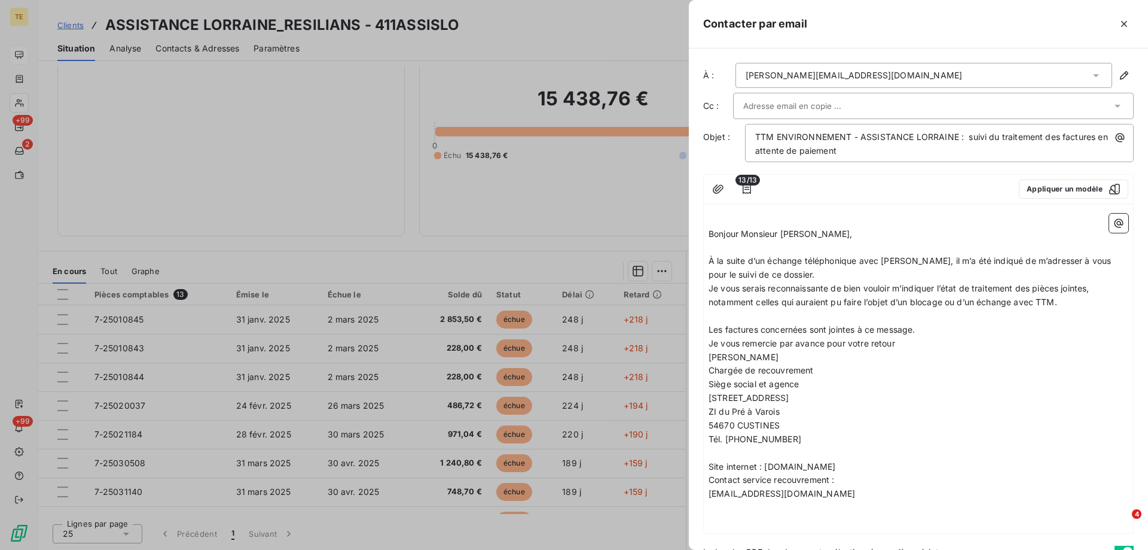
click at [934, 324] on p "Les factures concernées sont jointes à ce message." at bounding box center [919, 330] width 420 height 14
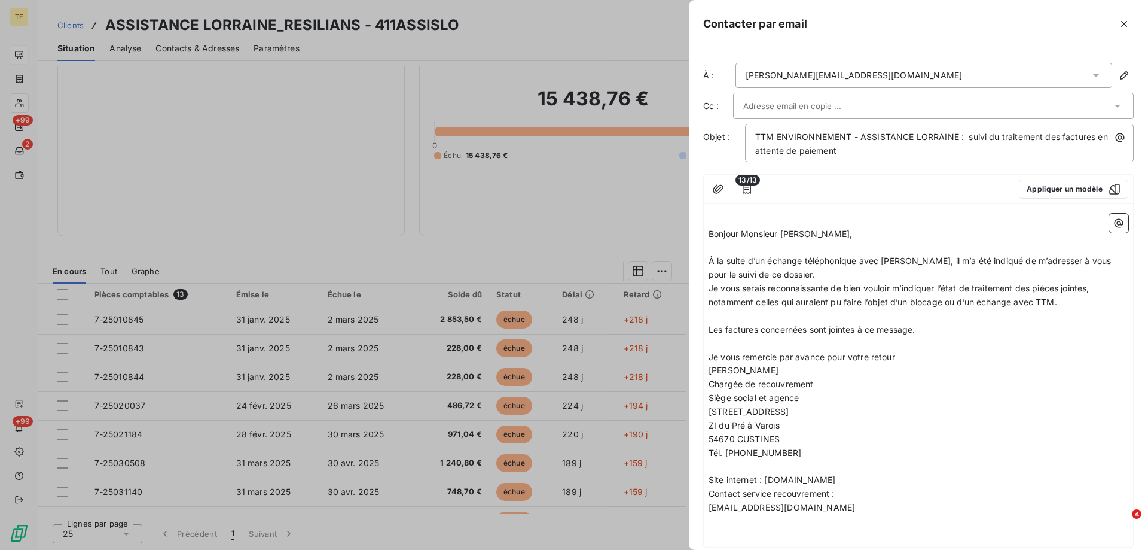
click at [862, 273] on p "À la suite d’un échange téléphonique avec [PERSON_NAME], il m’a été indiqué de …" at bounding box center [919, 268] width 420 height 28
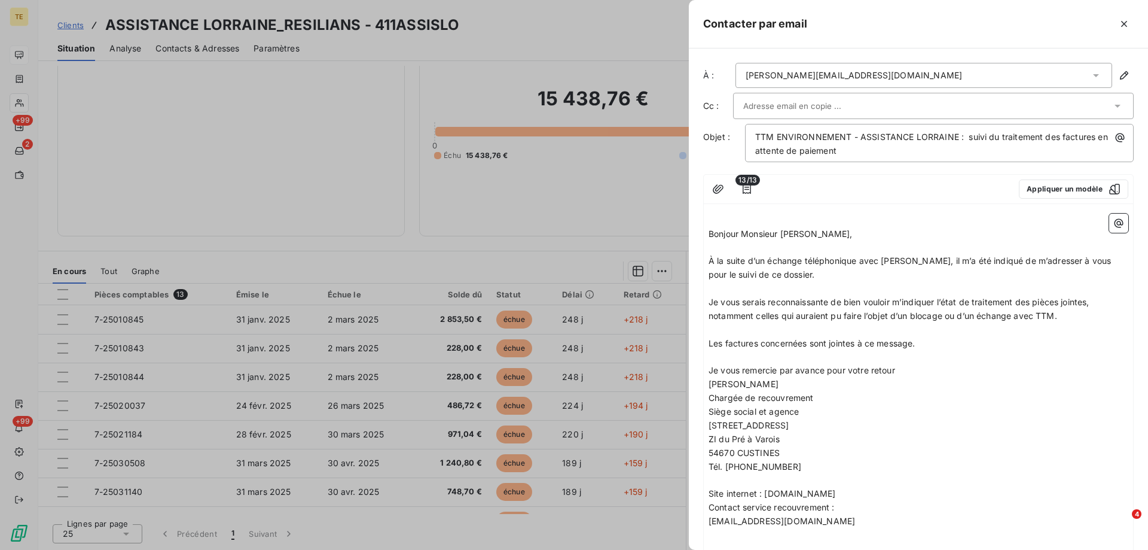
click at [925, 369] on p "Je vous remercie par avance pour votre retour" at bounding box center [919, 371] width 420 height 14
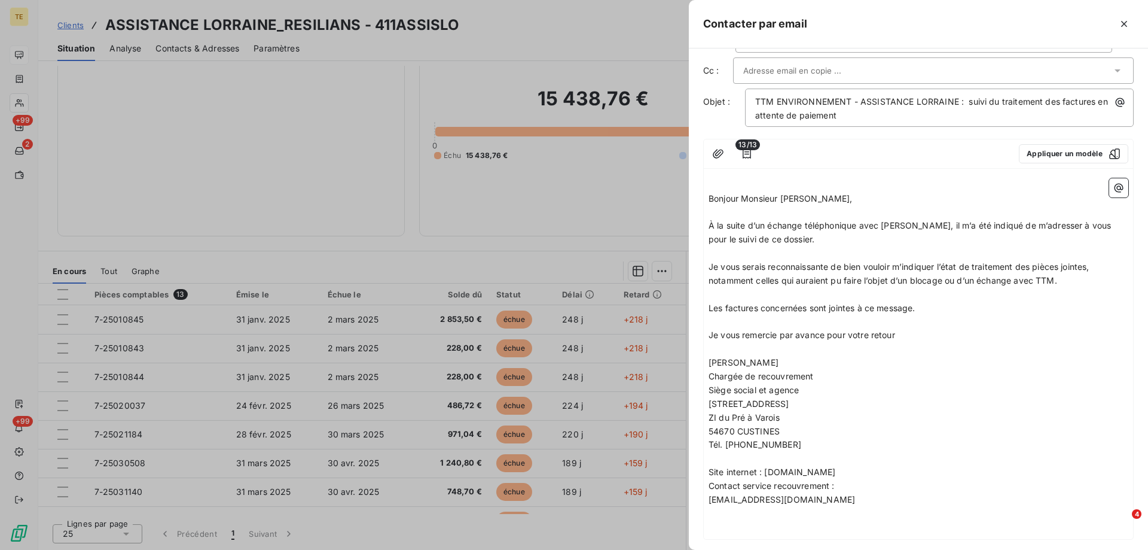
scroll to position [60, 0]
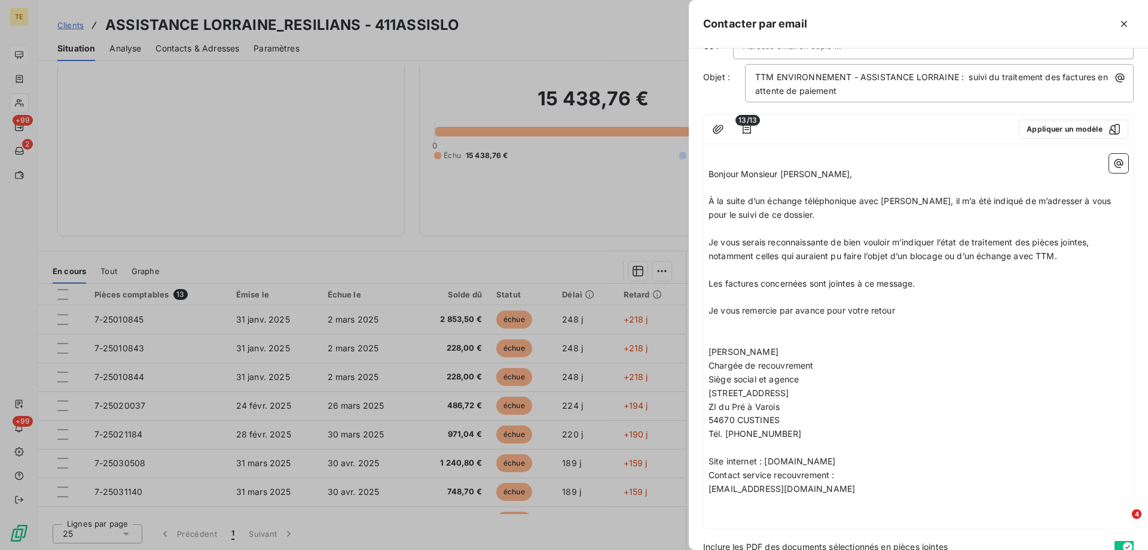
click at [712, 334] on p "﻿" at bounding box center [919, 338] width 420 height 14
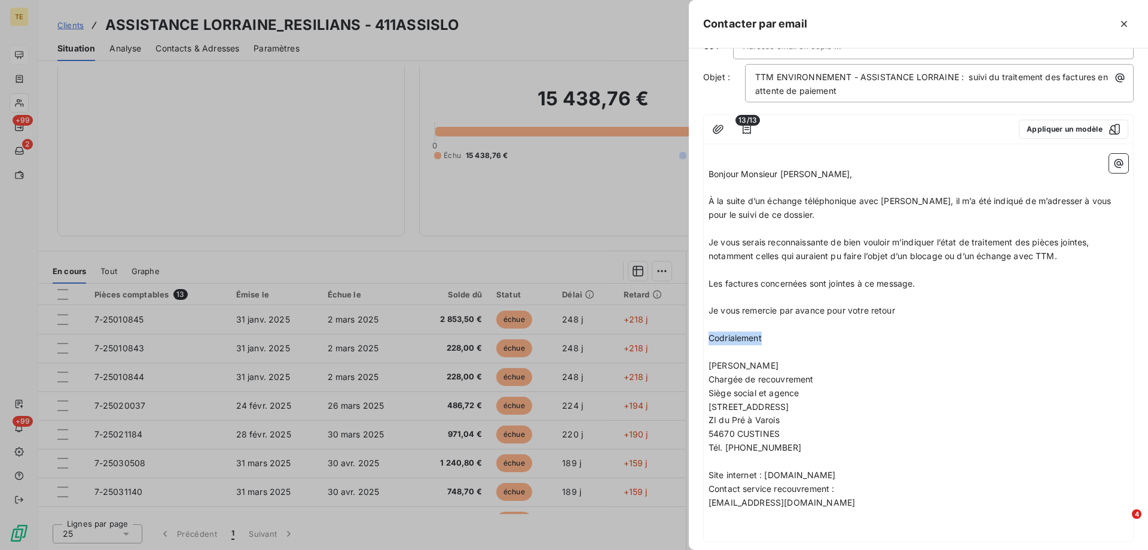
drag, startPoint x: 787, startPoint y: 336, endPoint x: 682, endPoint y: 336, distance: 104.7
click at [682, 549] on div "Contacter par email À : [PERSON_NAME][EMAIL_ADDRESS][DOMAIN_NAME] [PERSON_NAME]…" at bounding box center [574, 550] width 1148 height 0
click at [780, 174] on span "Bonjour Monsieur [PERSON_NAME]," at bounding box center [781, 174] width 144 height 10
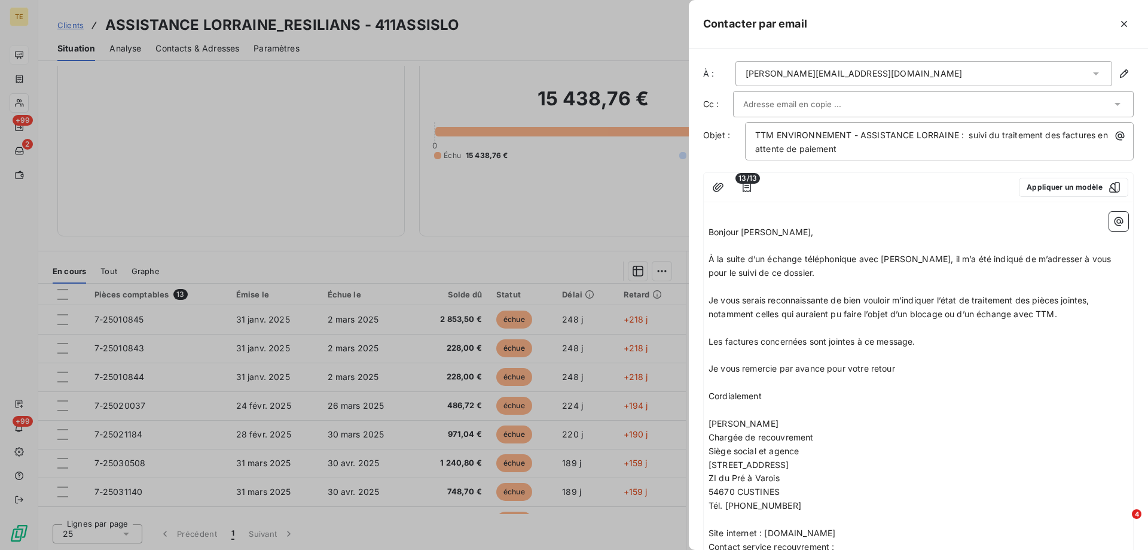
scroll to position [0, 0]
click at [1118, 77] on icon "button" at bounding box center [1124, 75] width 12 height 12
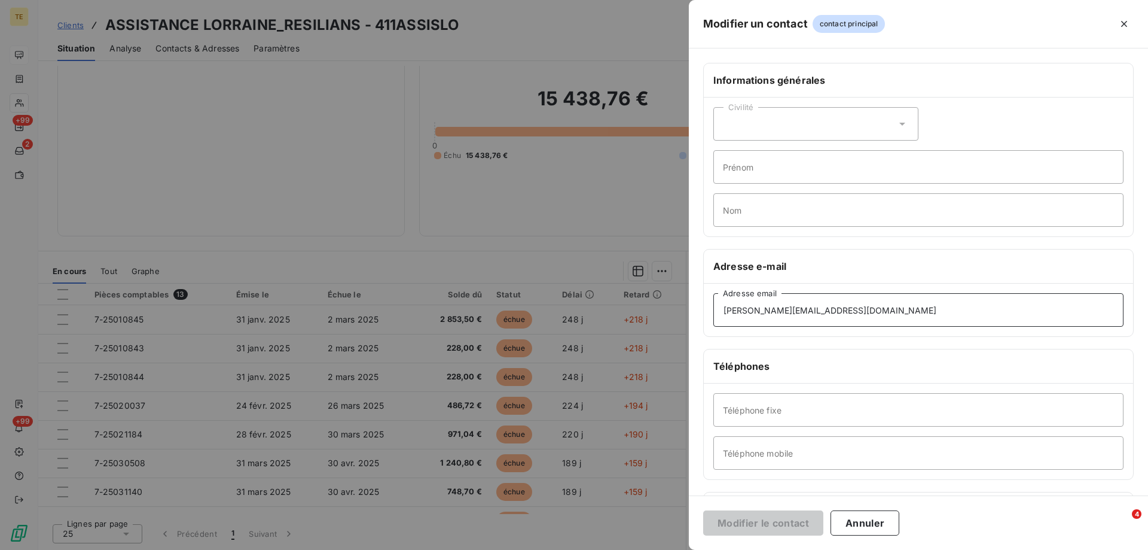
drag, startPoint x: 861, startPoint y: 313, endPoint x: 702, endPoint y: 313, distance: 159.7
click at [702, 313] on div "Informations générales Civilité Prénom Nom Adresse e-mail [PERSON_NAME][EMAIL_A…" at bounding box center [918, 328] width 459 height 531
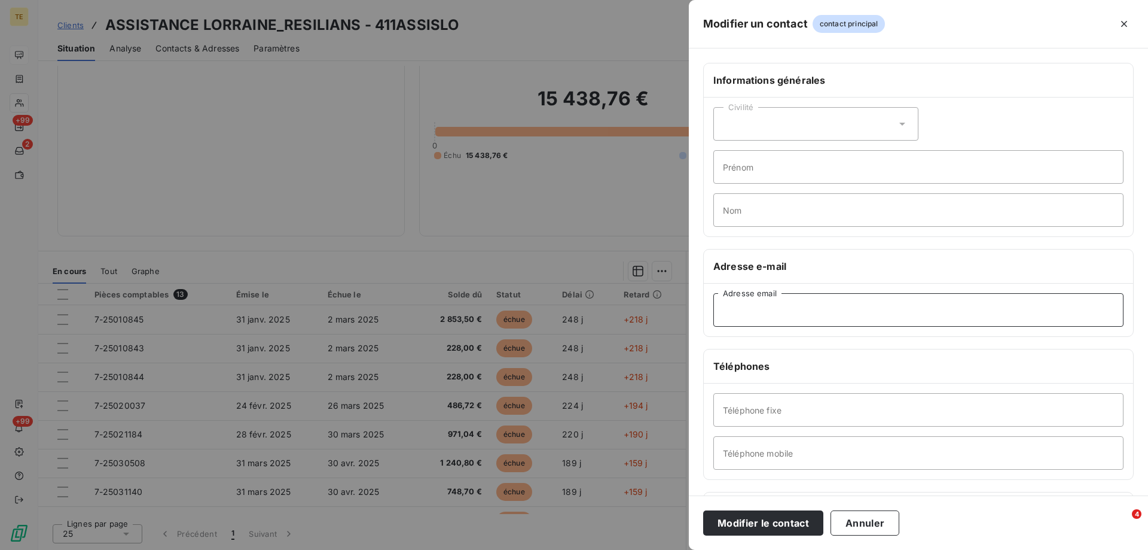
paste input "[PERSON_NAME][EMAIL_ADDRESS][DOMAIN_NAME]"
click at [723, 309] on input "[PERSON_NAME][EMAIL_ADDRESS][DOMAIN_NAME]" at bounding box center [919, 309] width 410 height 33
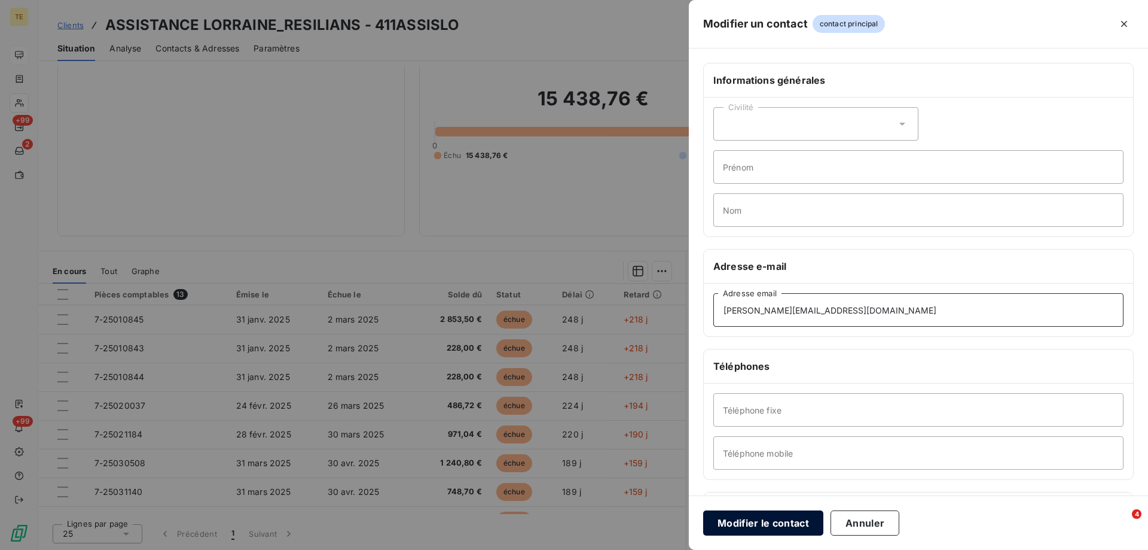
type input "[PERSON_NAME][EMAIL_ADDRESS][DOMAIN_NAME]"
click at [732, 524] on button "Modifier le contact" at bounding box center [763, 522] width 120 height 25
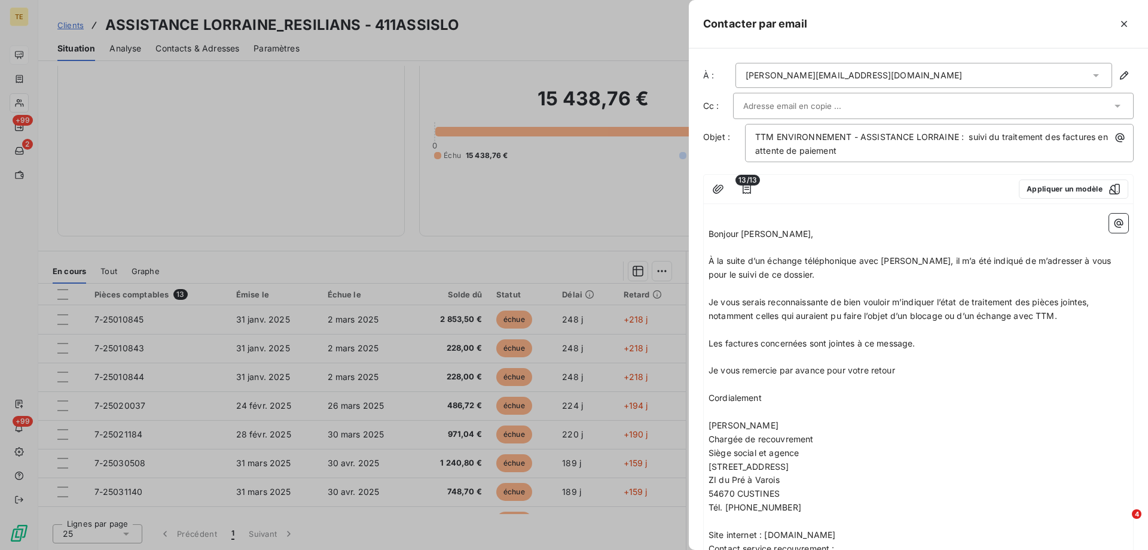
click at [977, 257] on span "À la suite d’un échange téléphonique avec [PERSON_NAME], il m’a été indiqué de …" at bounding box center [912, 267] width 406 height 24
click at [754, 230] on span "Bonjour [PERSON_NAME]," at bounding box center [761, 233] width 105 height 10
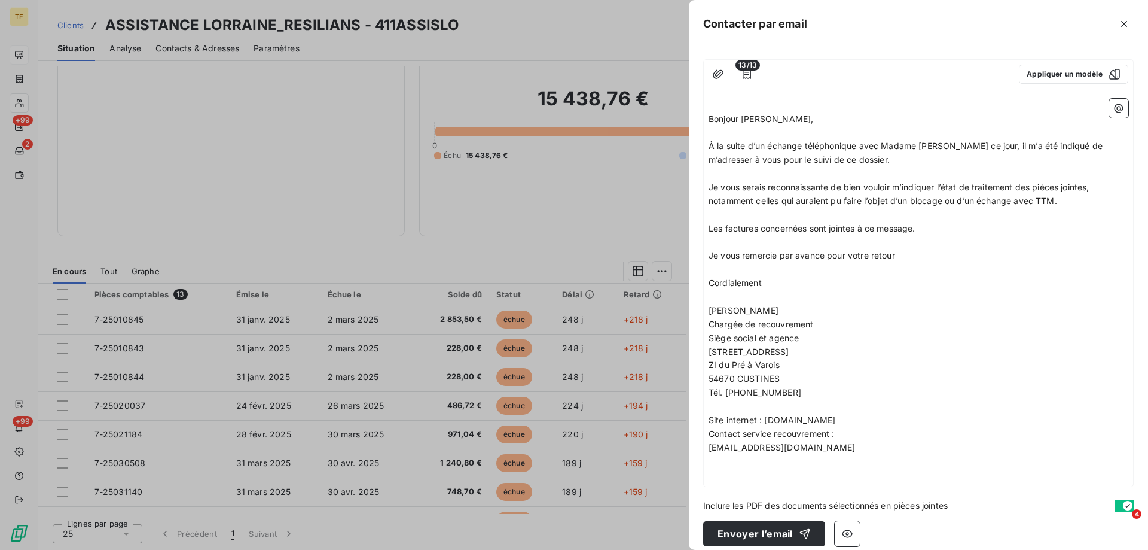
scroll to position [126, 0]
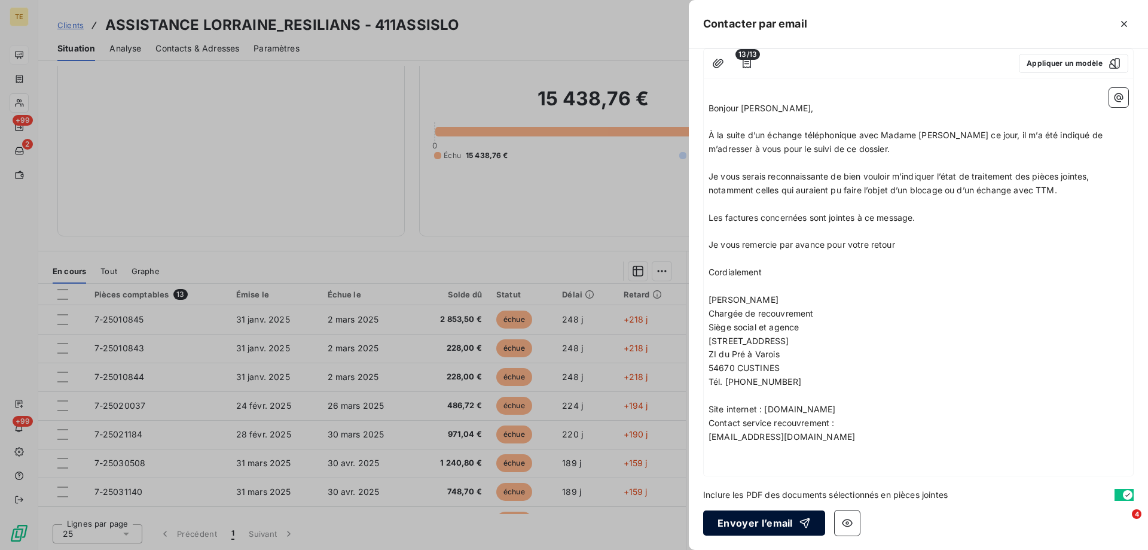
click at [765, 527] on button "Envoyer l’email" at bounding box center [764, 522] width 122 height 25
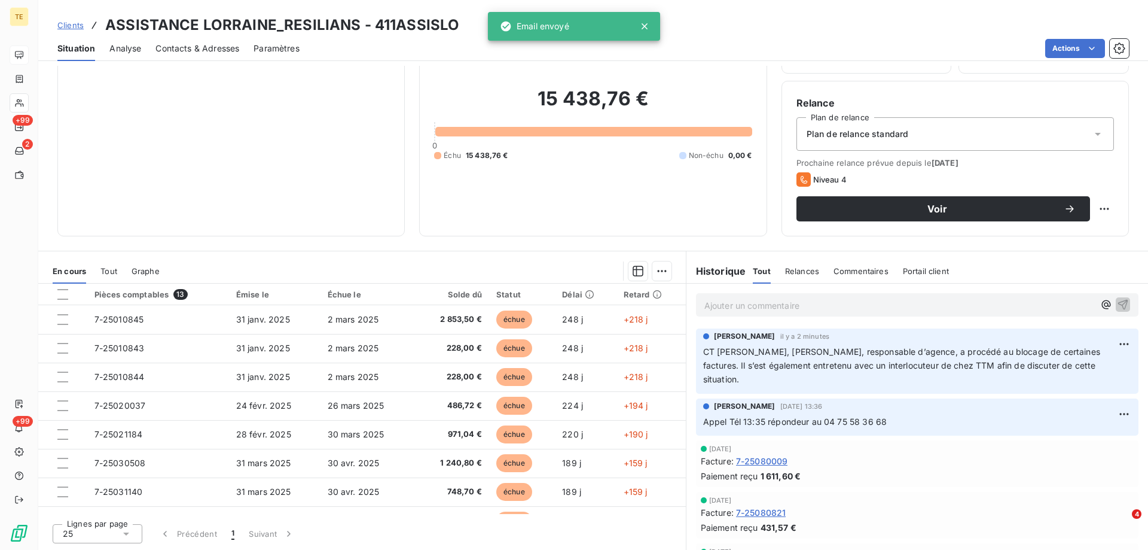
click at [795, 263] on div "Relances" at bounding box center [802, 270] width 34 height 25
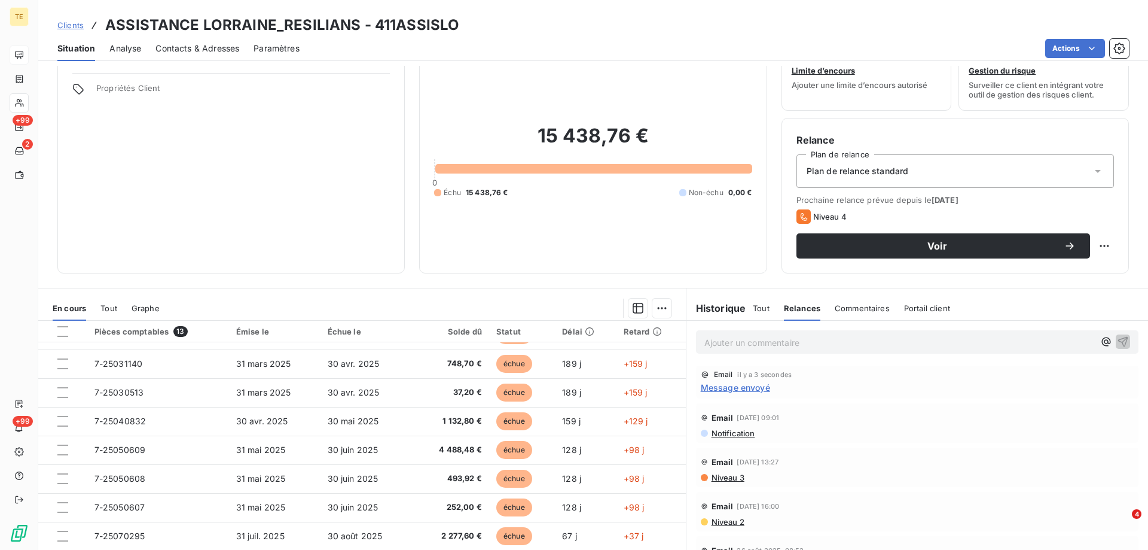
scroll to position [0, 0]
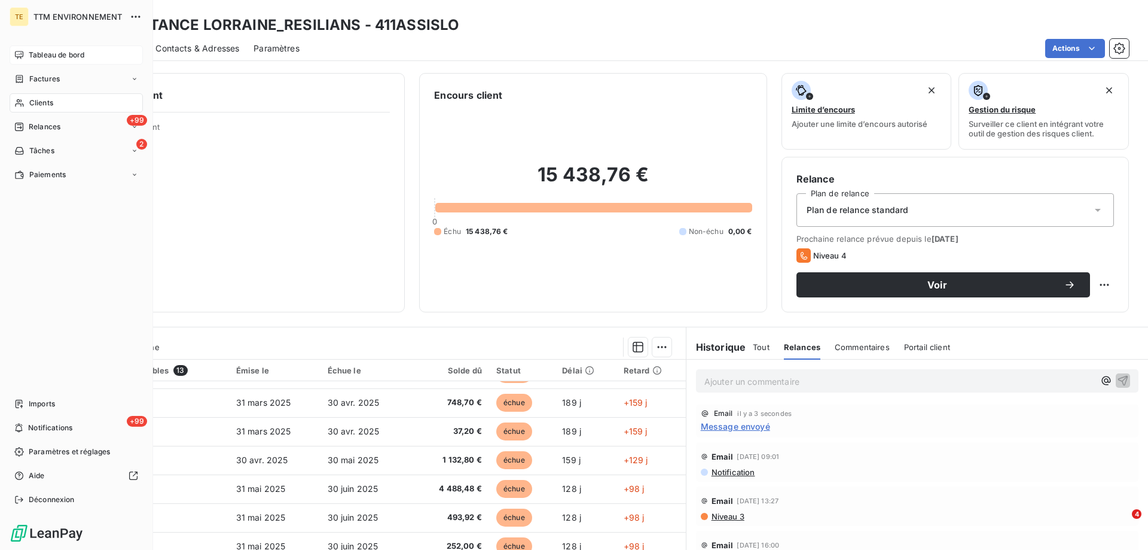
click at [67, 51] on span "Tableau de bord" at bounding box center [57, 55] width 56 height 11
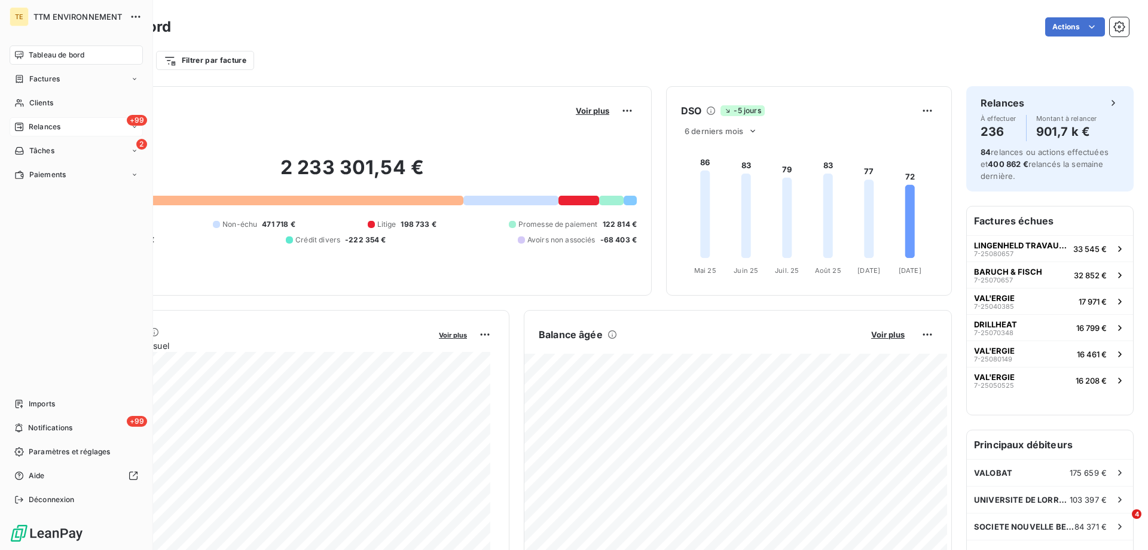
click at [45, 122] on span "Relances" at bounding box center [45, 126] width 32 height 11
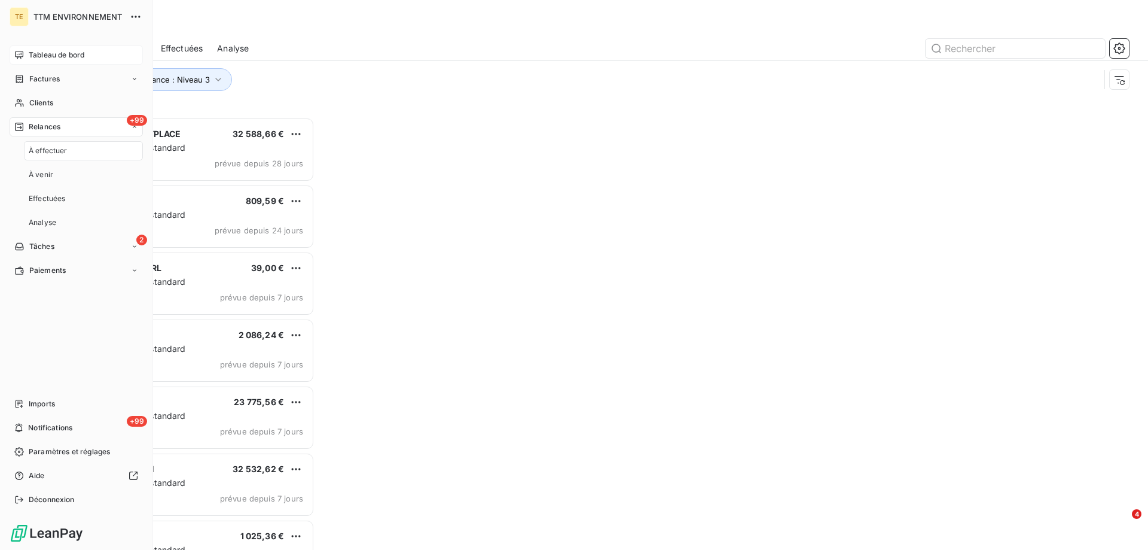
scroll to position [423, 248]
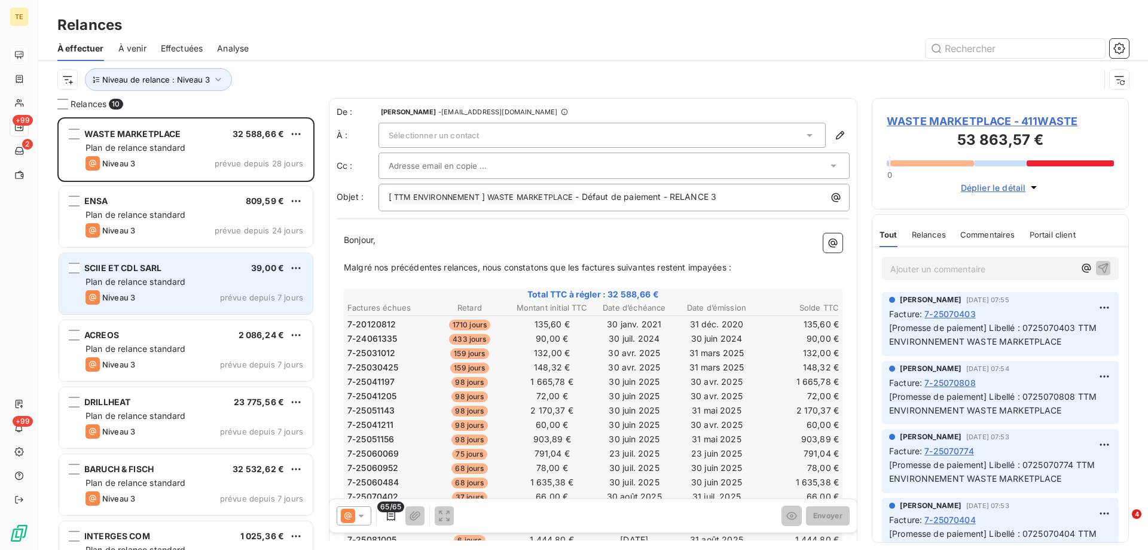
click at [150, 278] on span "Plan de relance standard" at bounding box center [136, 281] width 100 height 10
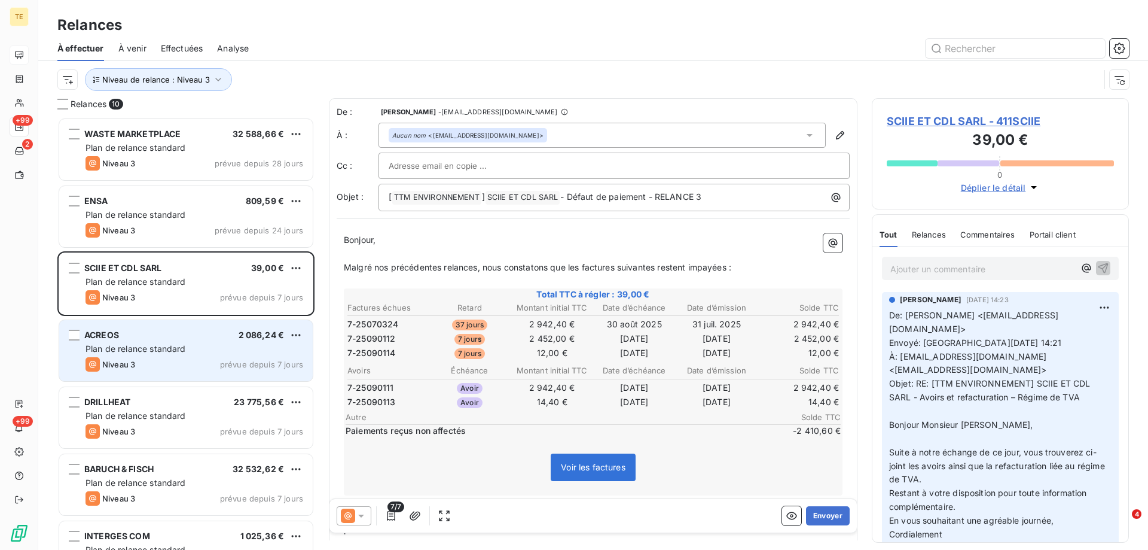
click at [163, 343] on span "Plan de relance standard" at bounding box center [136, 348] width 100 height 10
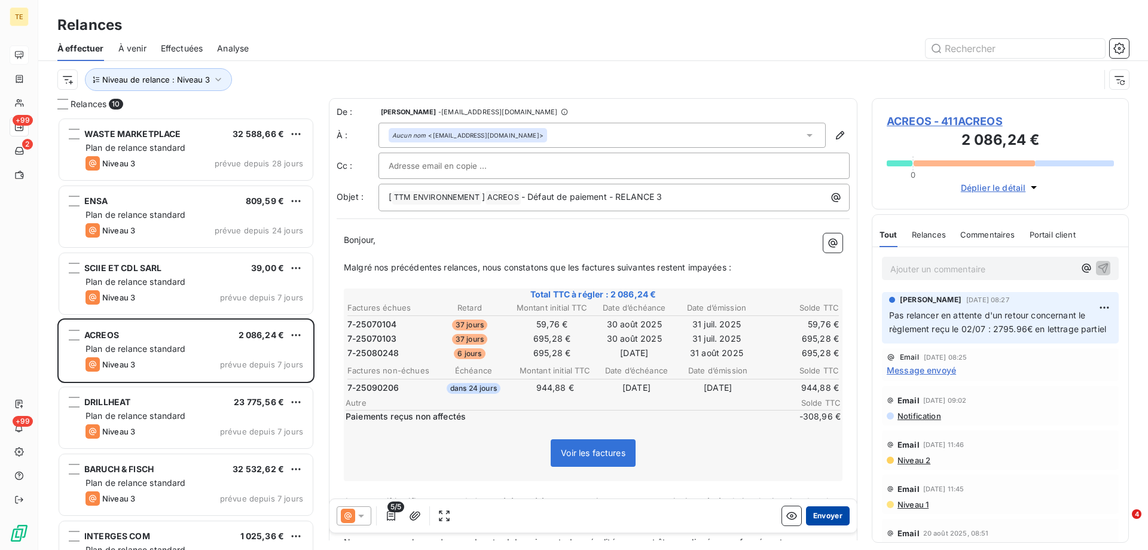
click at [821, 517] on button "Envoyer" at bounding box center [828, 515] width 44 height 19
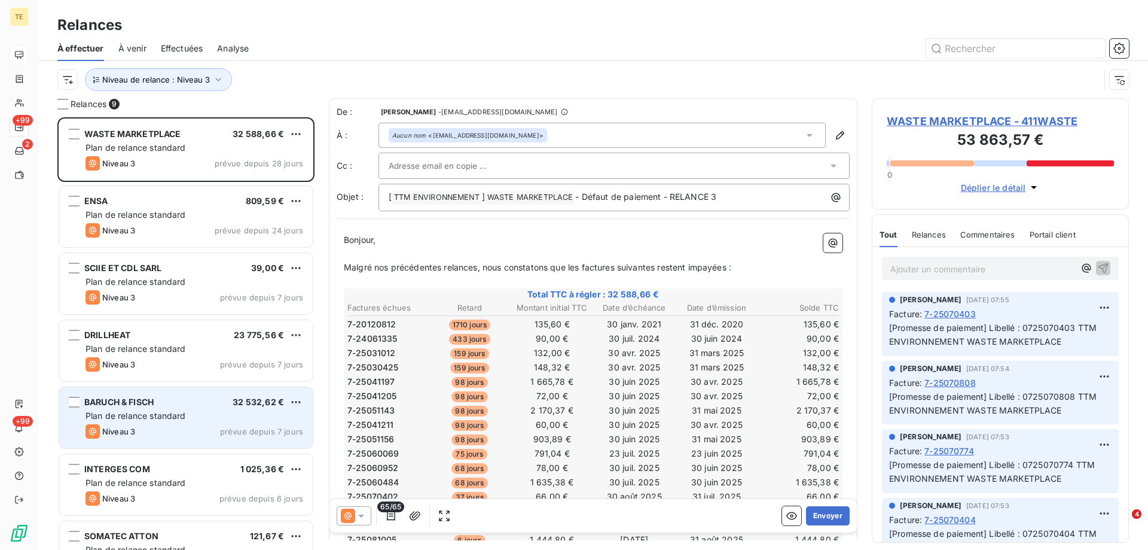
click at [159, 407] on div "BARUCH & FISCH 32 532,62 € Plan de relance standard Niveau 3 prévue depuis 7 jo…" at bounding box center [186, 417] width 254 height 61
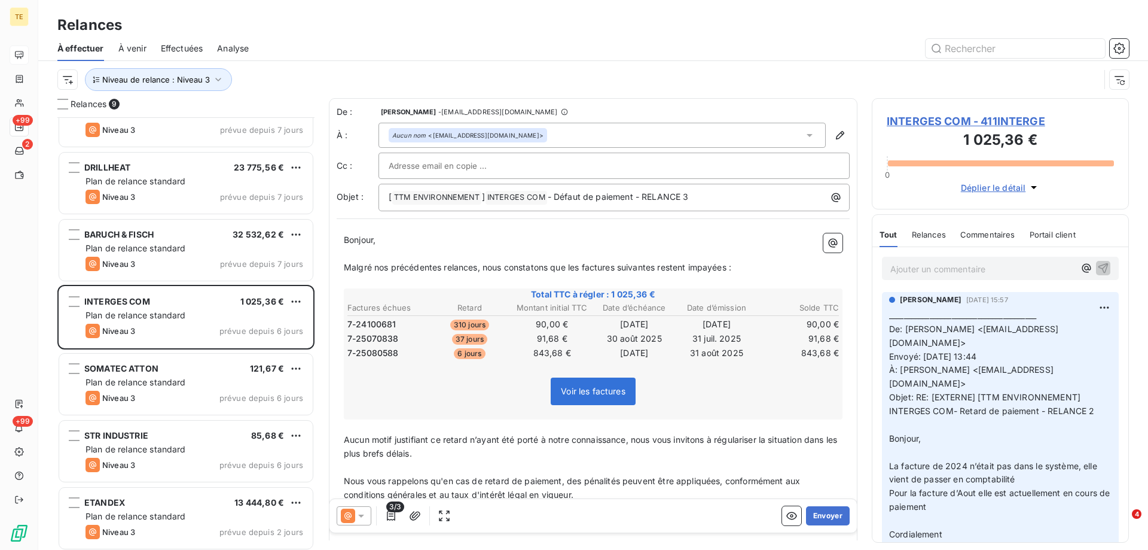
scroll to position [171, 0]
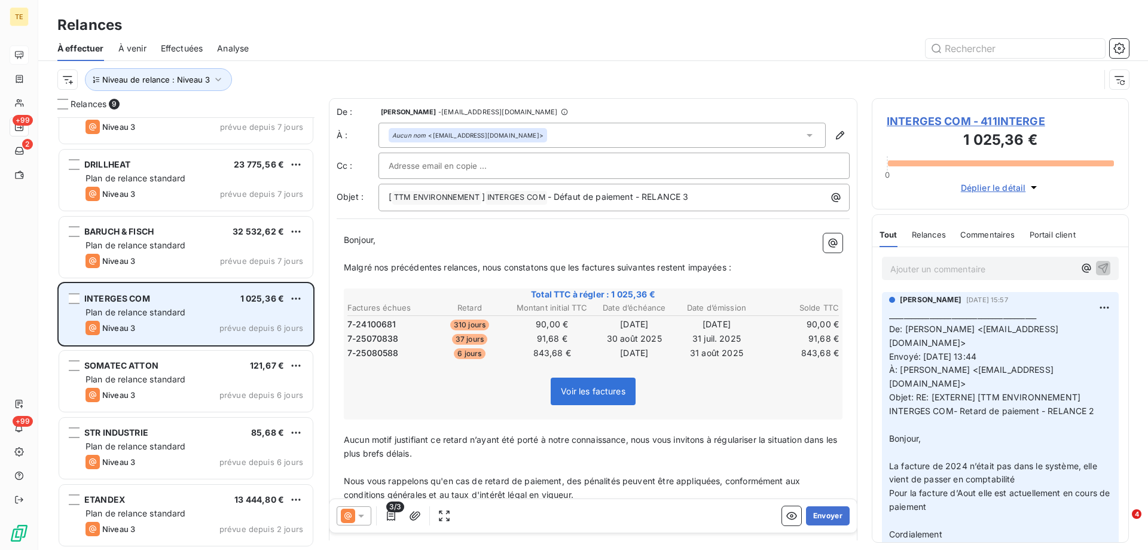
click at [161, 306] on div "INTERGES COM 1 025,36 € Plan de relance standard Niveau 3 prévue depuis 6 jours" at bounding box center [186, 314] width 254 height 61
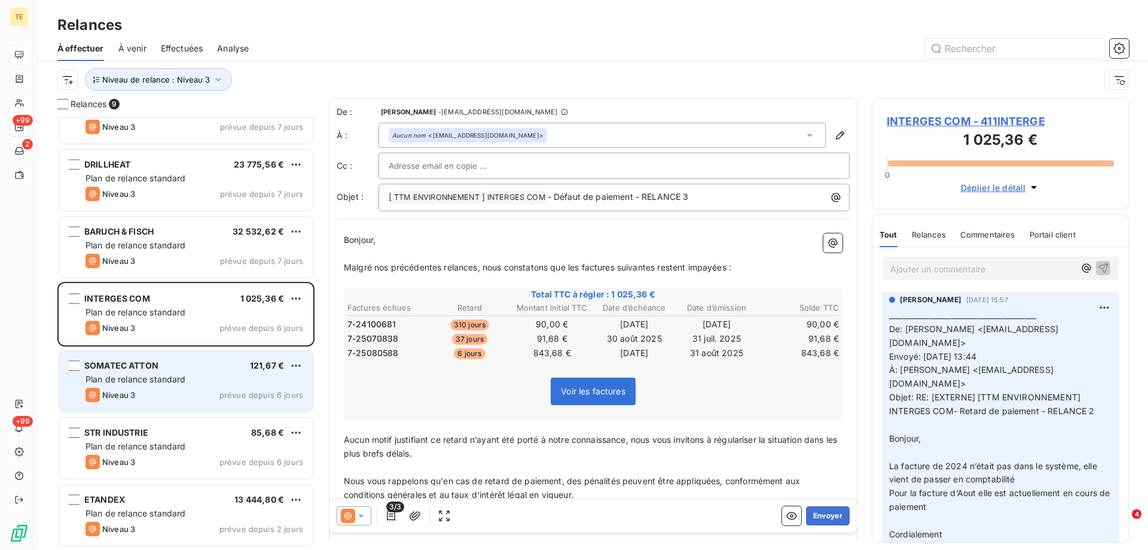
click at [163, 389] on div "Niveau 3 prévue depuis 6 jours" at bounding box center [195, 395] width 218 height 14
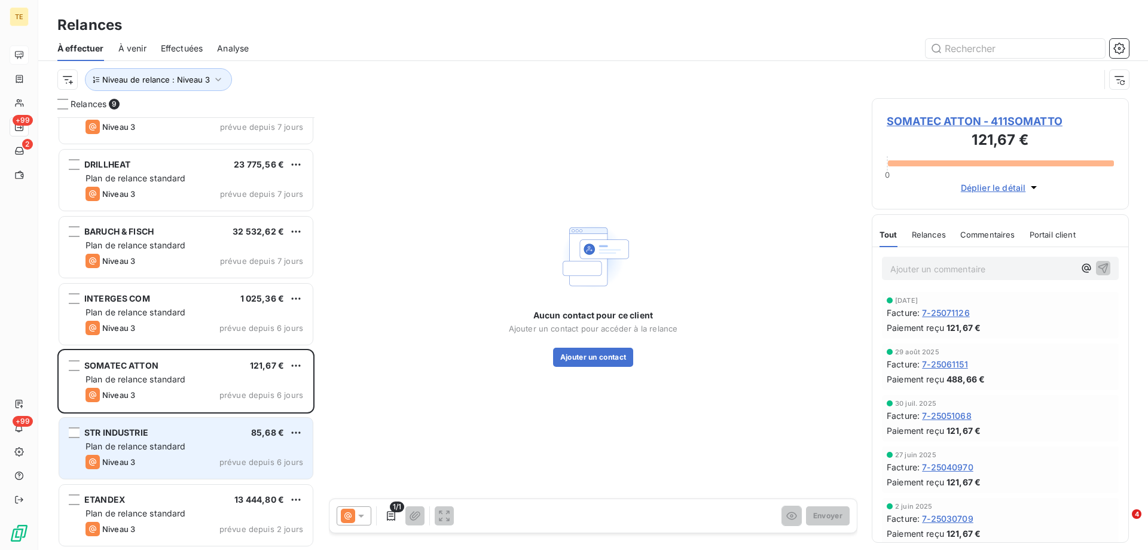
click at [155, 446] on span "Plan de relance standard" at bounding box center [136, 446] width 100 height 10
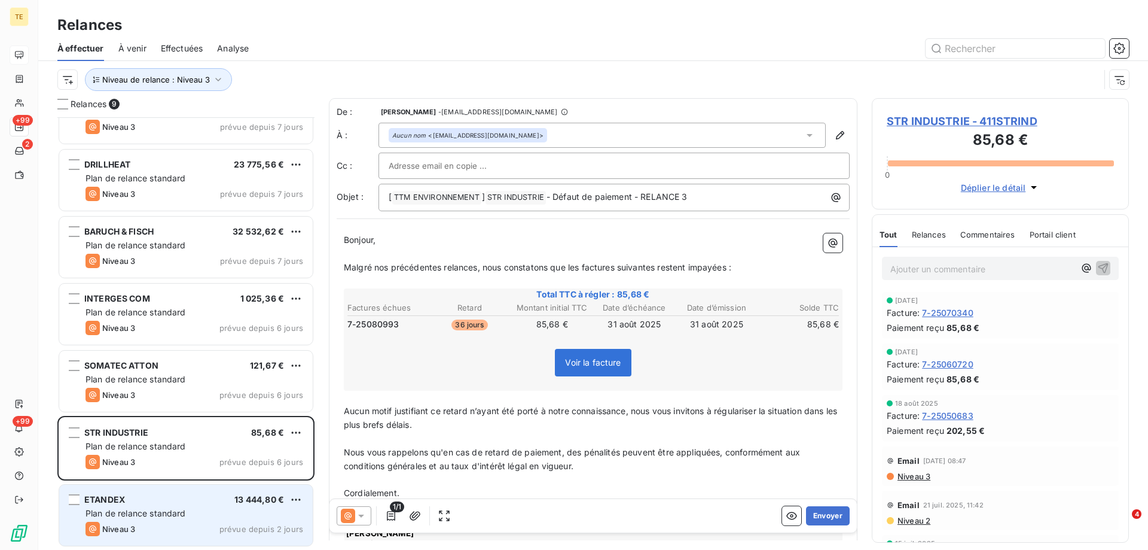
click at [149, 516] on span "Plan de relance standard" at bounding box center [136, 513] width 100 height 10
